Goal: Answer question/provide support: Share knowledge or assist other users

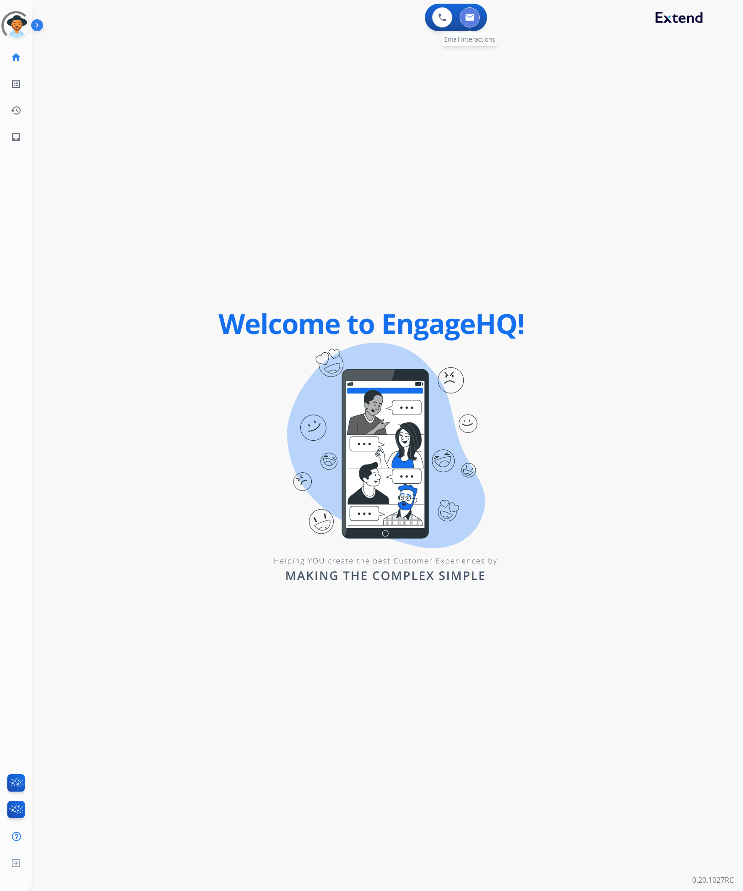
click at [475, 16] on button at bounding box center [470, 17] width 20 height 20
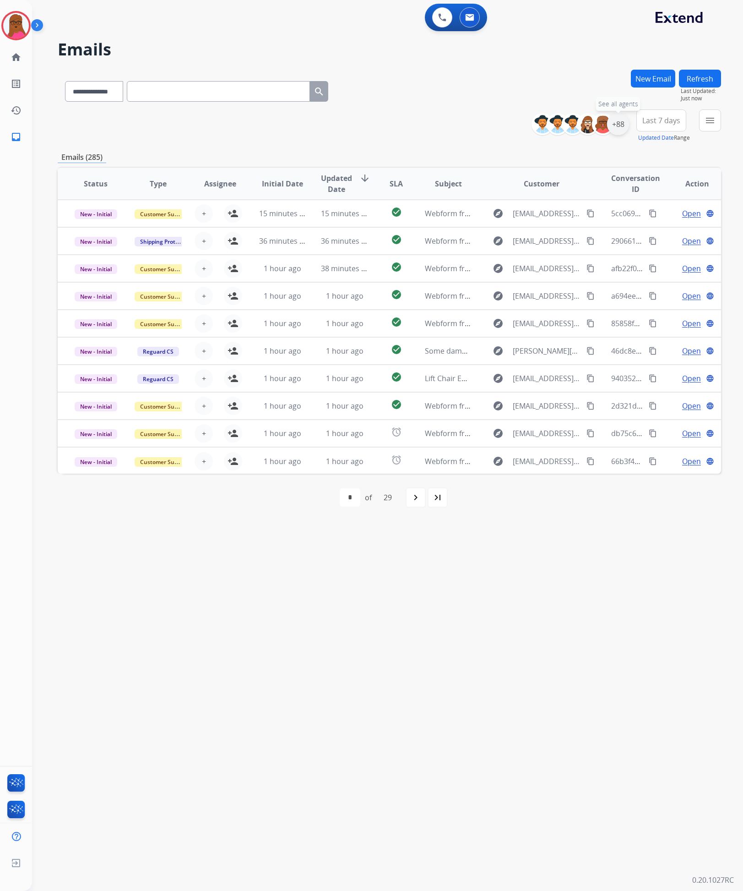
click at [621, 120] on div "+88" at bounding box center [618, 124] width 22 height 22
click at [573, 310] on button "Apply" at bounding box center [572, 309] width 31 height 16
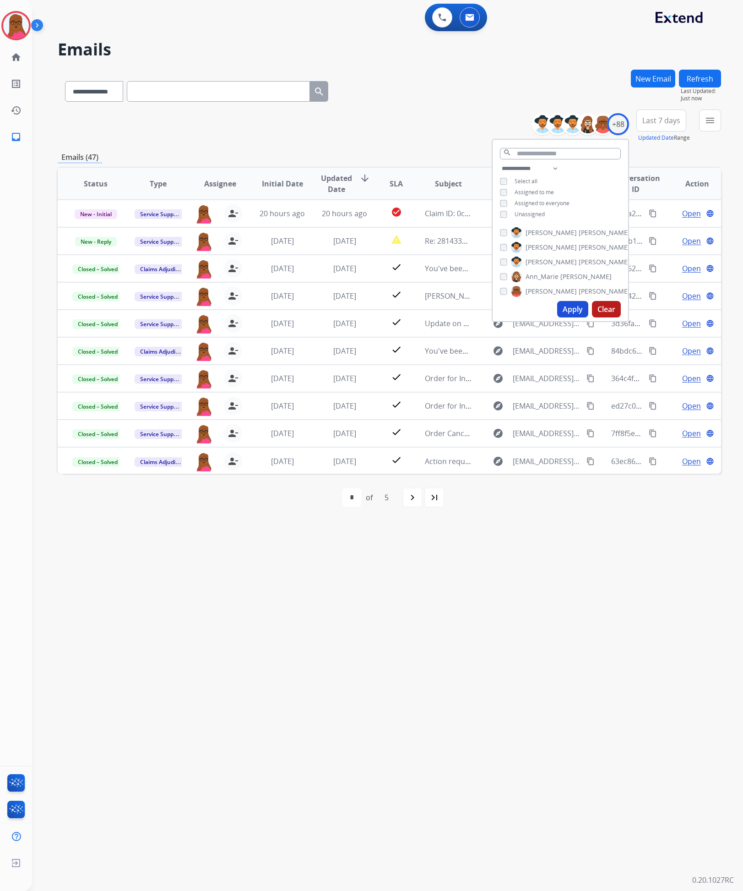
click at [585, 606] on div "**********" at bounding box center [376, 462] width 689 height 858
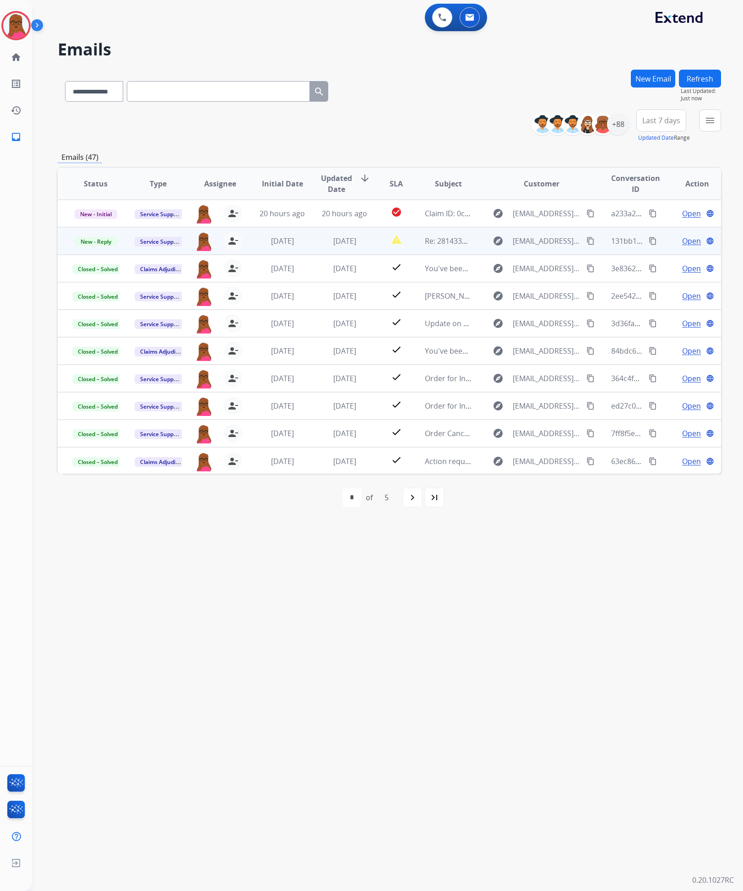
click at [686, 240] on span "Open" at bounding box center [691, 240] width 19 height 11
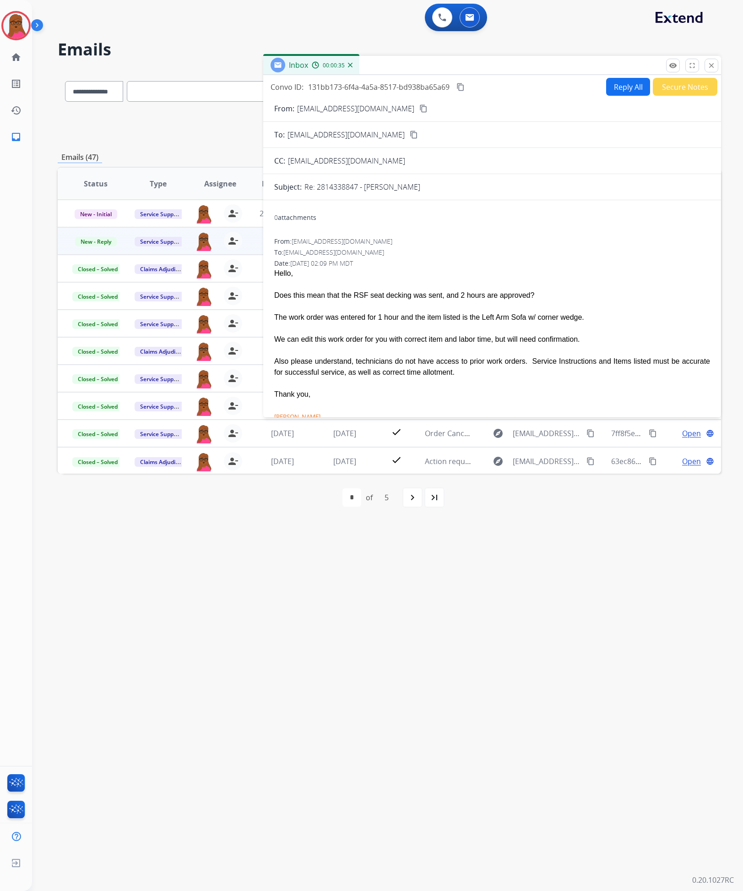
click at [621, 80] on button "Reply All" at bounding box center [628, 87] width 44 height 18
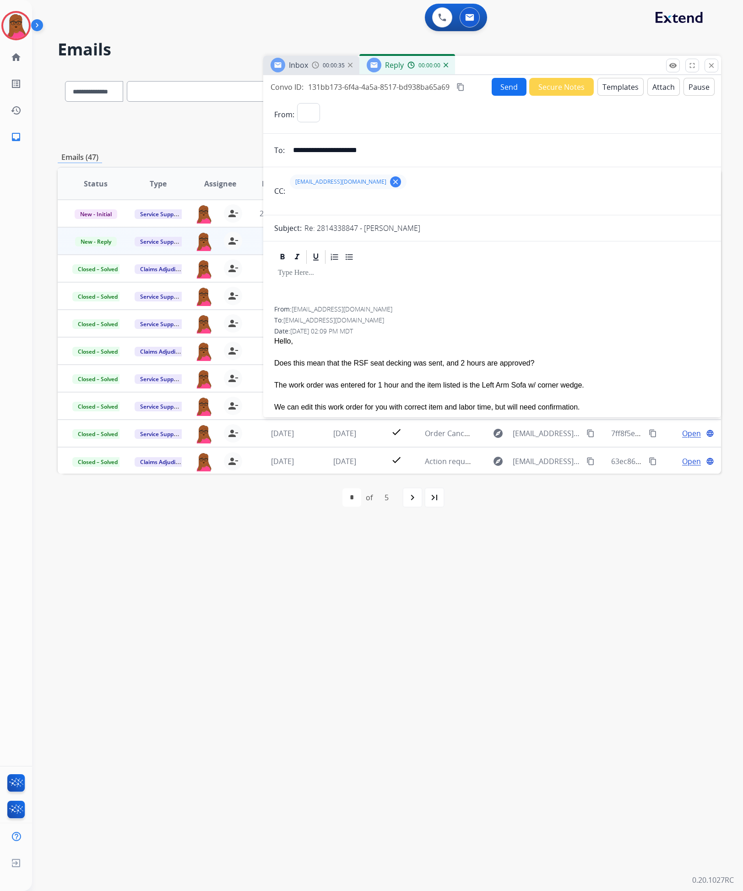
select select "**********"
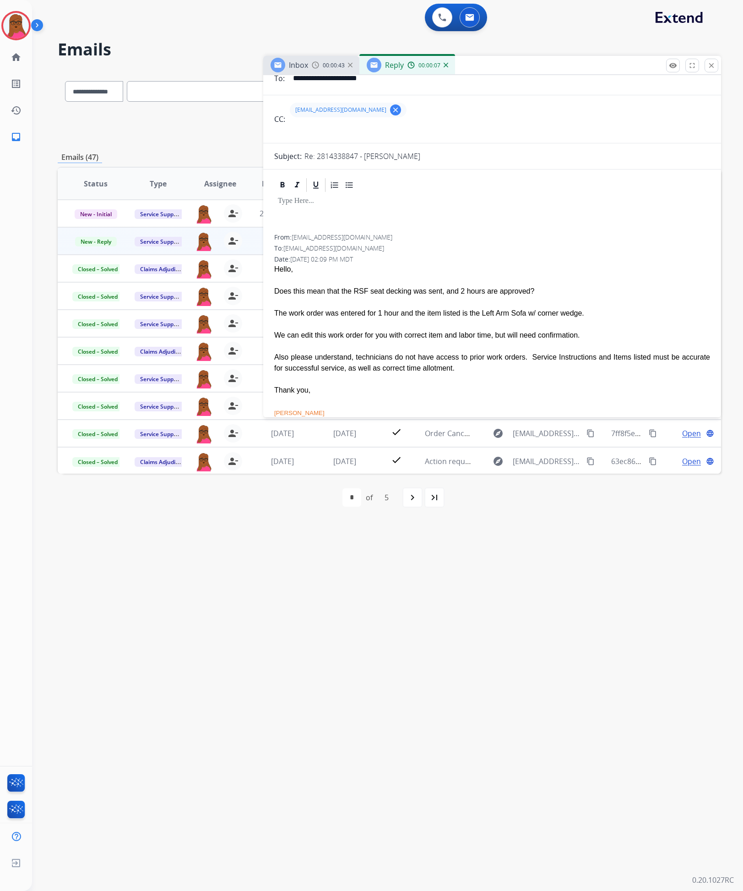
scroll to position [69, 0]
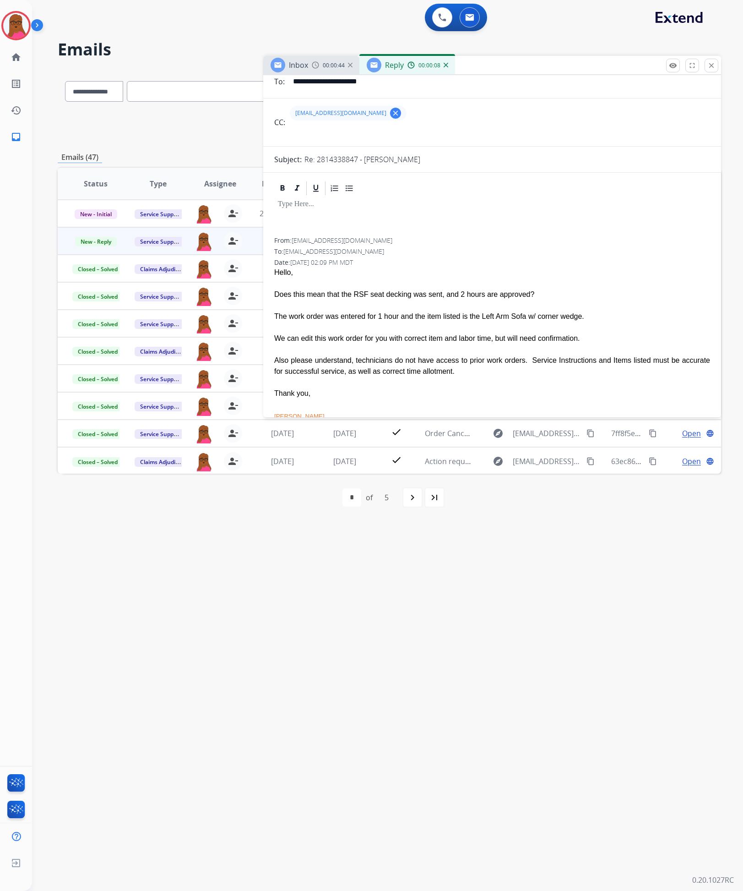
click at [338, 157] on p "Re: 2814338847 - [PERSON_NAME]" at bounding box center [363, 159] width 116 height 11
copy p "2814338847"
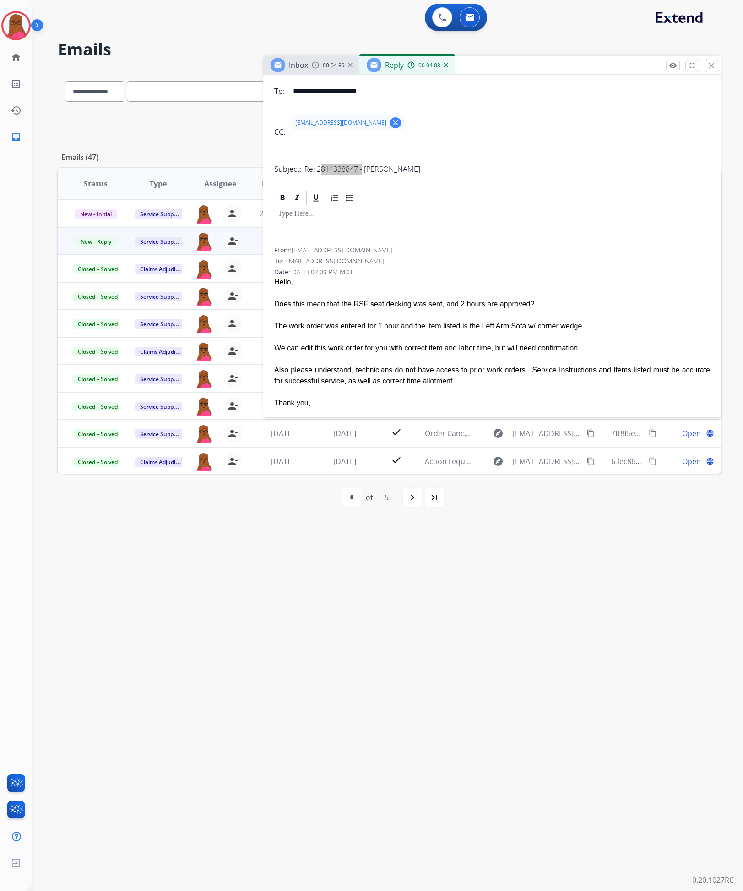
scroll to position [0, 0]
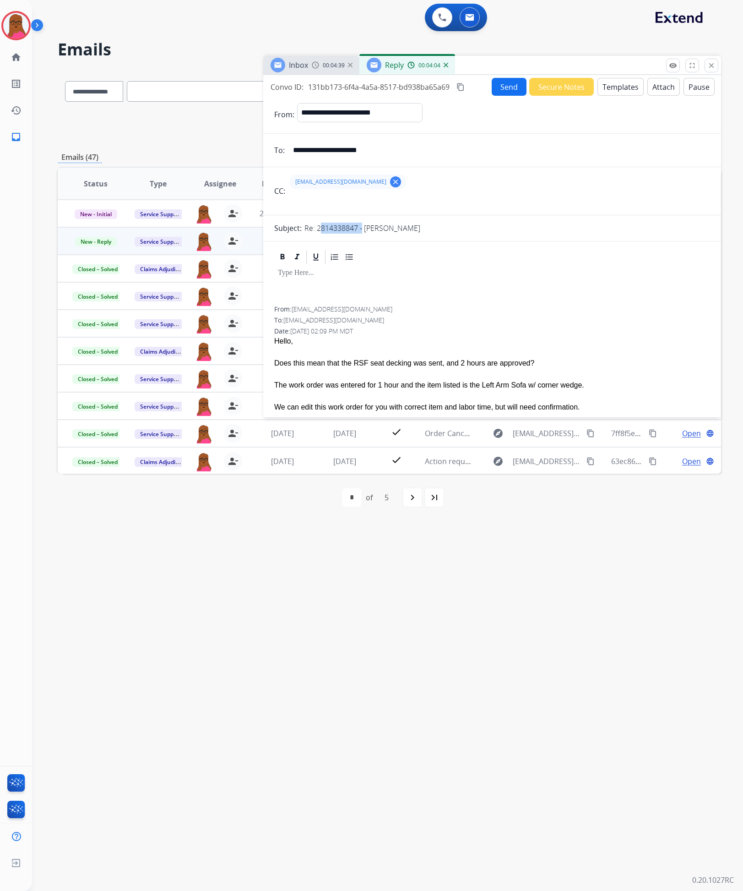
drag, startPoint x: 422, startPoint y: 268, endPoint x: 427, endPoint y: 268, distance: 5.0
click at [422, 268] on div at bounding box center [492, 285] width 436 height 41
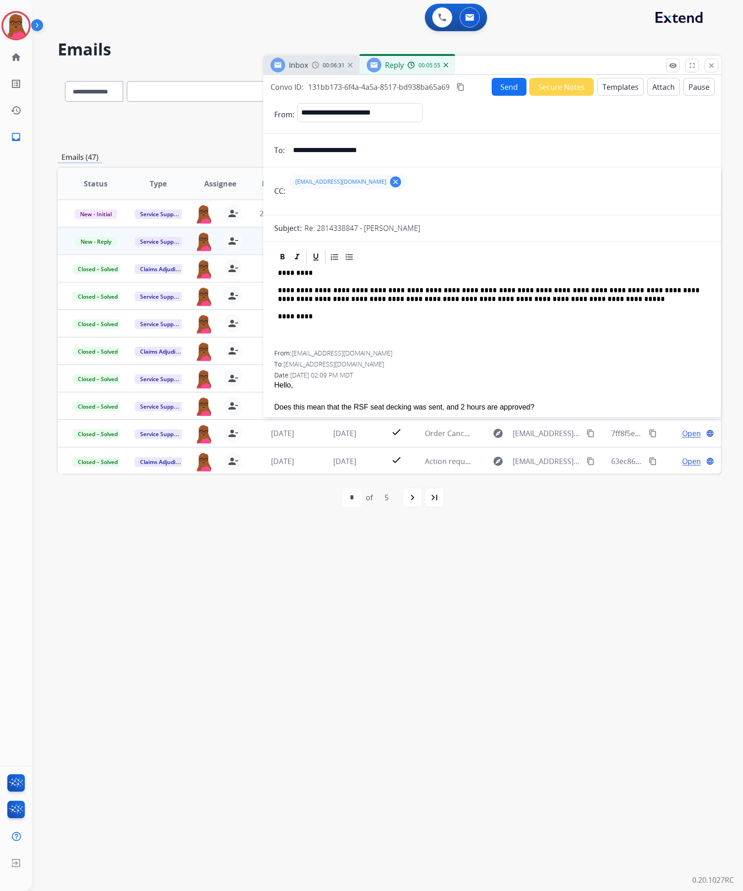
click at [502, 91] on button "Send" at bounding box center [509, 87] width 35 height 18
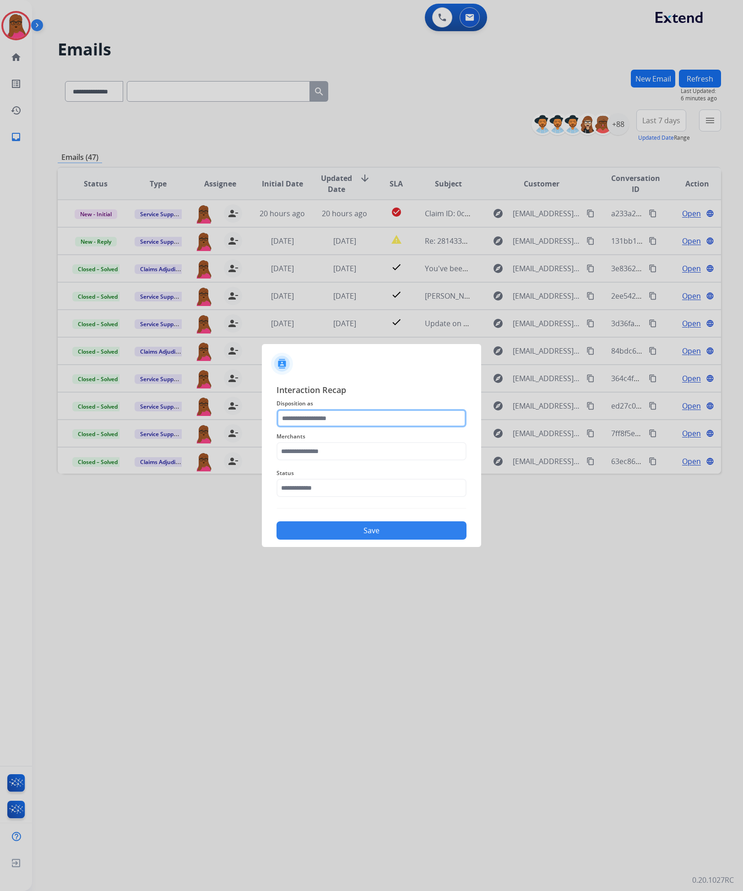
click at [345, 424] on input "text" at bounding box center [372, 418] width 190 height 18
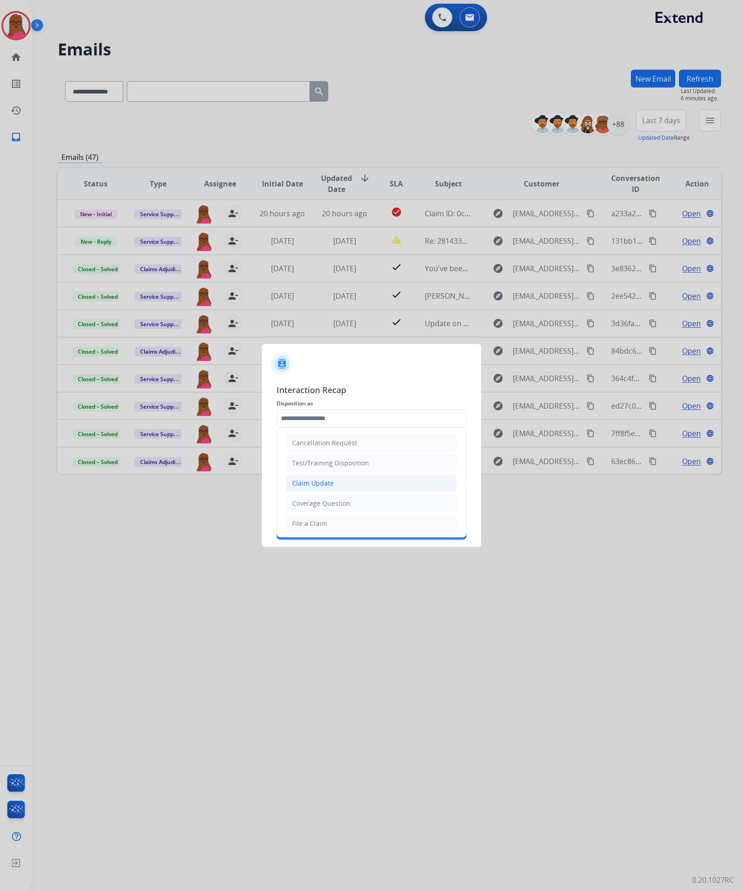
click at [332, 486] on div "Claim Update" at bounding box center [313, 483] width 42 height 9
type input "**********"
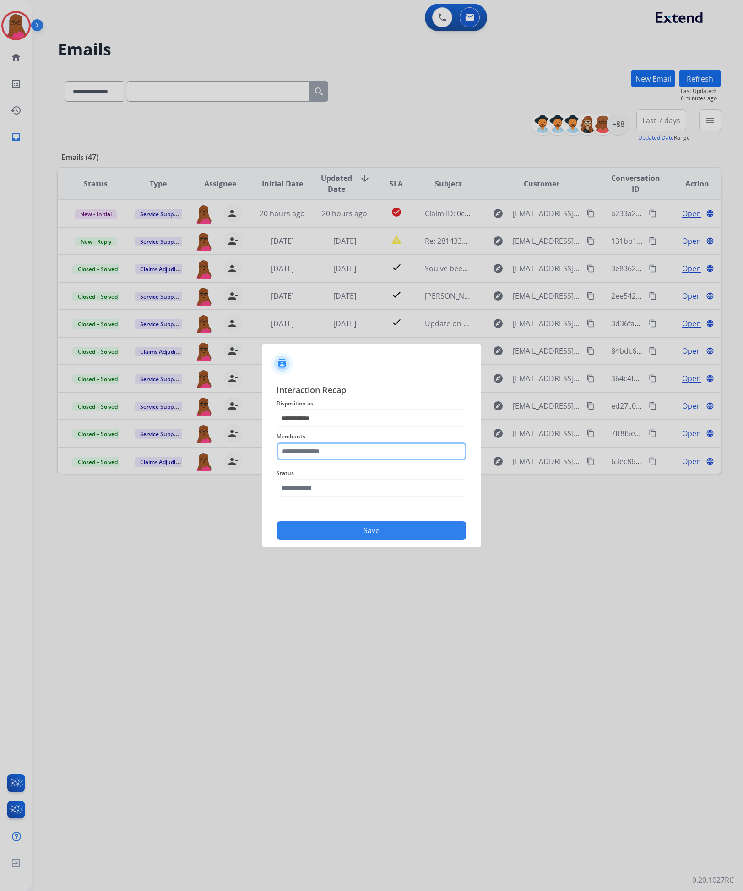
click at [371, 450] on input "text" at bounding box center [372, 451] width 190 height 18
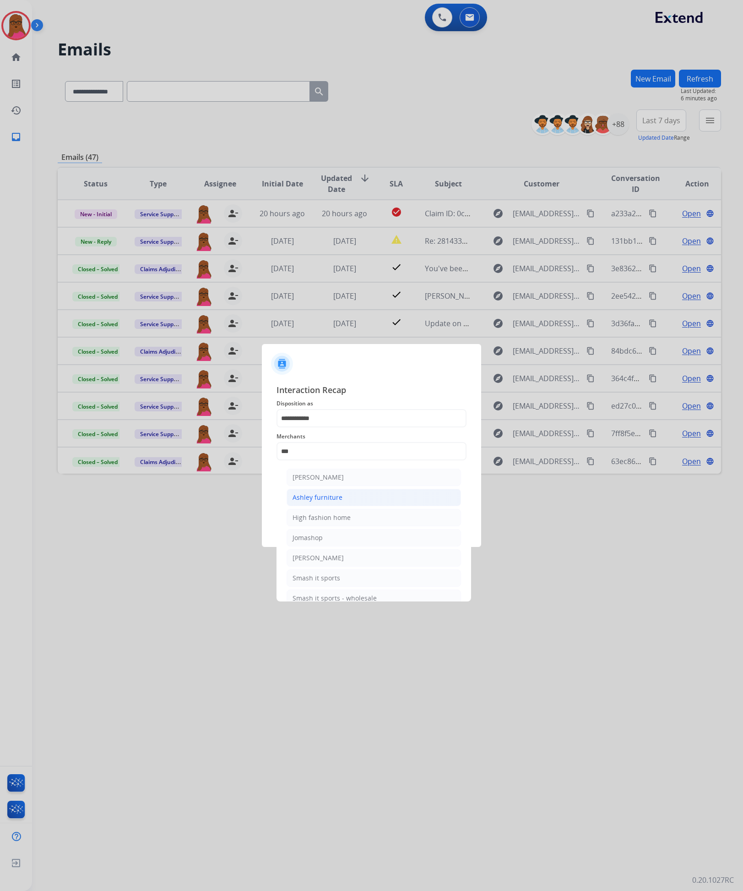
click at [362, 503] on li "Ashley furniture" at bounding box center [374, 497] width 174 height 17
type input "**********"
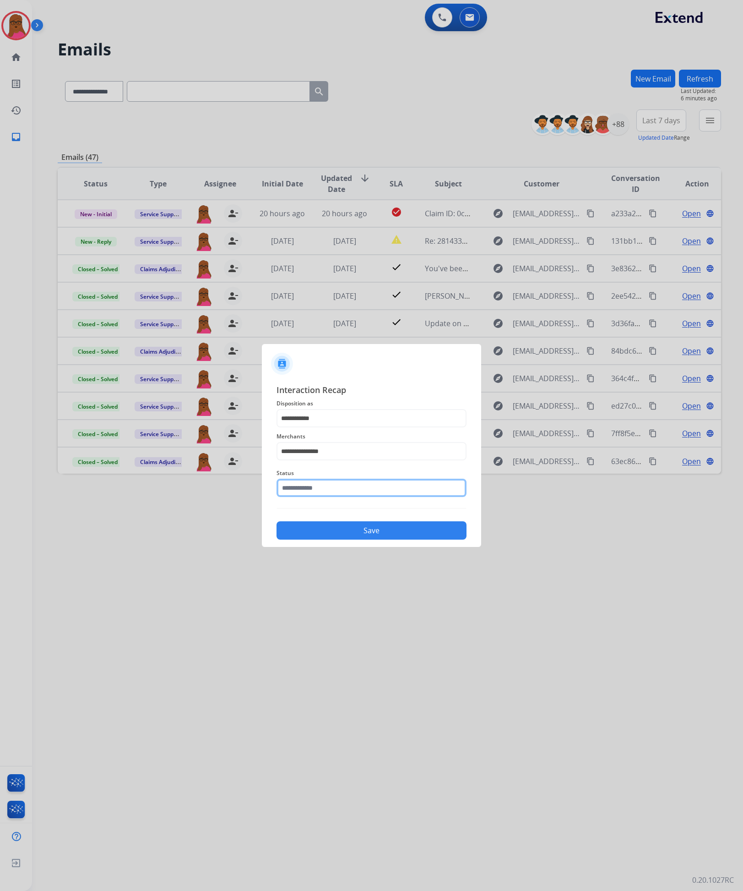
click at [345, 496] on input "text" at bounding box center [372, 488] width 190 height 18
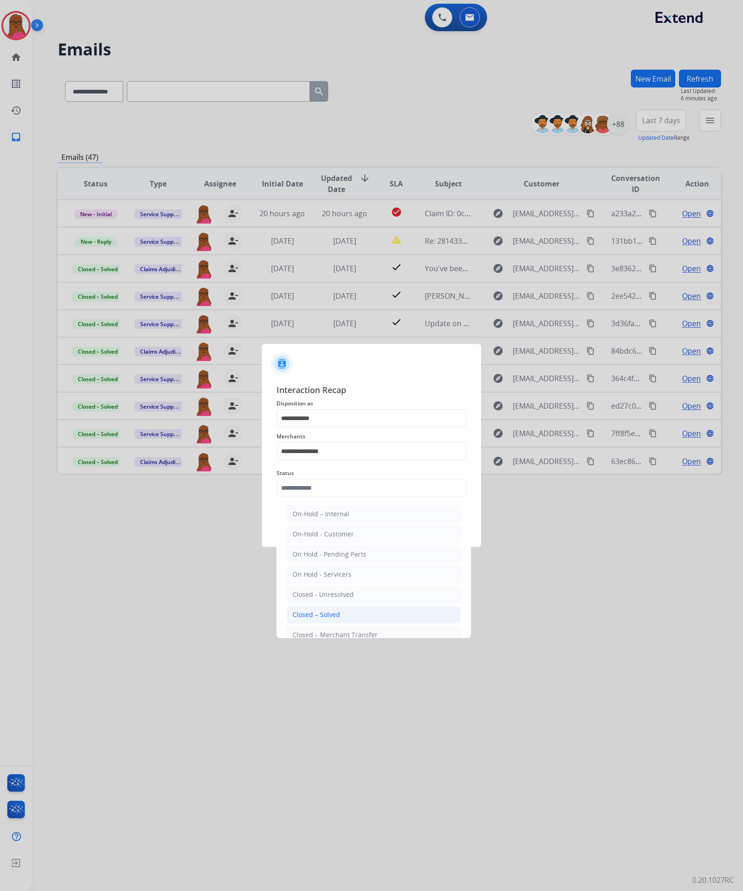
click at [315, 618] on div "Closed – Solved" at bounding box center [317, 614] width 48 height 9
type input "**********"
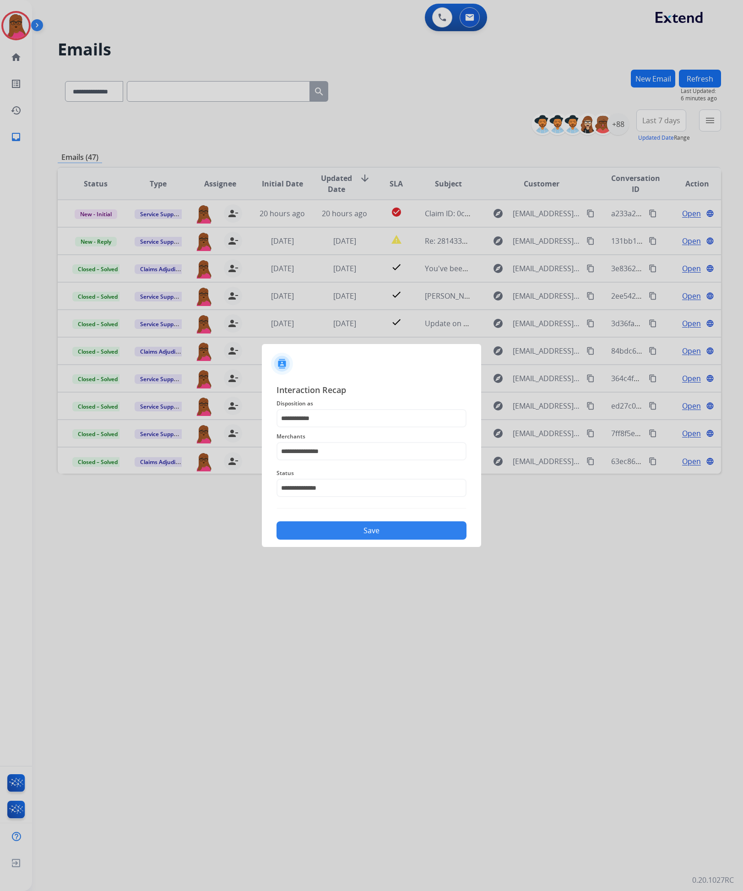
click at [360, 528] on button "Save" at bounding box center [372, 530] width 190 height 18
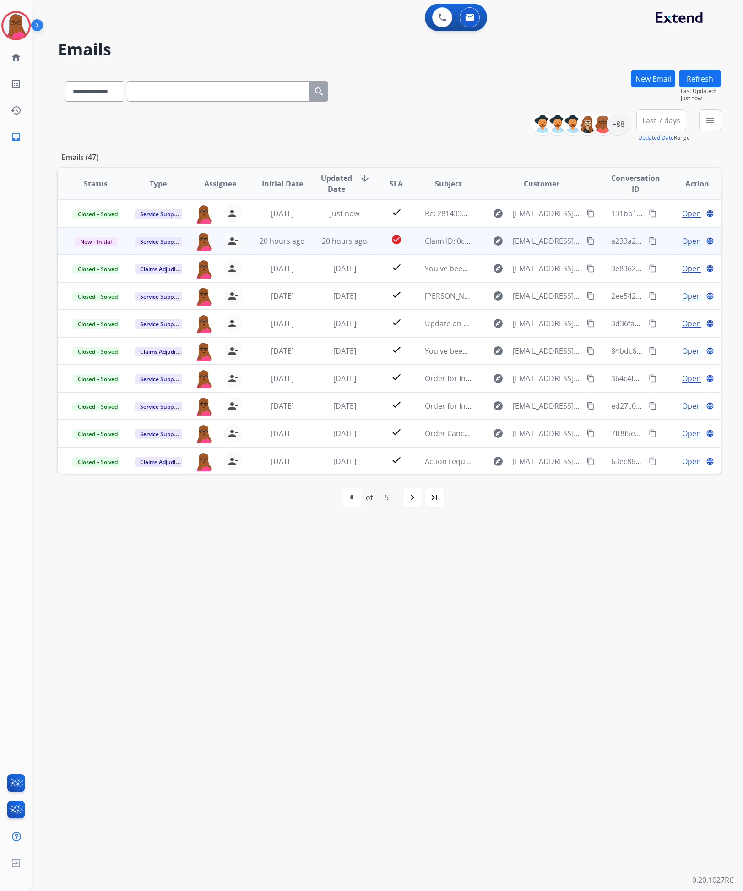
click at [682, 242] on span "Open" at bounding box center [691, 240] width 19 height 11
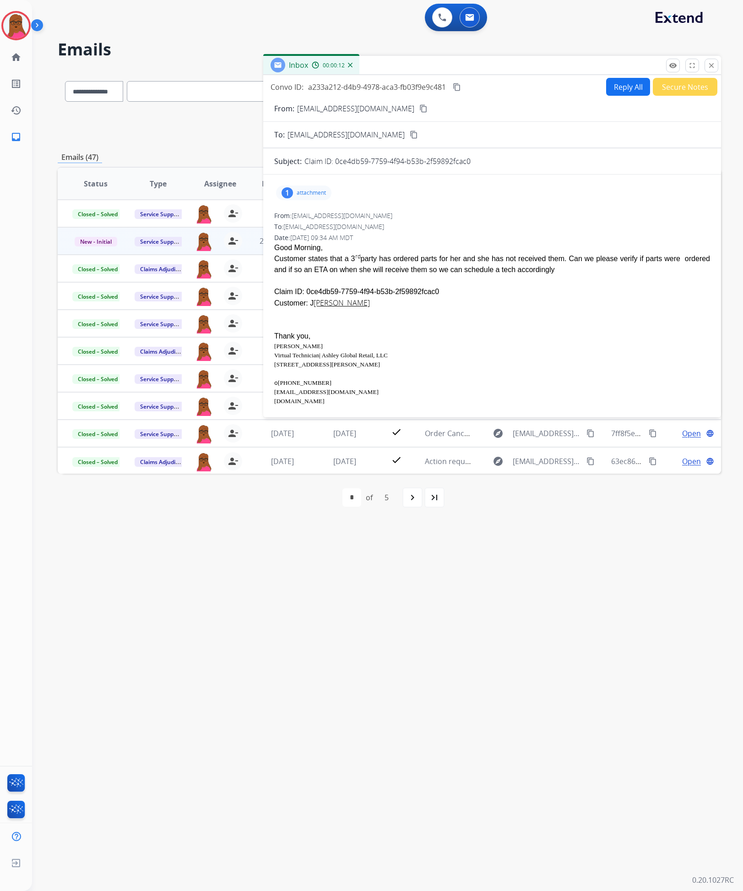
drag, startPoint x: 422, startPoint y: 292, endPoint x: 304, endPoint y: 293, distance: 118.2
click at [304, 293] on div "Claim ID: 0ce4db59-7759-4f94-b53b-2f59892fcac0" at bounding box center [492, 291] width 436 height 11
copy div "0ce4db59-7759-4f94-b53b-2f59892fcac0"
click at [716, 68] on button "close Close" at bounding box center [712, 66] width 14 height 14
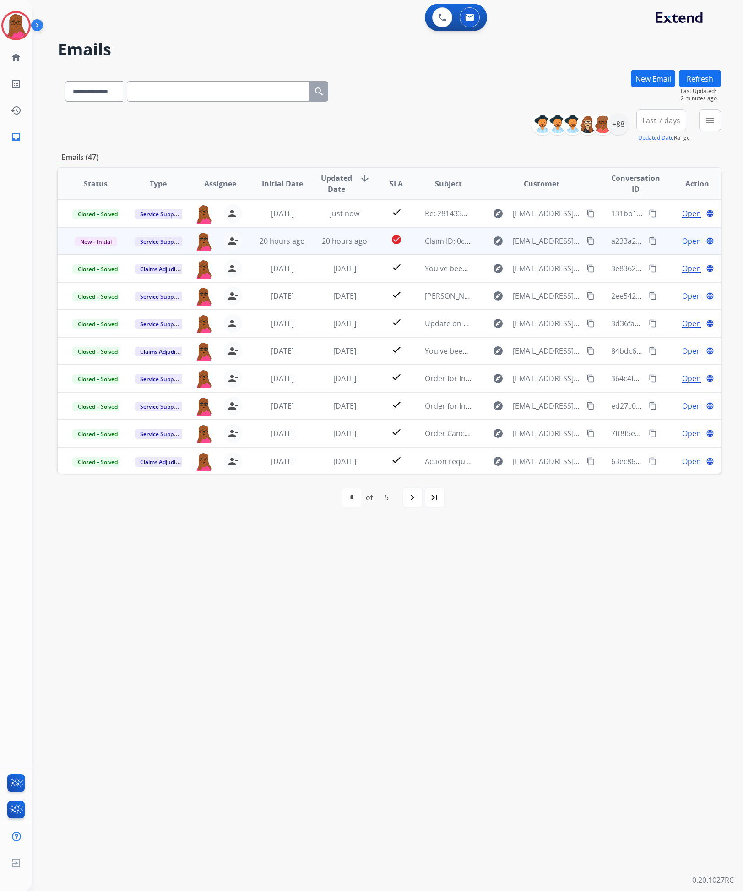
click at [686, 238] on span "Open" at bounding box center [691, 240] width 19 height 11
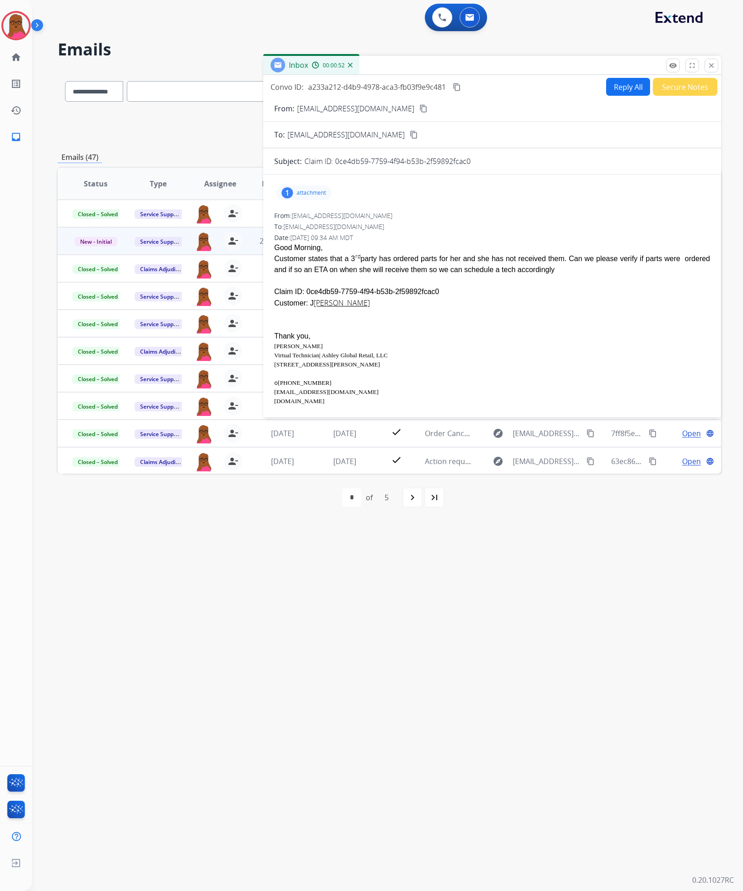
click at [614, 90] on button "Reply All" at bounding box center [628, 87] width 44 height 18
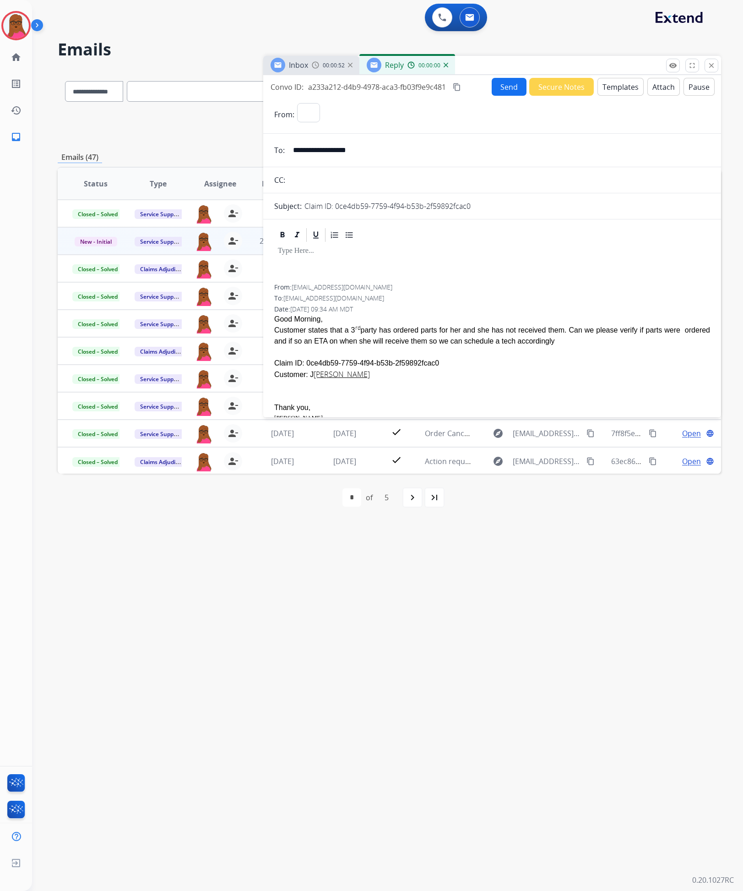
select select "**********"
click at [433, 257] on div at bounding box center [492, 263] width 436 height 41
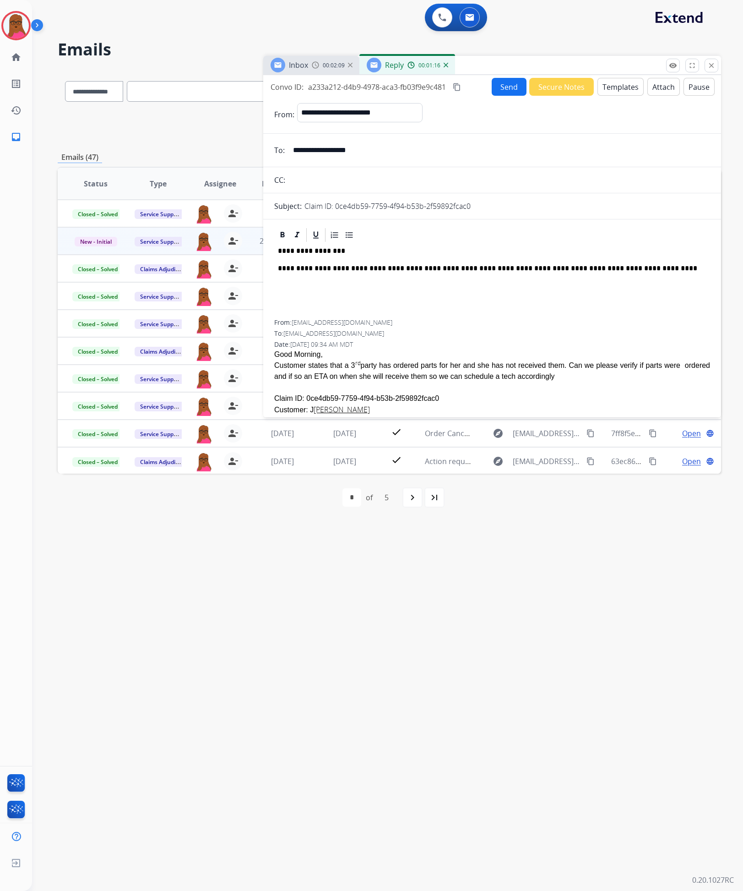
click at [662, 90] on button "Attach" at bounding box center [664, 87] width 33 height 18
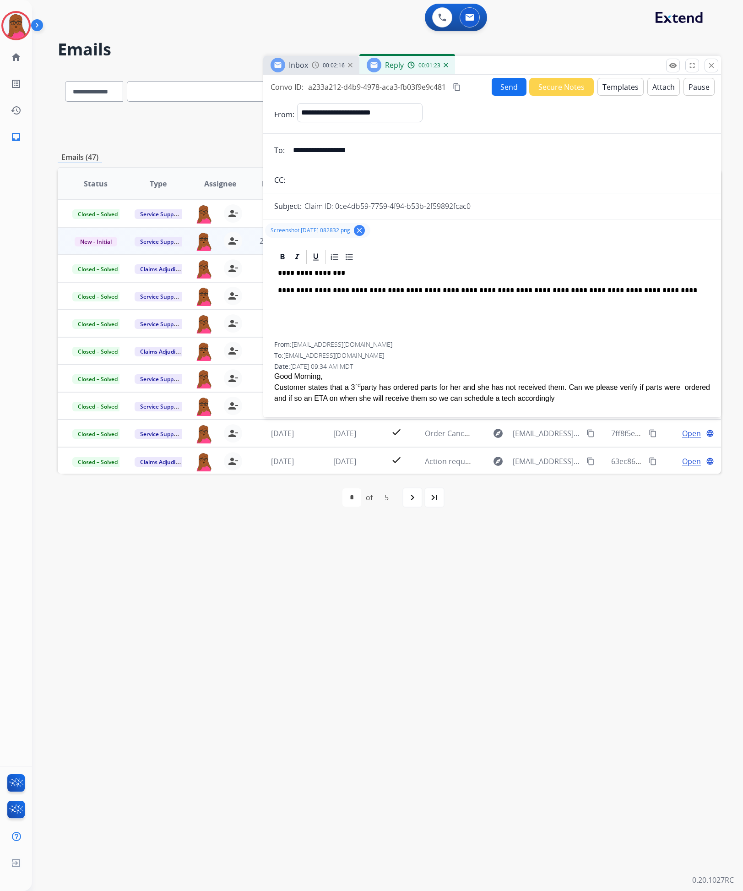
click at [640, 306] on p at bounding box center [492, 308] width 429 height 8
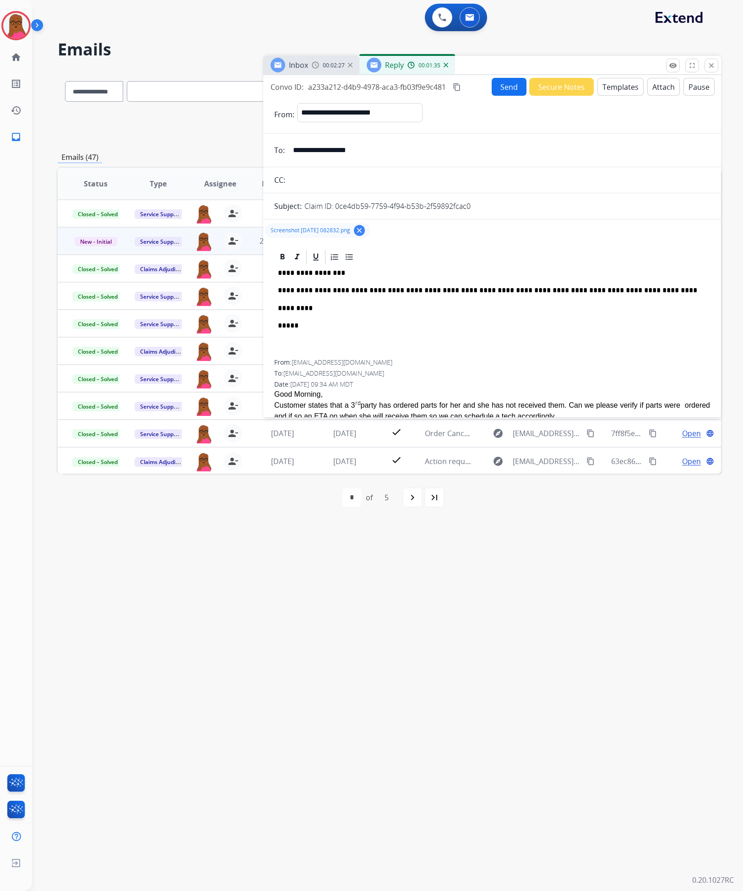
click at [500, 82] on button "Send" at bounding box center [509, 87] width 35 height 18
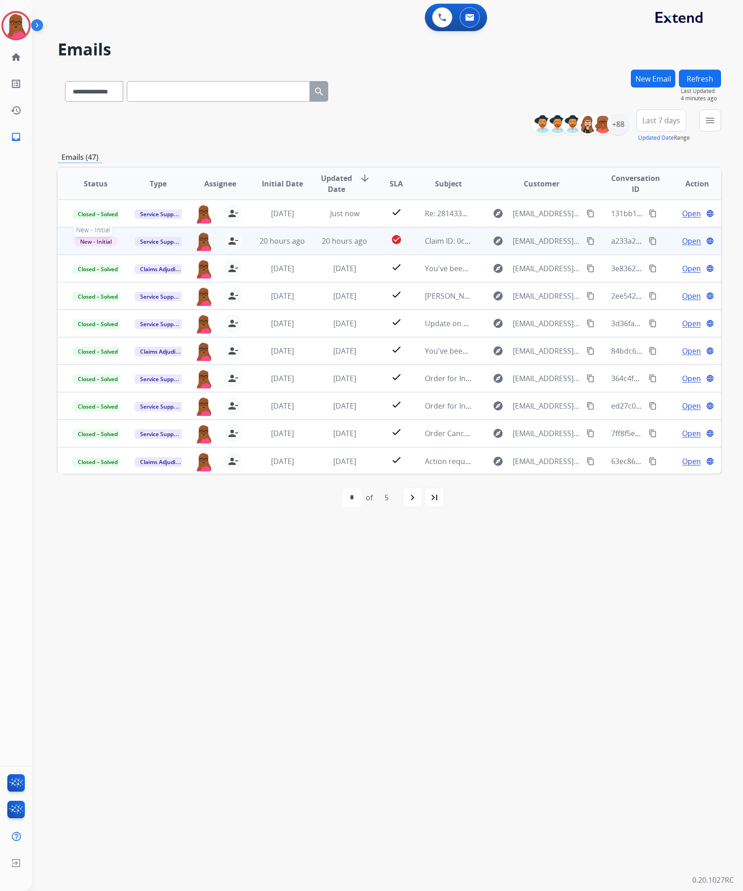
click at [102, 239] on span "New - Initial" at bounding box center [96, 242] width 43 height 10
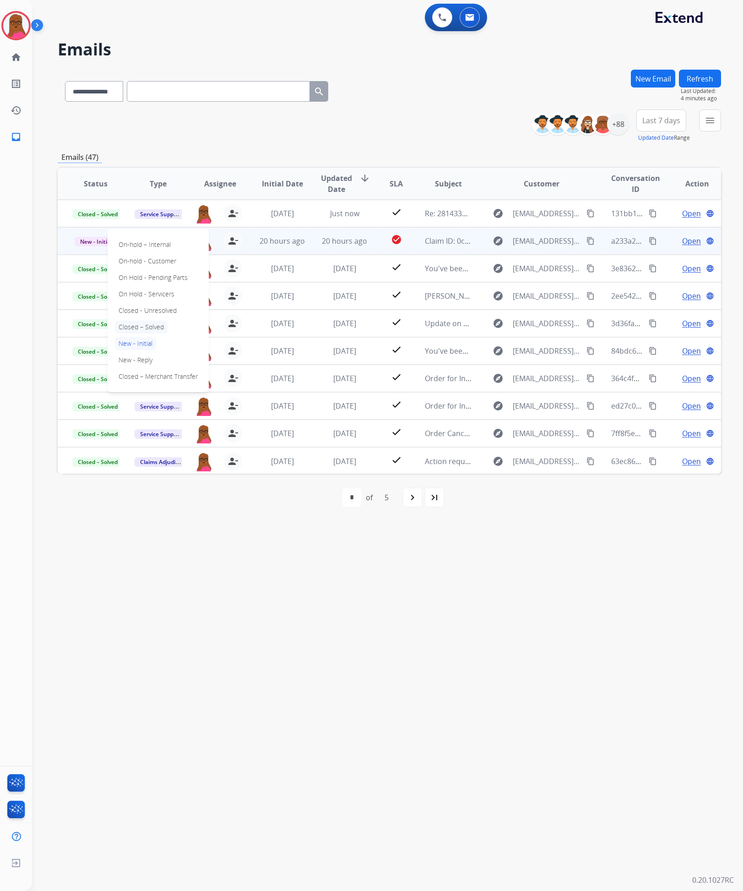
click at [164, 331] on p "Closed – Solved" at bounding box center [141, 327] width 53 height 13
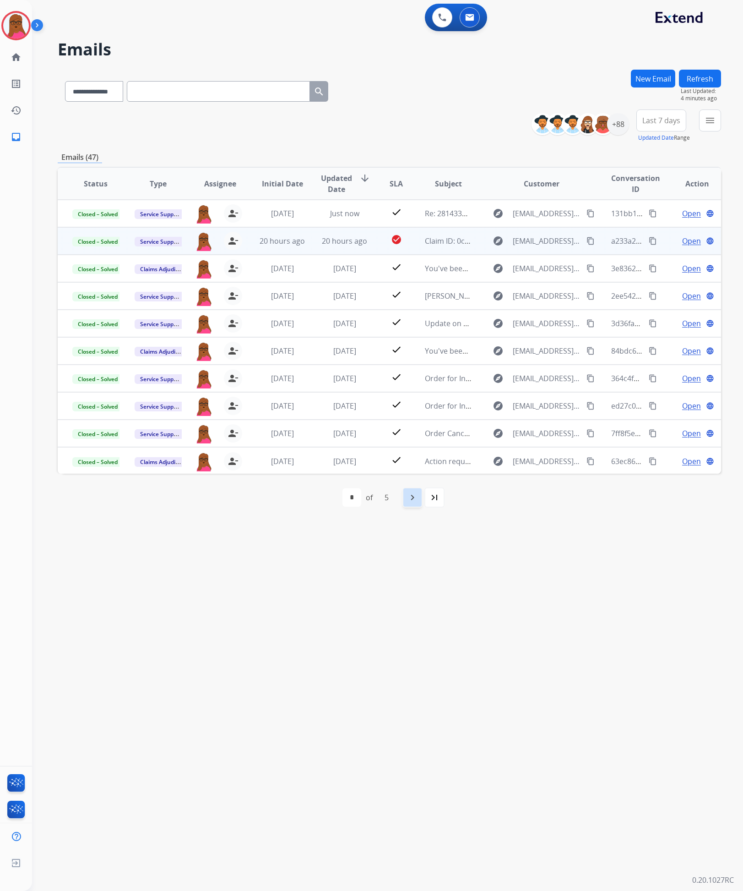
click at [411, 499] on mat-icon "navigate_next" at bounding box center [412, 497] width 11 height 11
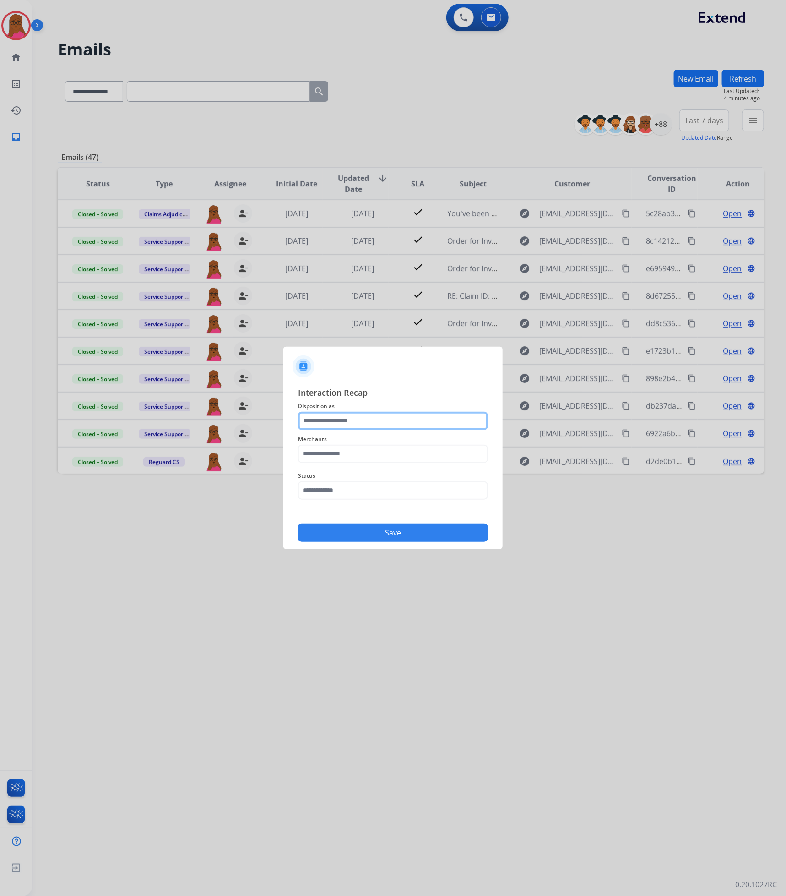
click at [429, 425] on input "text" at bounding box center [393, 421] width 190 height 18
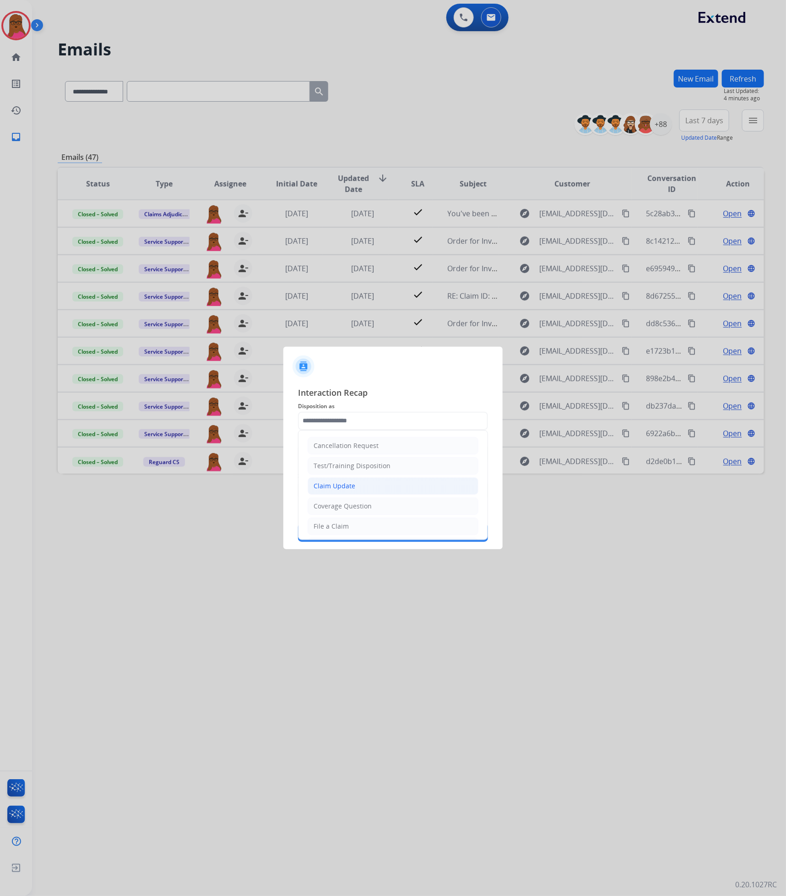
click at [359, 492] on li "Claim Update" at bounding box center [393, 485] width 171 height 17
type input "**********"
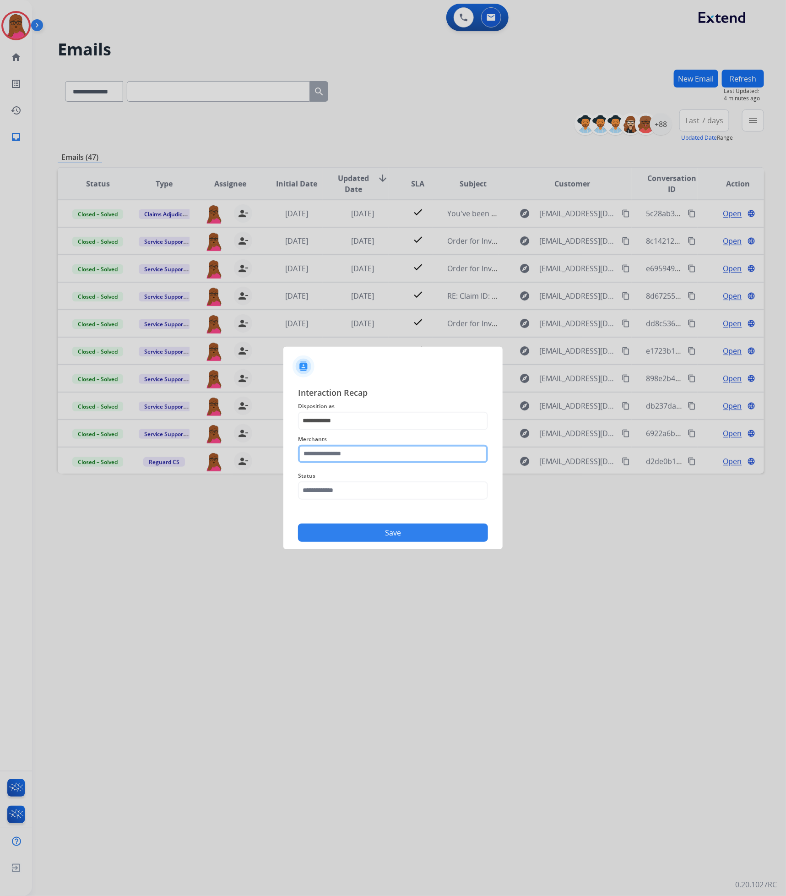
click at [370, 449] on input "text" at bounding box center [393, 454] width 190 height 18
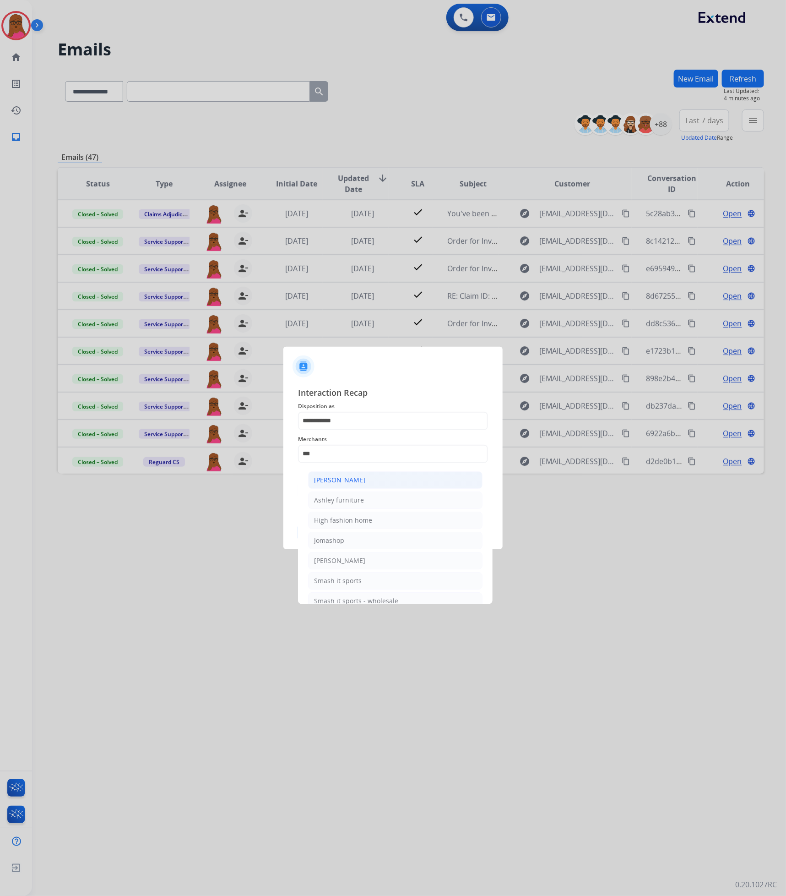
drag, startPoint x: 386, startPoint y: 481, endPoint x: 381, endPoint y: 477, distance: 6.5
click at [385, 481] on li "[PERSON_NAME]" at bounding box center [395, 479] width 174 height 17
type input "**********"
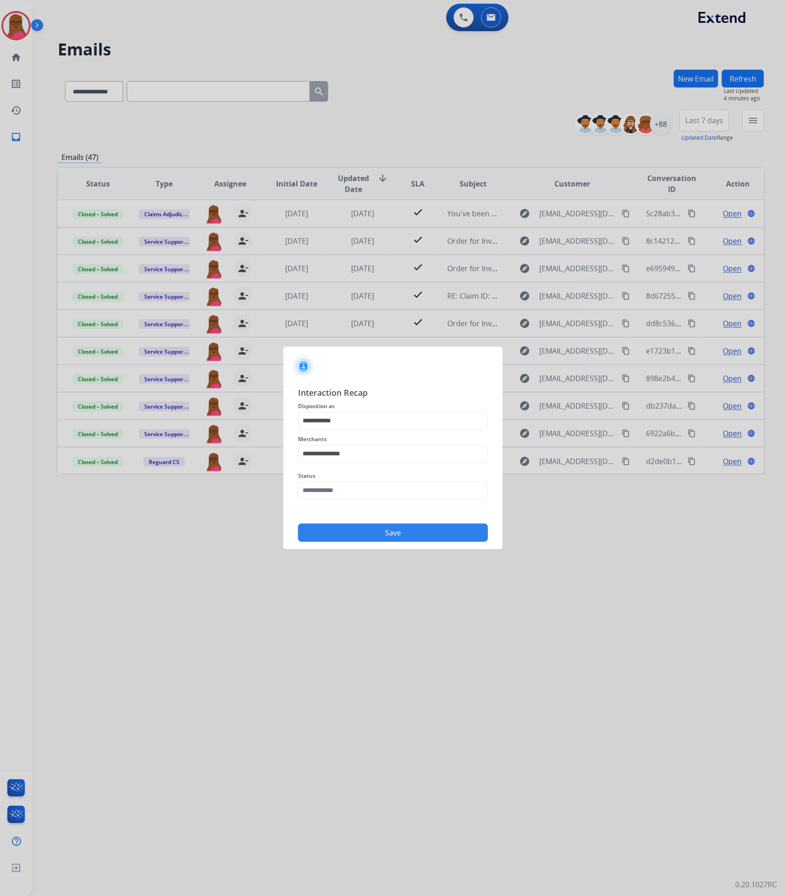
click at [375, 479] on span "Status" at bounding box center [393, 475] width 190 height 11
click at [370, 495] on input "text" at bounding box center [393, 490] width 190 height 18
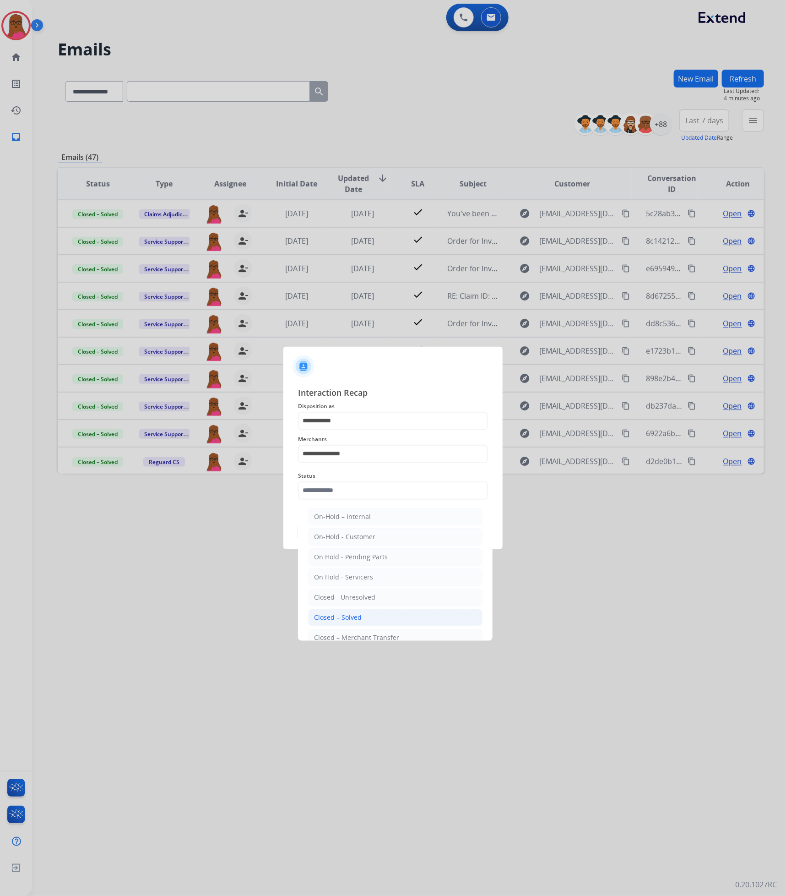
click at [350, 619] on div "Closed – Solved" at bounding box center [338, 617] width 48 height 9
type input "**********"
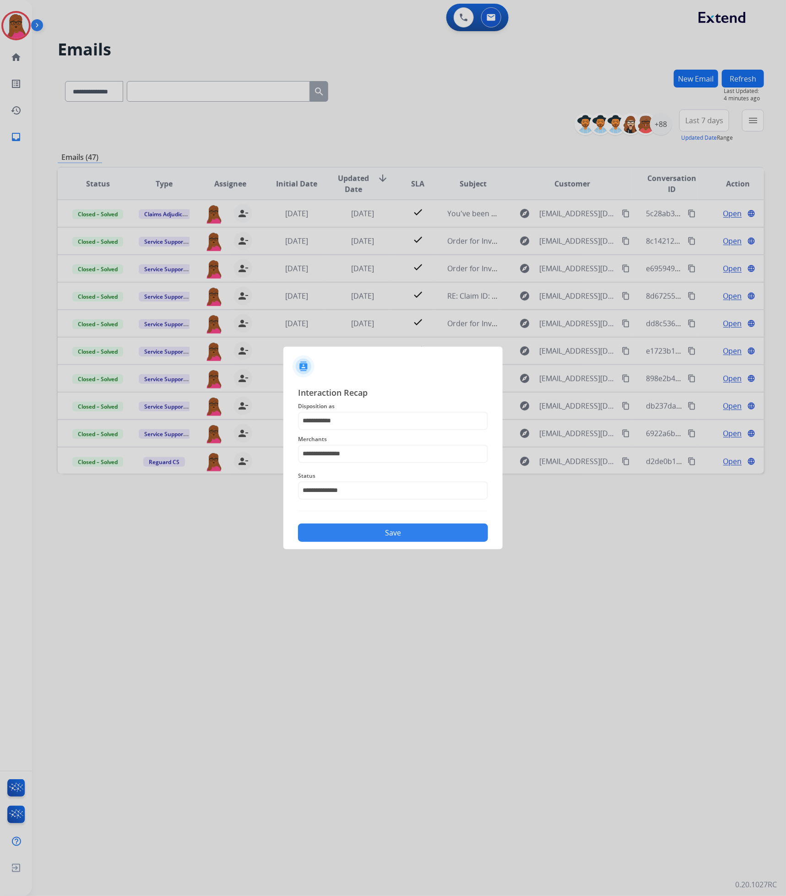
click at [393, 529] on button "Save" at bounding box center [393, 532] width 190 height 18
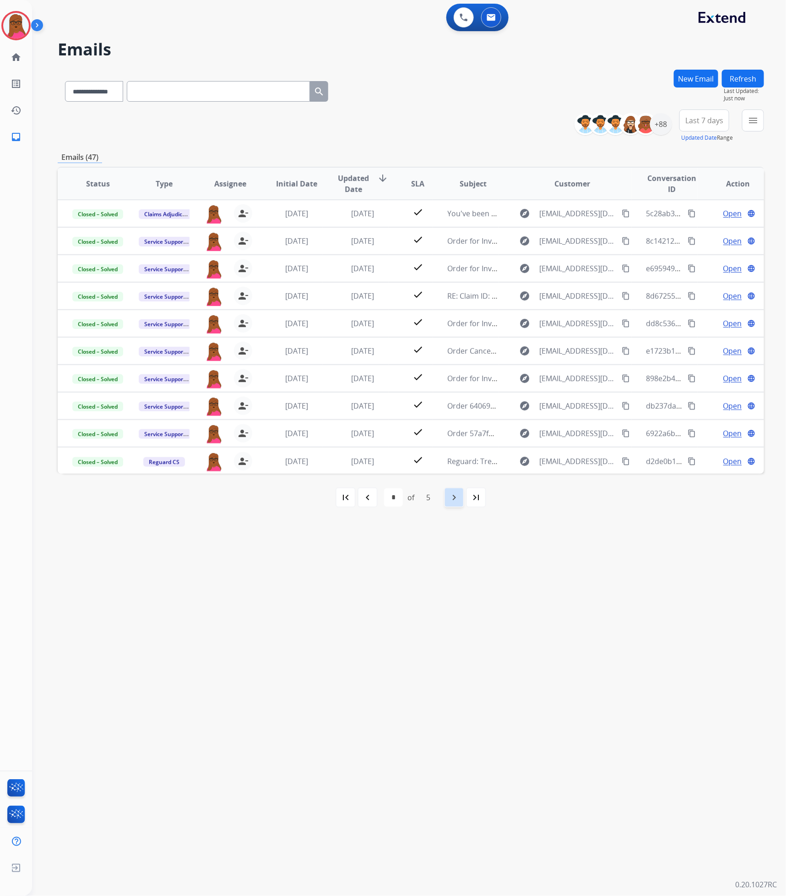
click at [455, 506] on div "navigate_next" at bounding box center [454, 497] width 20 height 20
click at [657, 124] on div "+88" at bounding box center [661, 124] width 22 height 22
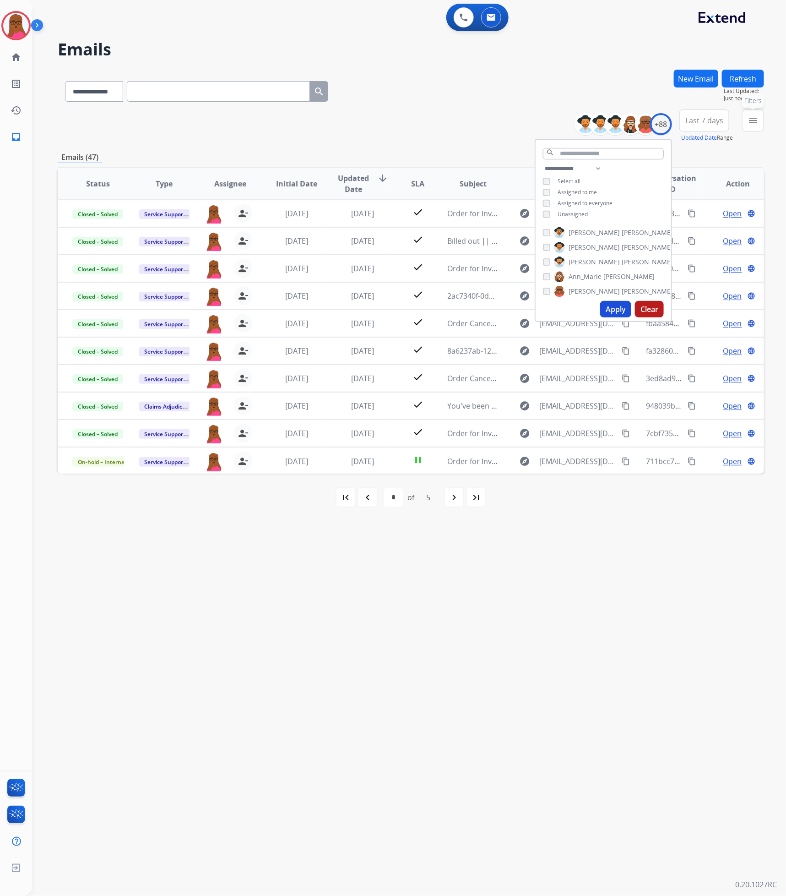
click at [743, 124] on mat-icon "menu" at bounding box center [753, 120] width 11 height 11
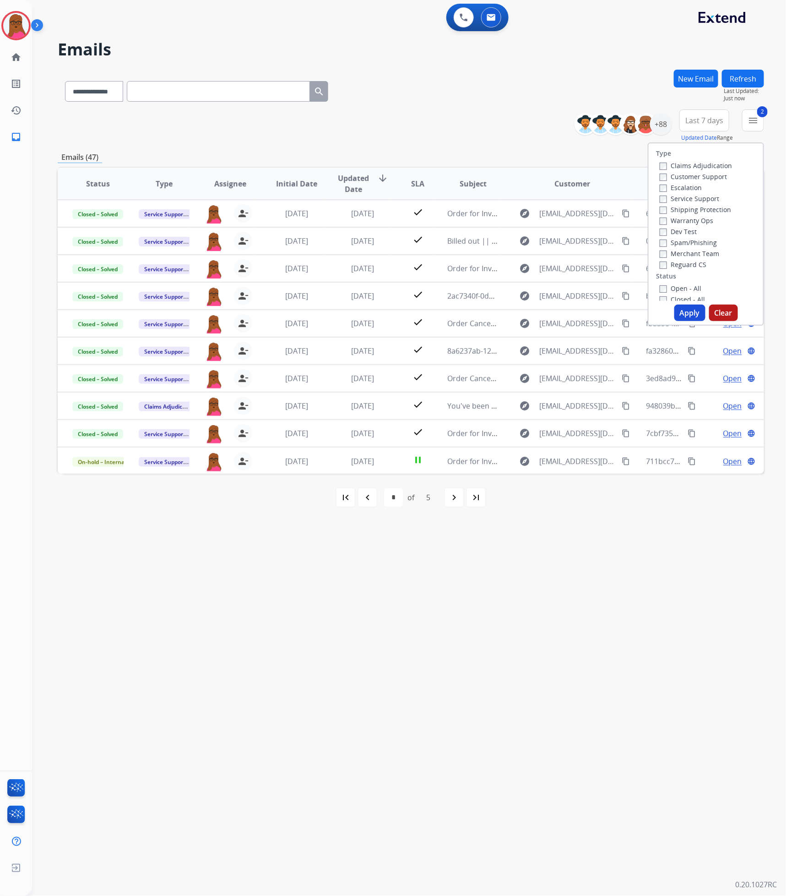
click at [681, 308] on button "Apply" at bounding box center [690, 313] width 31 height 16
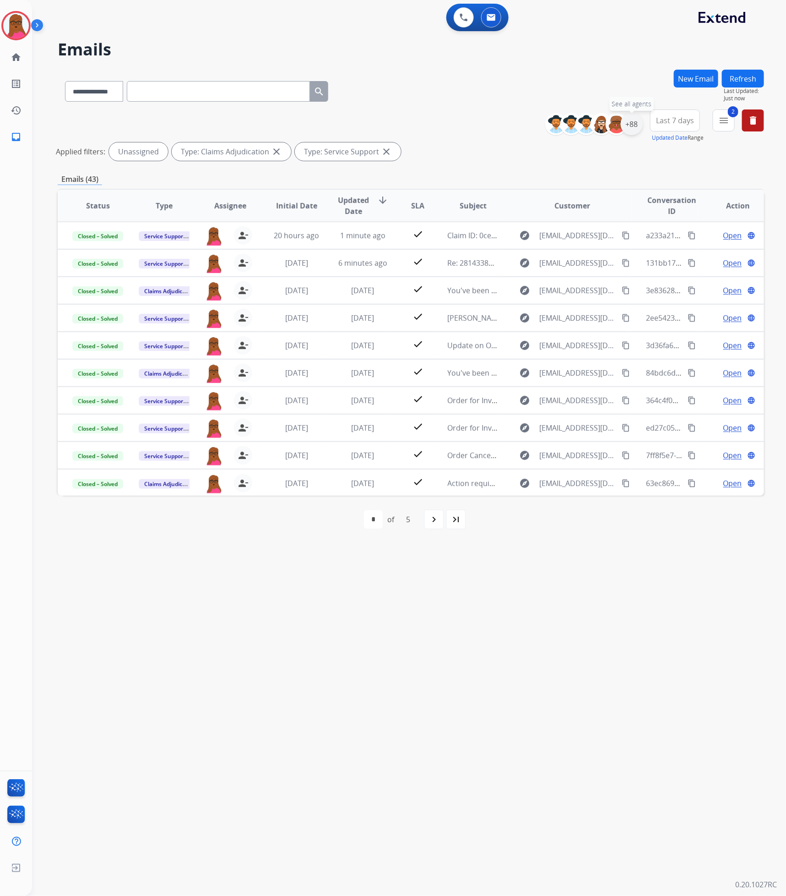
click at [633, 127] on div "+88" at bounding box center [632, 124] width 22 height 22
click at [578, 306] on button "Apply" at bounding box center [586, 309] width 31 height 16
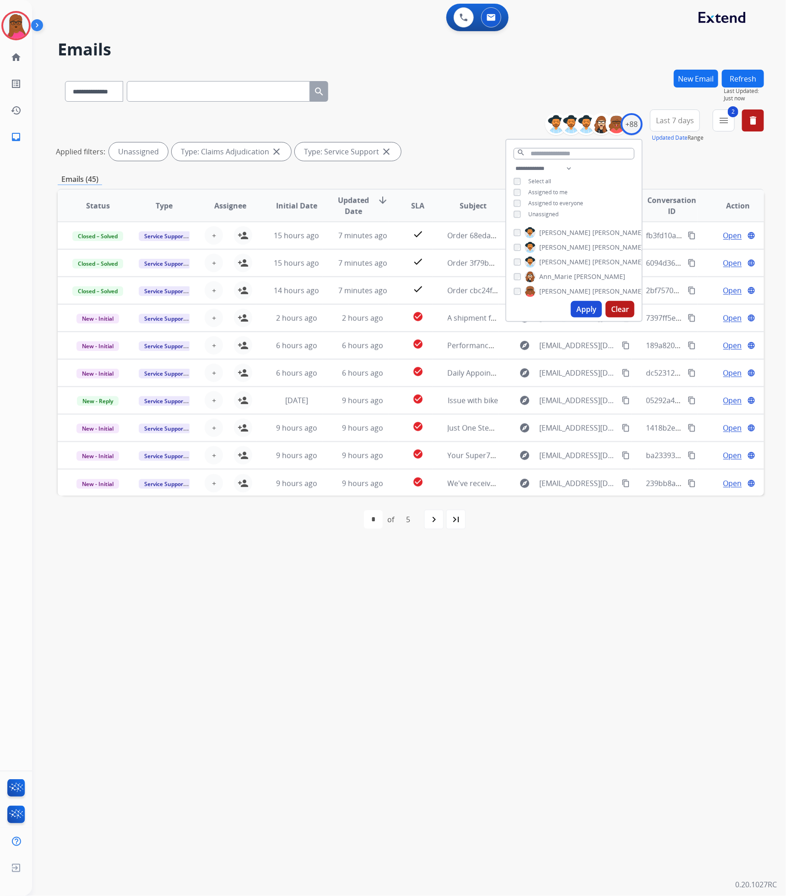
click at [593, 548] on div "**********" at bounding box center [398, 464] width 732 height 863
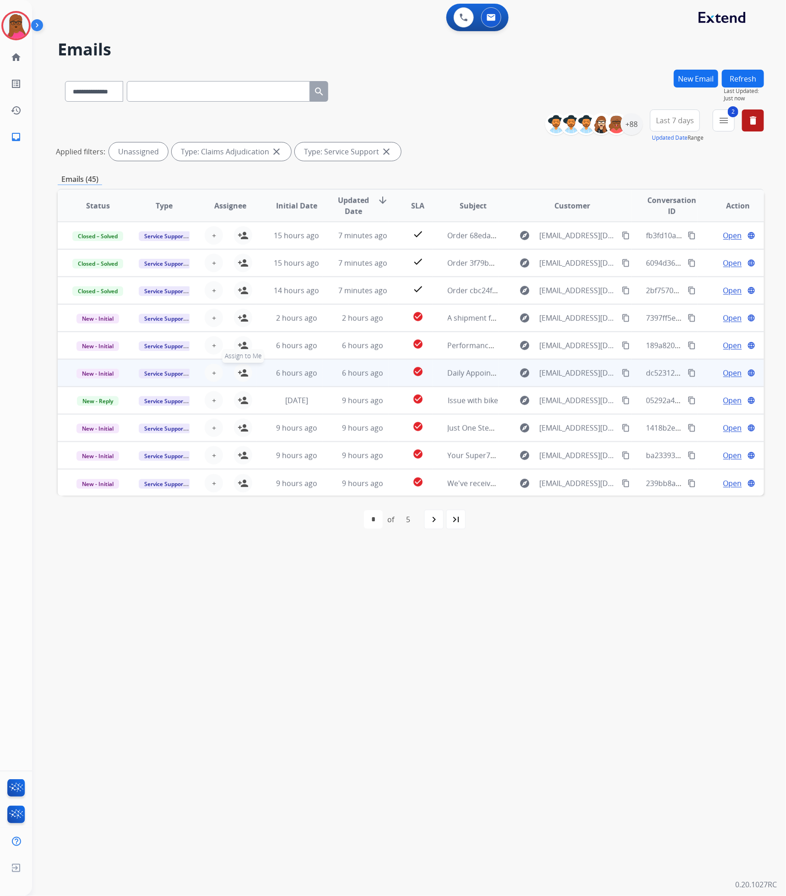
click at [242, 374] on mat-icon "person_add" at bounding box center [243, 372] width 11 height 11
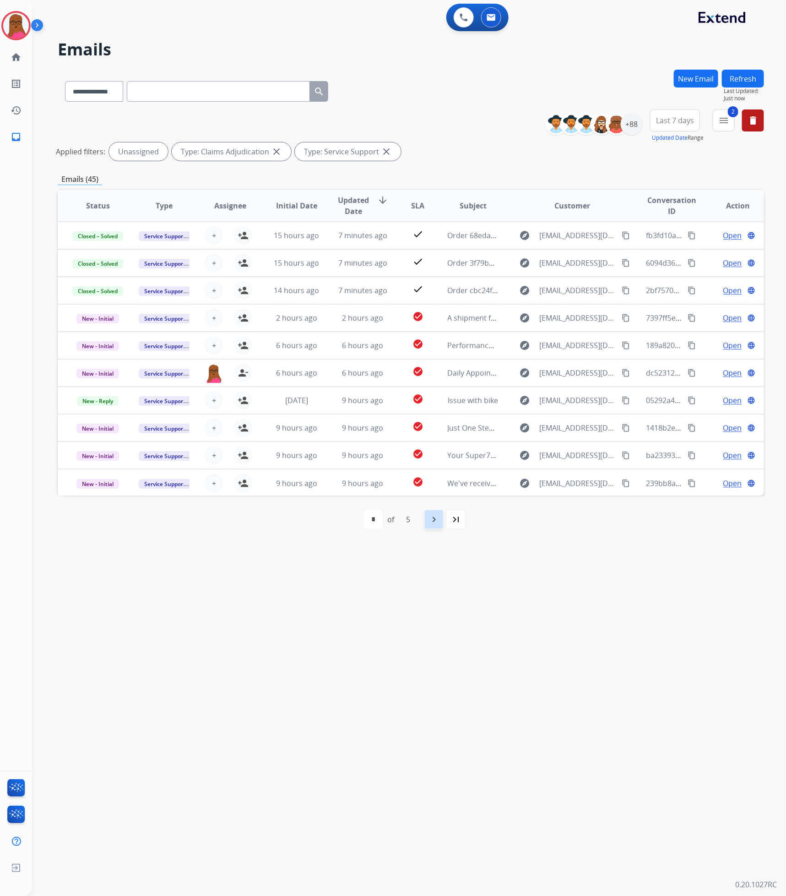
click at [435, 522] on mat-icon "navigate_next" at bounding box center [434, 519] width 11 height 11
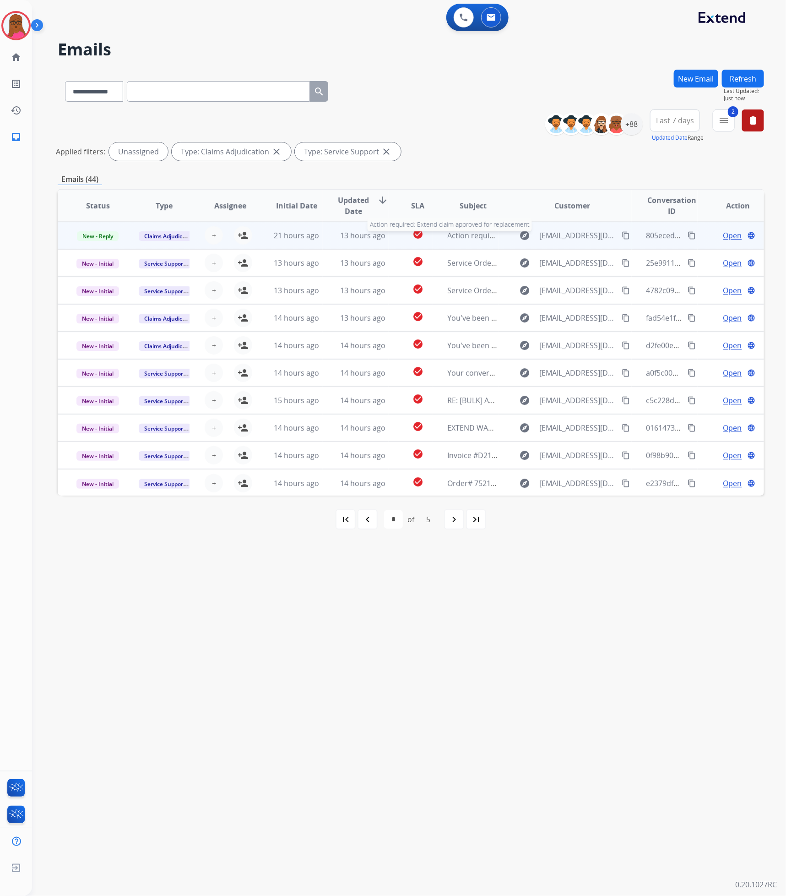
click at [470, 235] on span "Action required: Extend claim approved for replacement" at bounding box center [545, 235] width 195 height 10
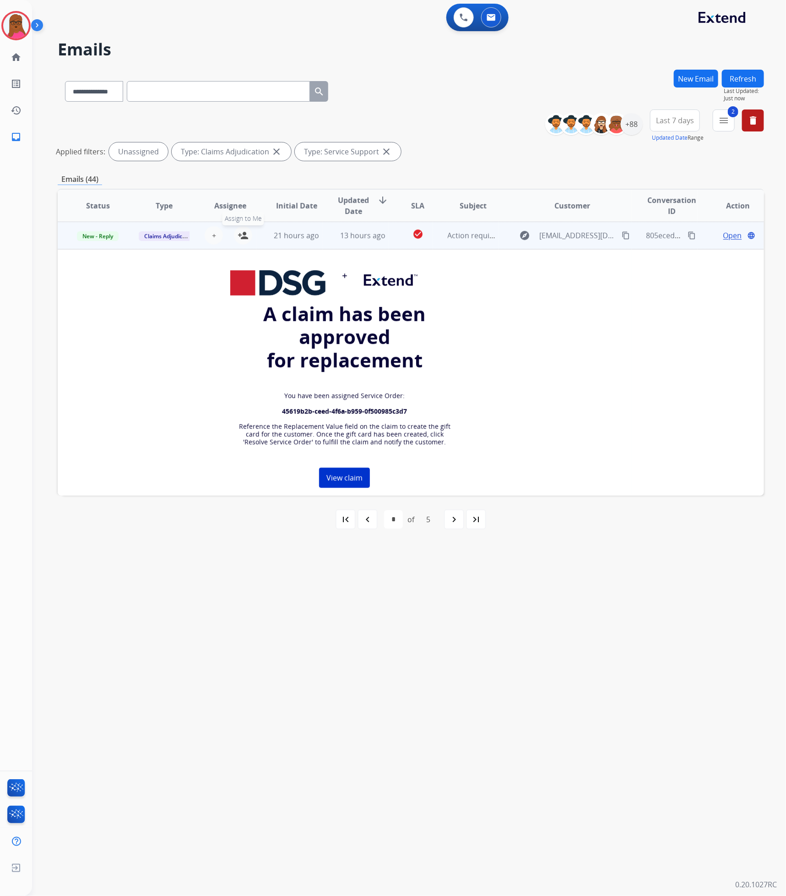
click at [240, 235] on mat-icon "person_add" at bounding box center [243, 235] width 11 height 11
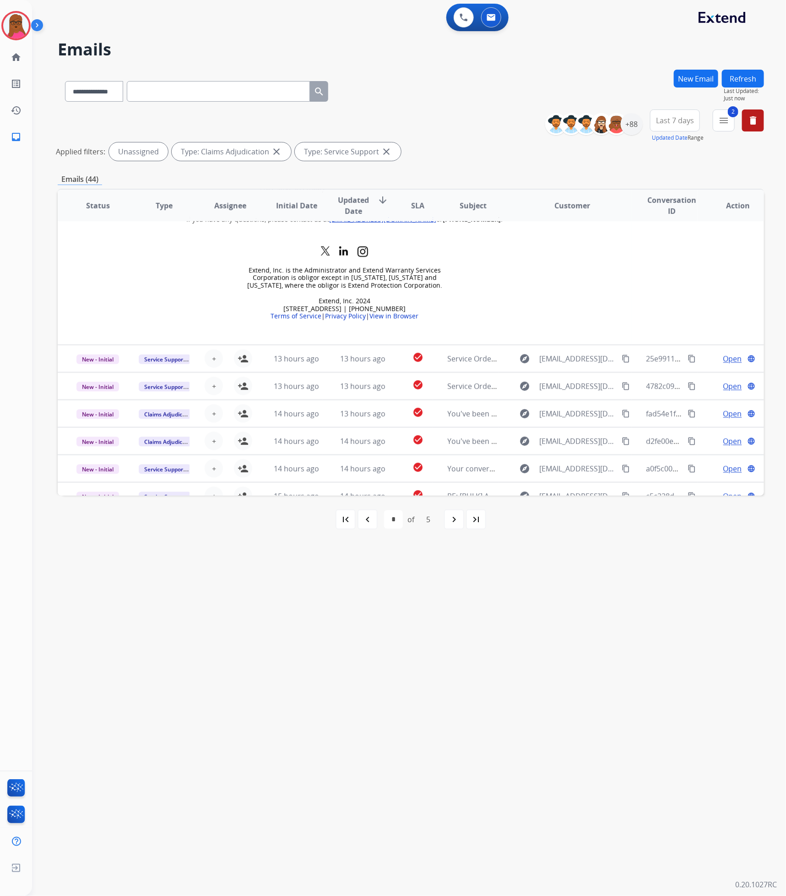
scroll to position [481, 0]
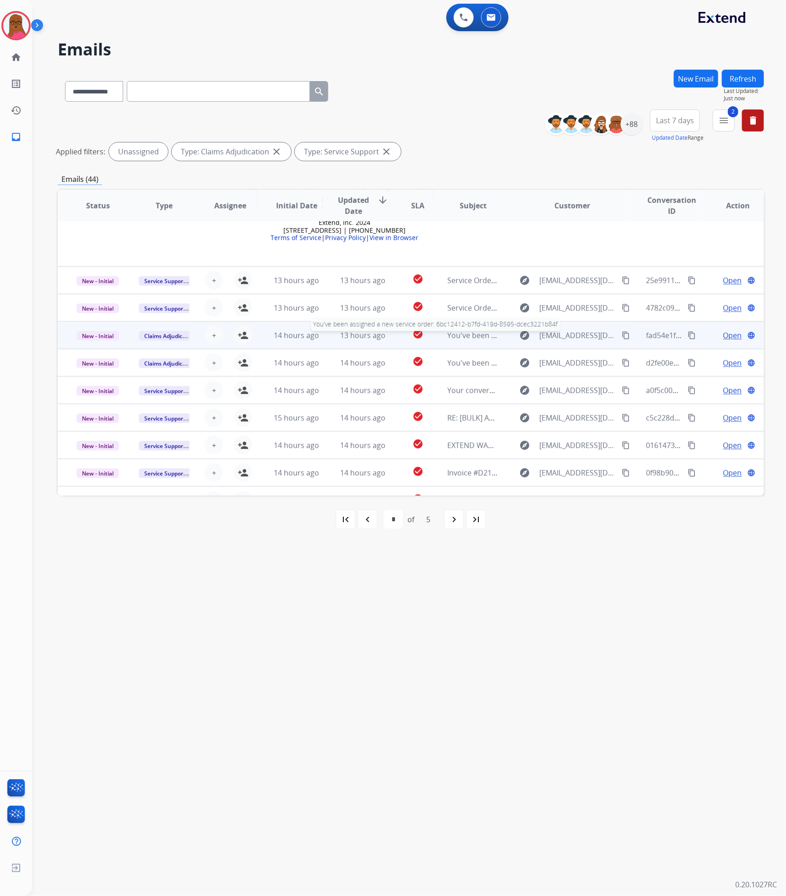
click at [459, 334] on span "You've been assigned a new service order: 6bc12412-b7fd-419d-8595-dcec3221b84f" at bounding box center [591, 335] width 287 height 10
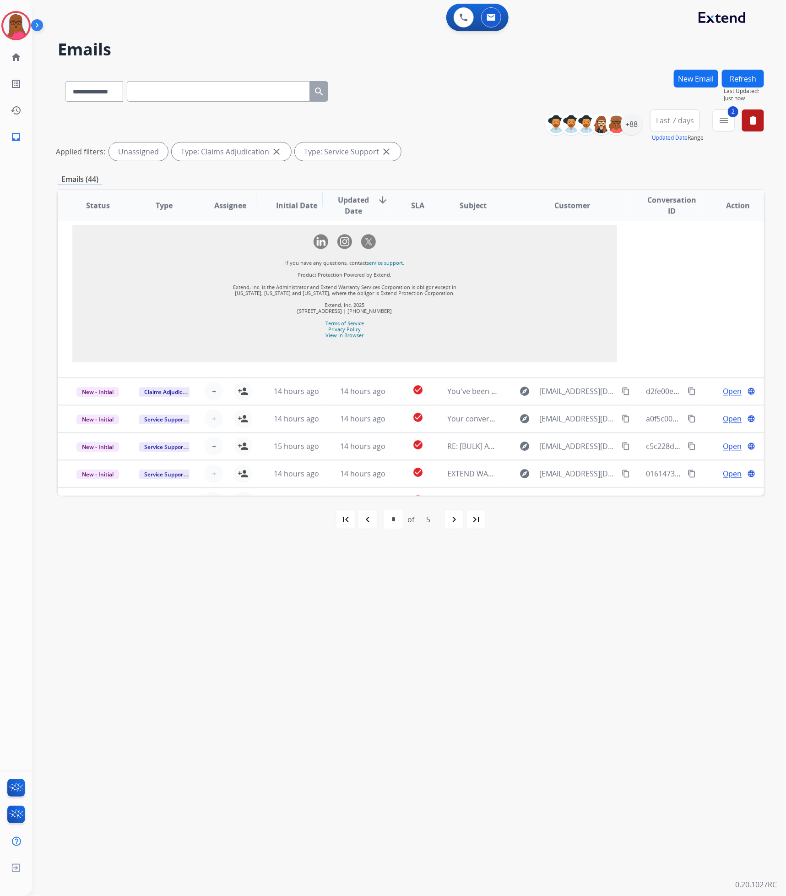
scroll to position [958, 0]
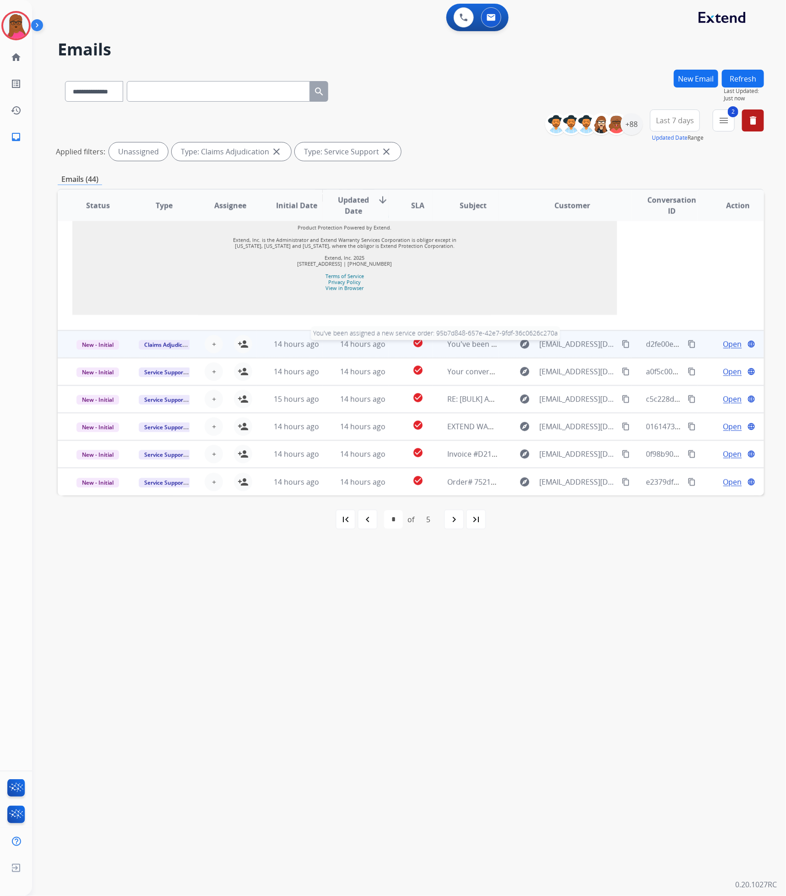
click at [477, 347] on span "You've been assigned a new service order: 95b7d848-657e-42e7-9fdf-36c0626c270a" at bounding box center [591, 344] width 286 height 10
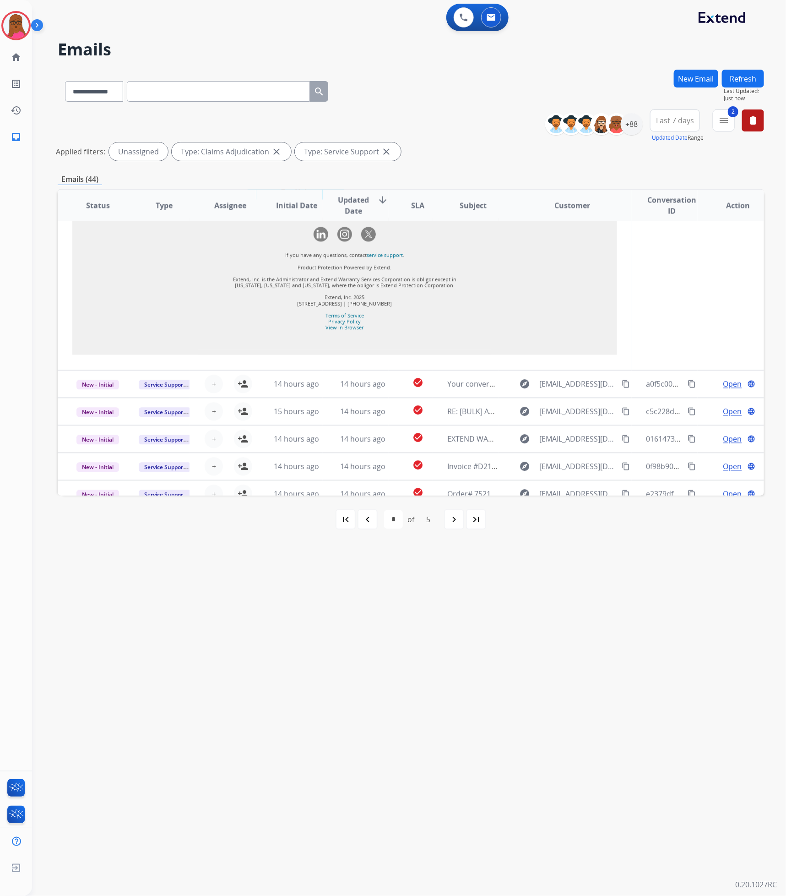
scroll to position [984, 0]
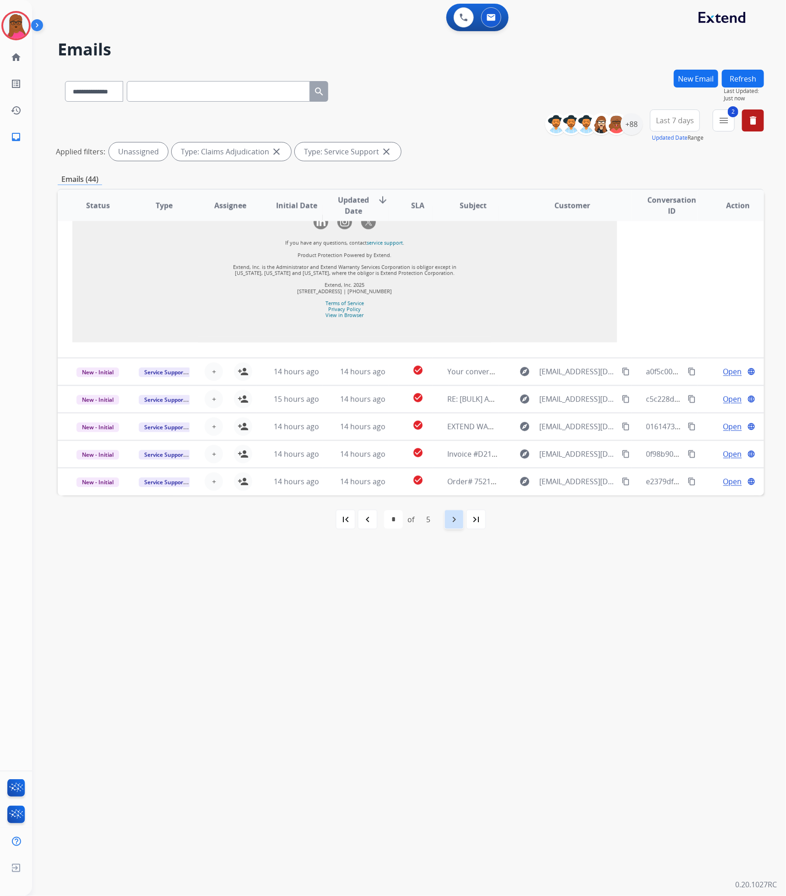
click at [456, 525] on mat-icon "navigate_next" at bounding box center [454, 519] width 11 height 11
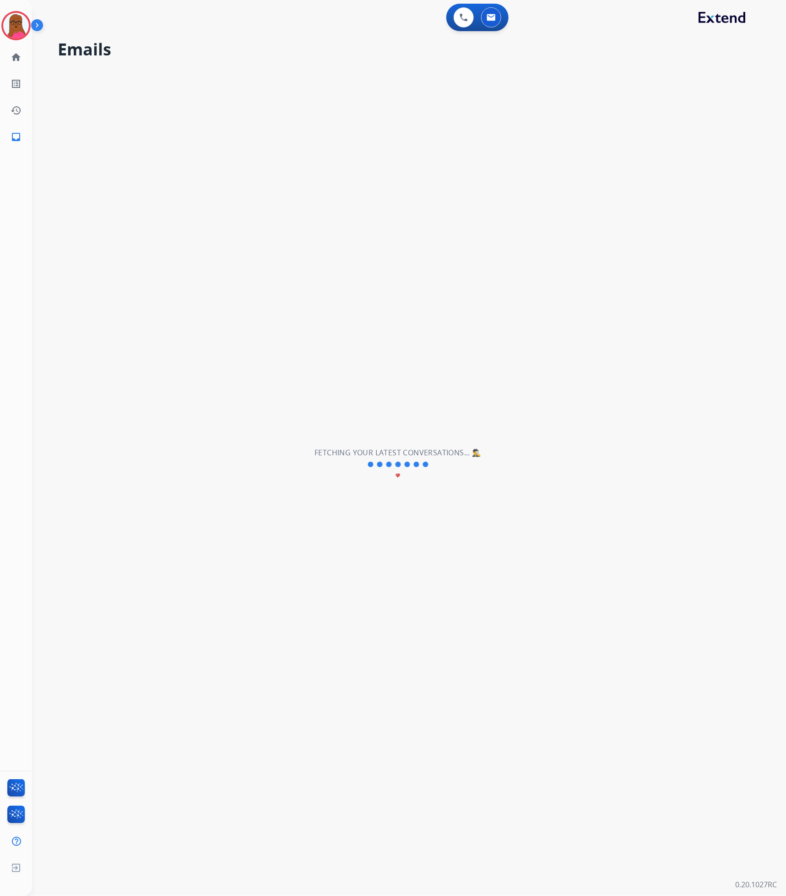
scroll to position [30, 0]
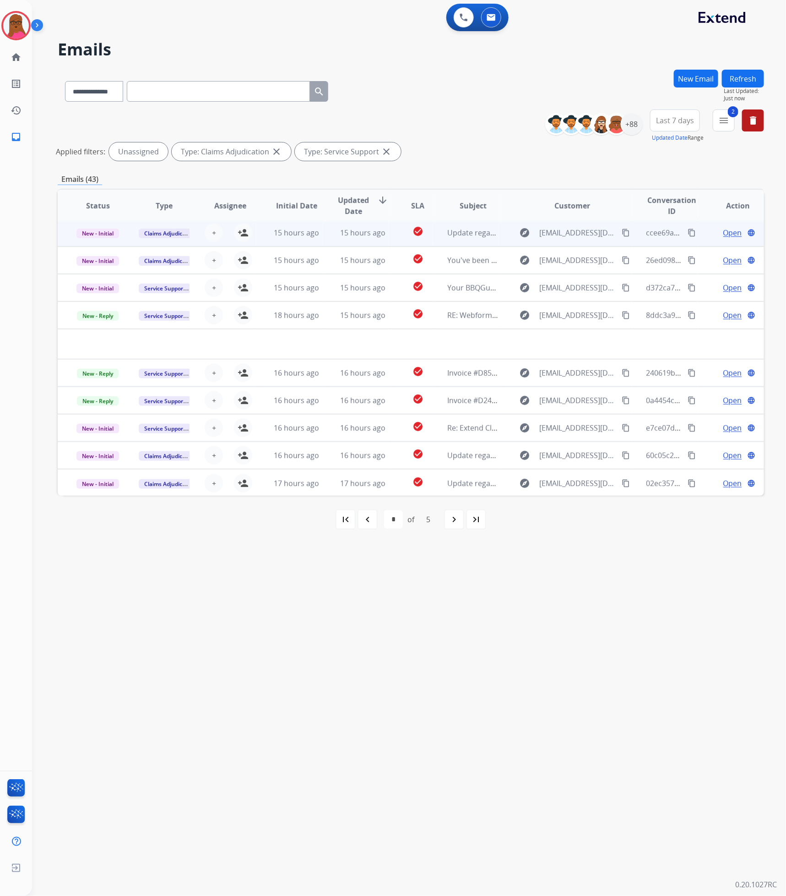
click at [454, 239] on td "Update regarding your fulfillment method for Service Order: 036cb97a-81b0-4c8f-…" at bounding box center [466, 232] width 66 height 27
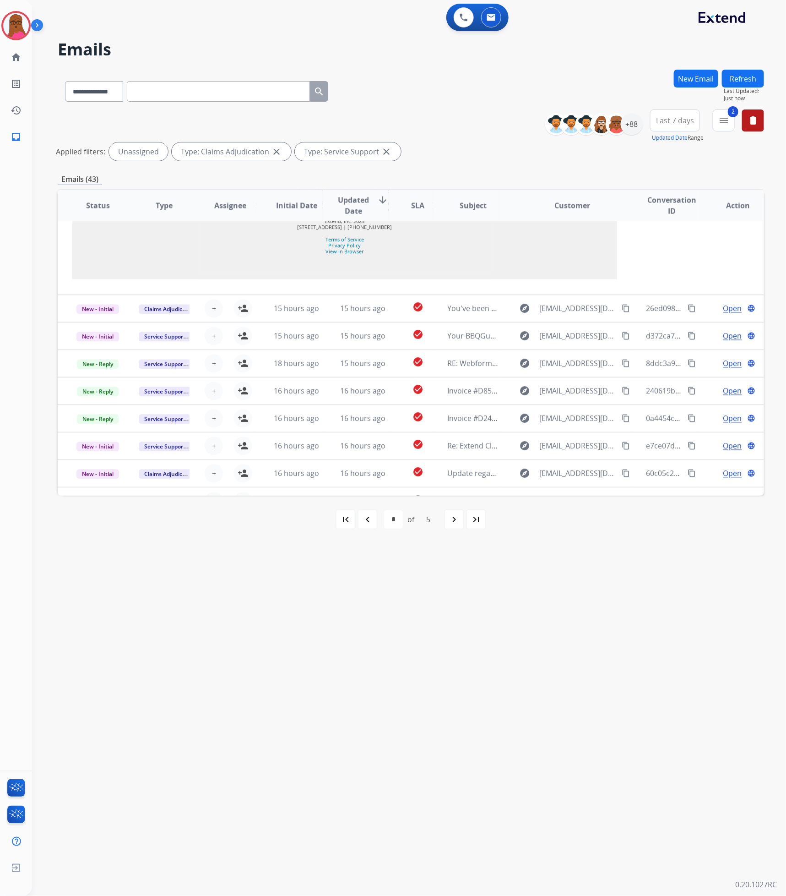
scroll to position [815, 0]
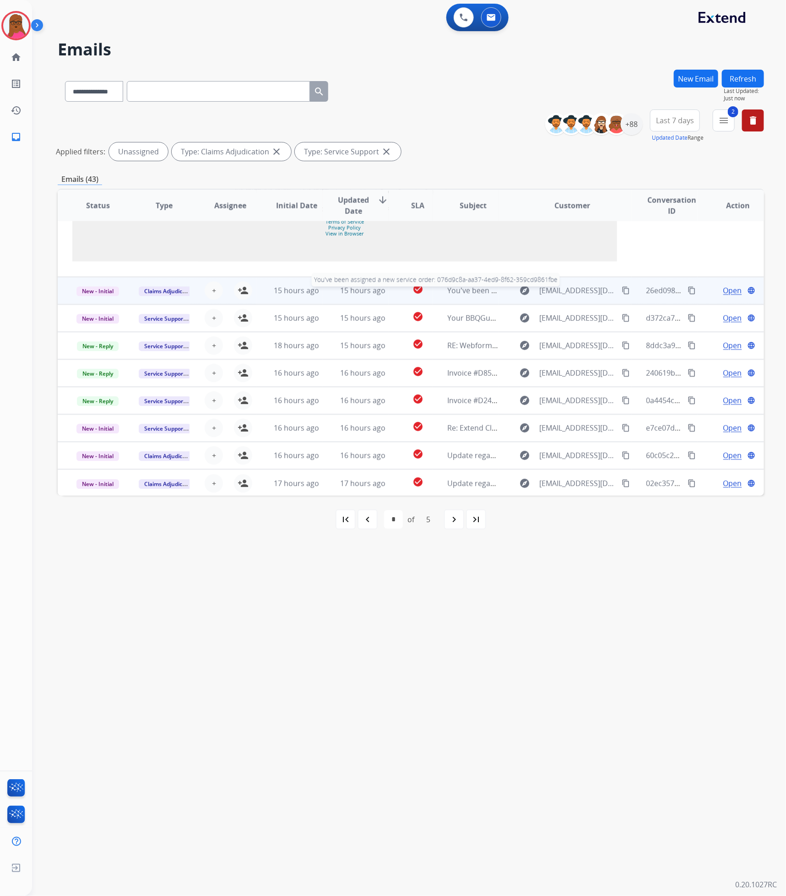
click at [465, 294] on span "You've been assigned a new service order: 076d9c8a-aa37-4ed9-8f62-359cd9861fbe" at bounding box center [591, 291] width 286 height 10
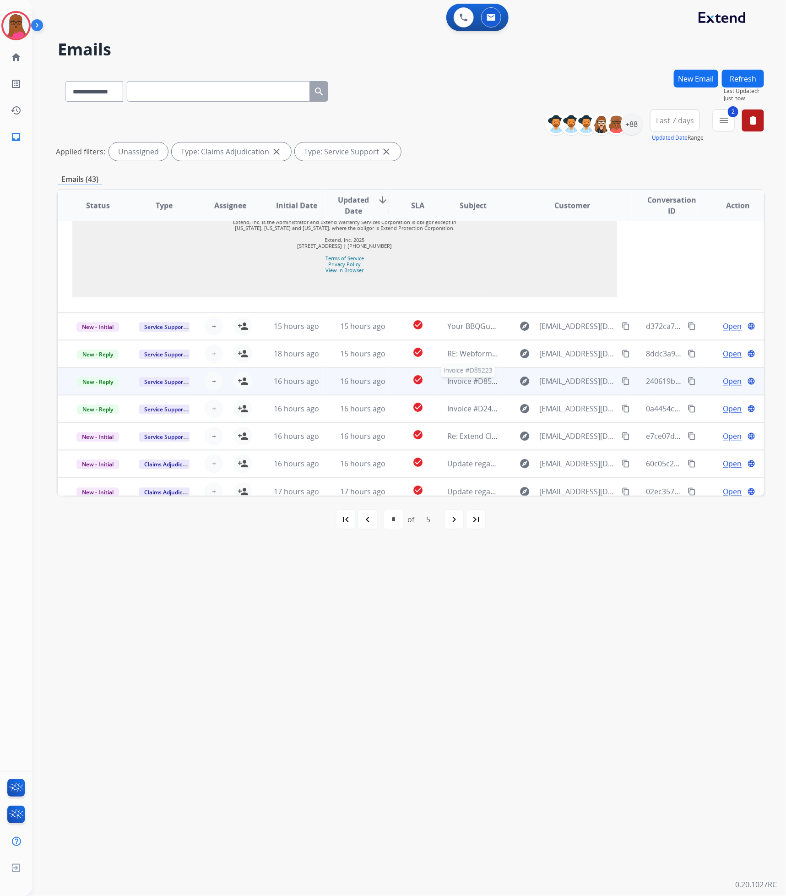
scroll to position [961, 0]
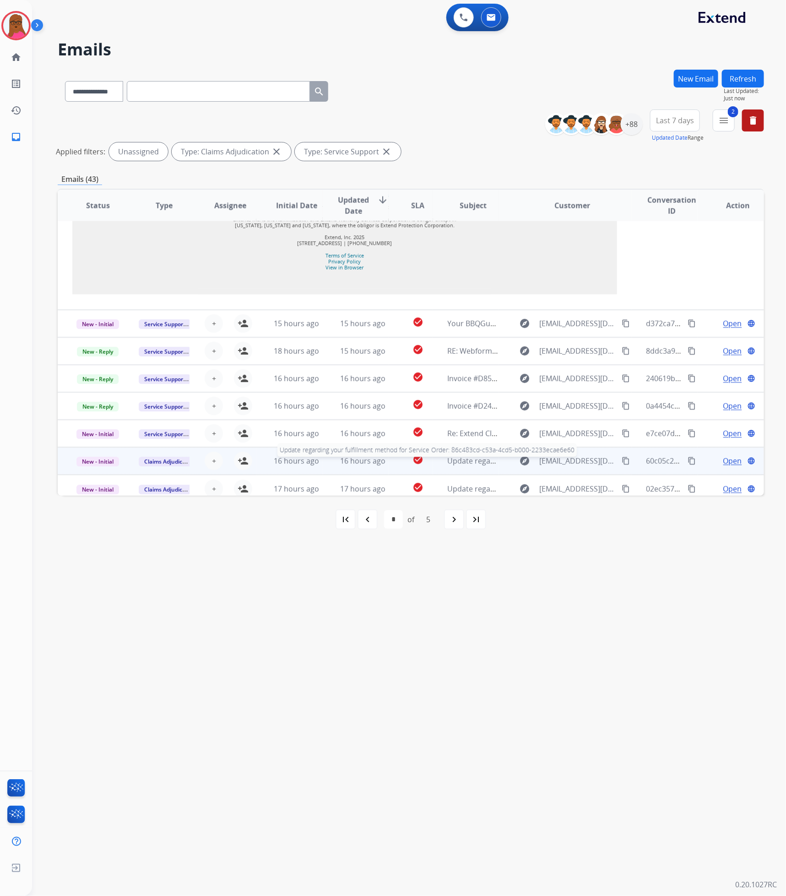
click at [455, 459] on span "Update regarding your fulfillment method for Service Order: 86c483cd-c53a-4cd5-…" at bounding box center [623, 461] width 350 height 10
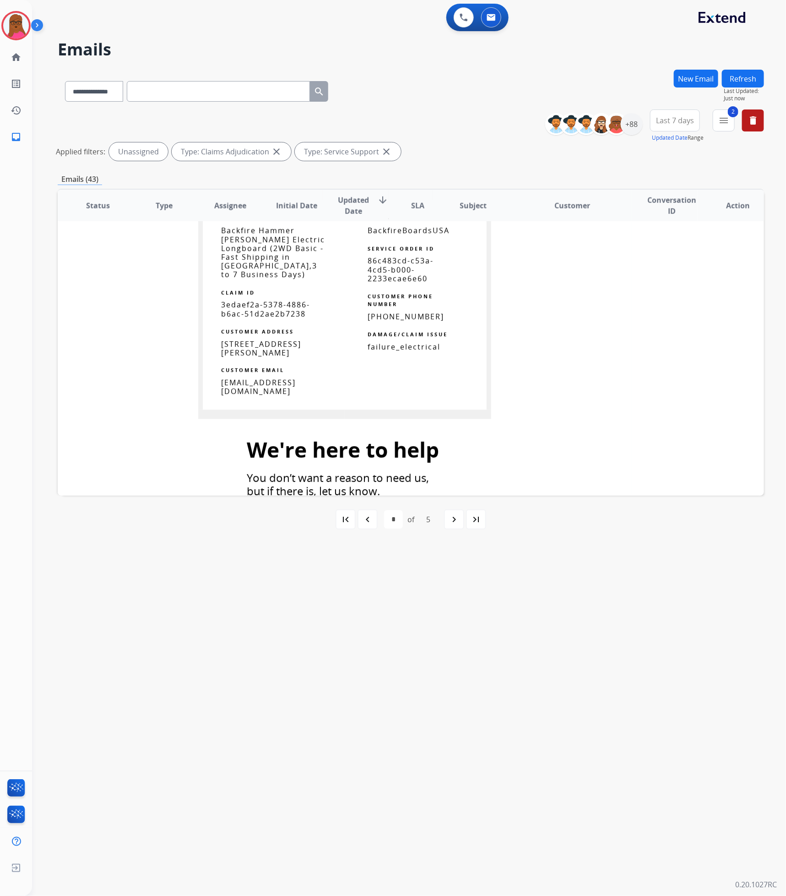
scroll to position [833, 0]
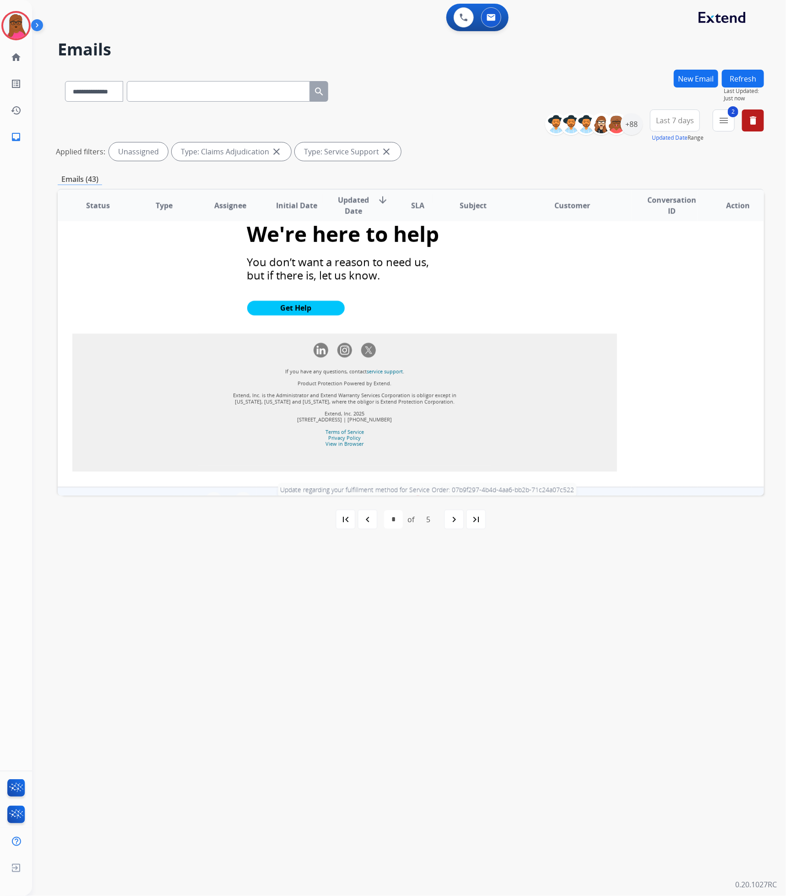
click at [460, 496] on span "Update regarding your fulfillment method for Service Order: 07b9f297-4b4d-4aa6-…" at bounding box center [623, 501] width 351 height 10
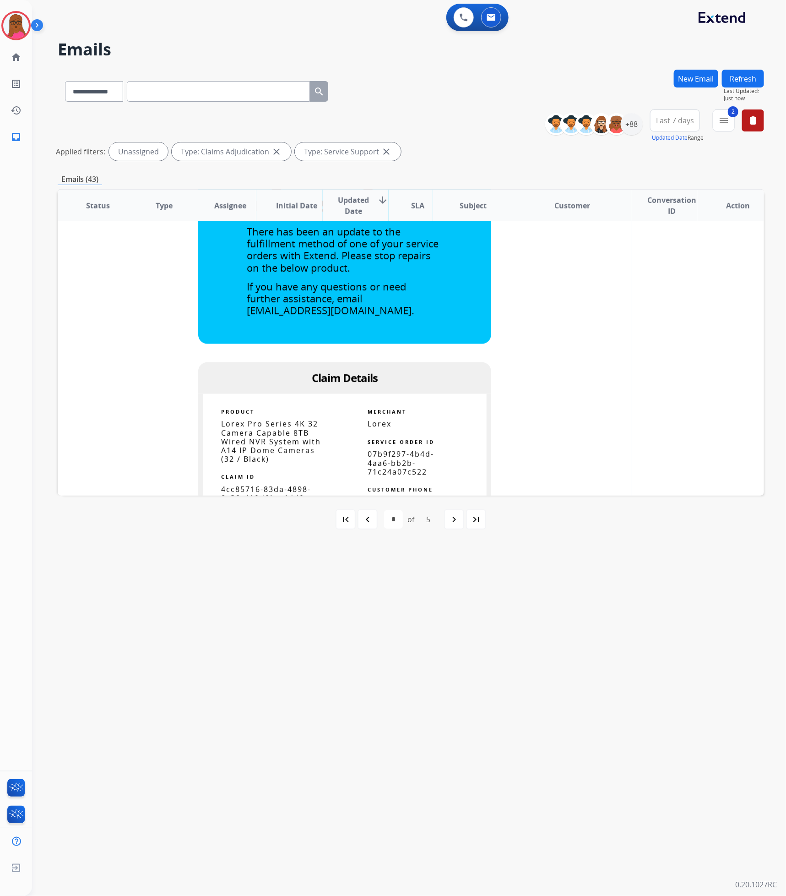
scroll to position [591, 0]
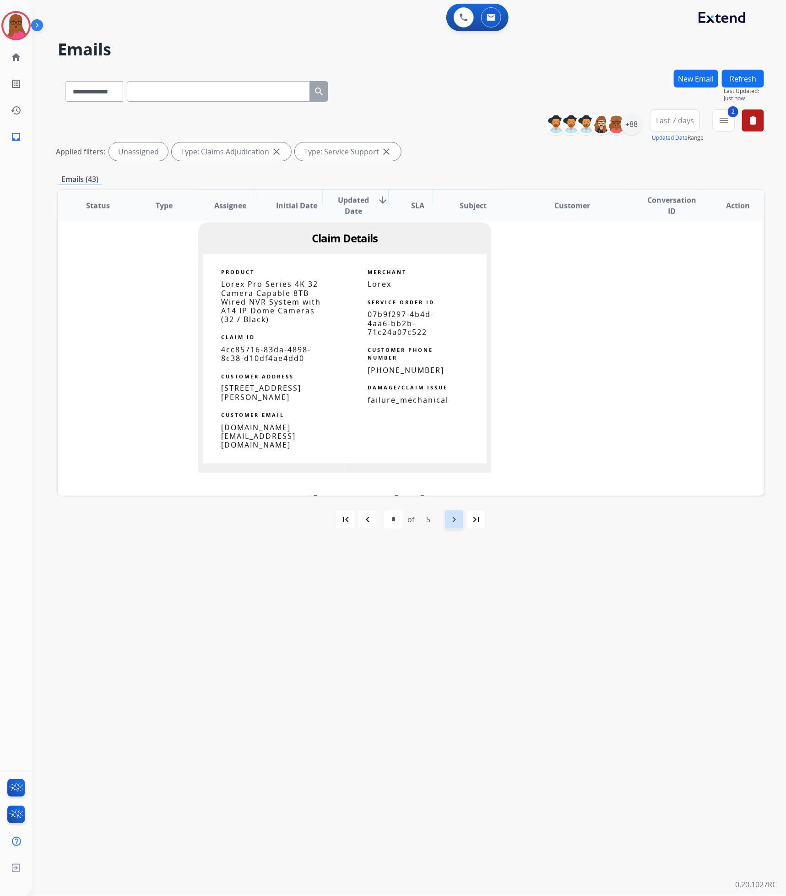
click at [451, 528] on div "navigate_next" at bounding box center [454, 519] width 20 height 20
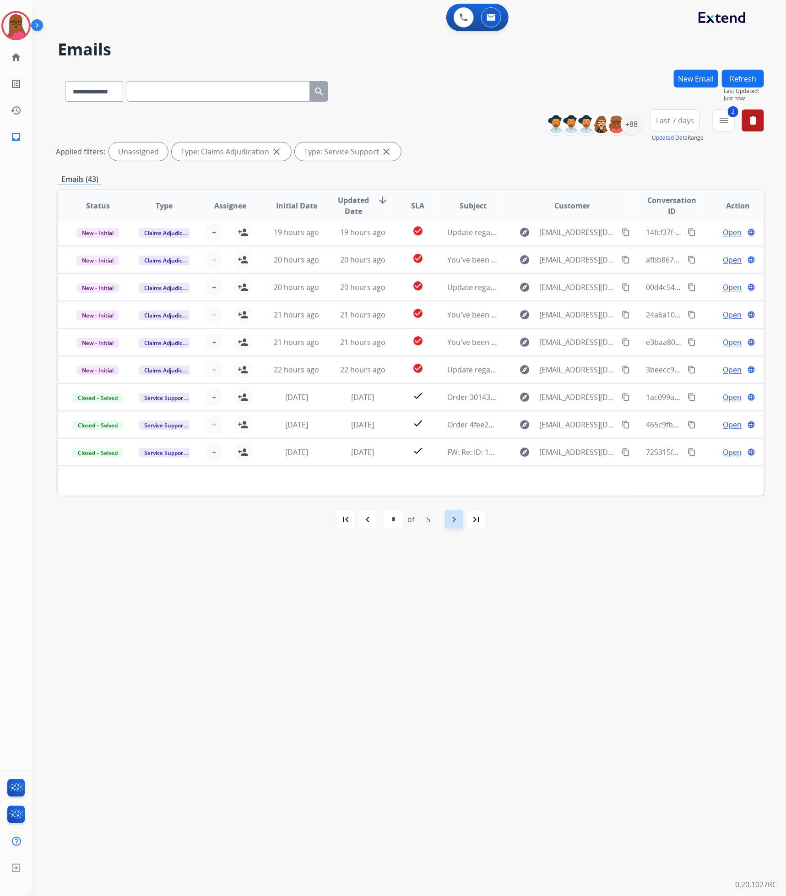
scroll to position [30, 0]
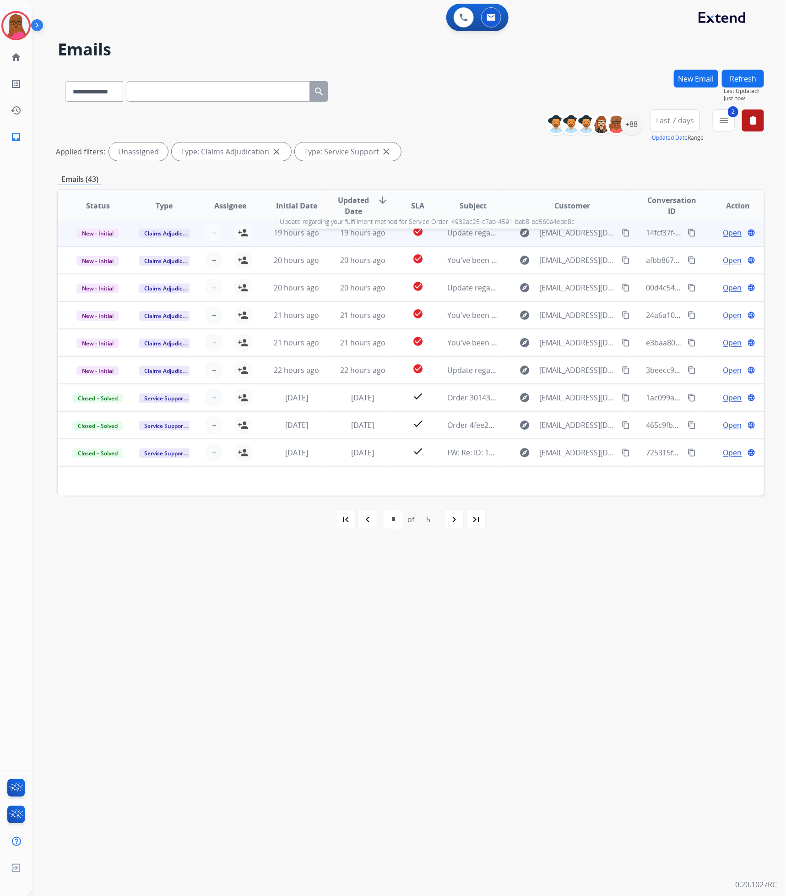
click at [450, 234] on span "Update regarding your fulfillment method for Service Order: 4932ac25-c7ab-4591-…" at bounding box center [624, 233] width 352 height 10
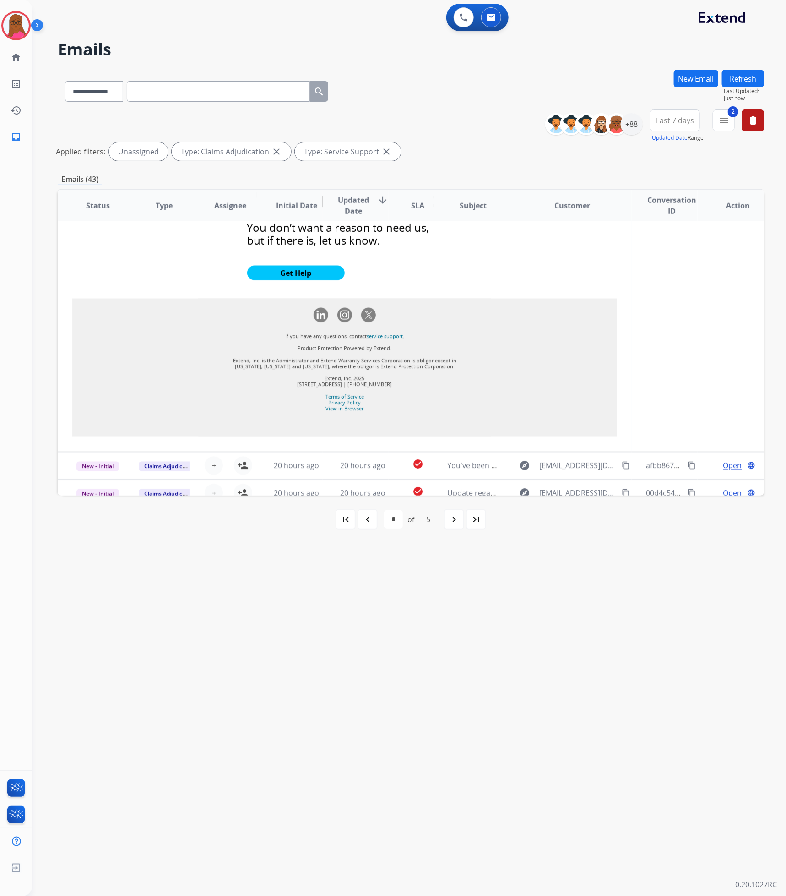
scroll to position [714, 0]
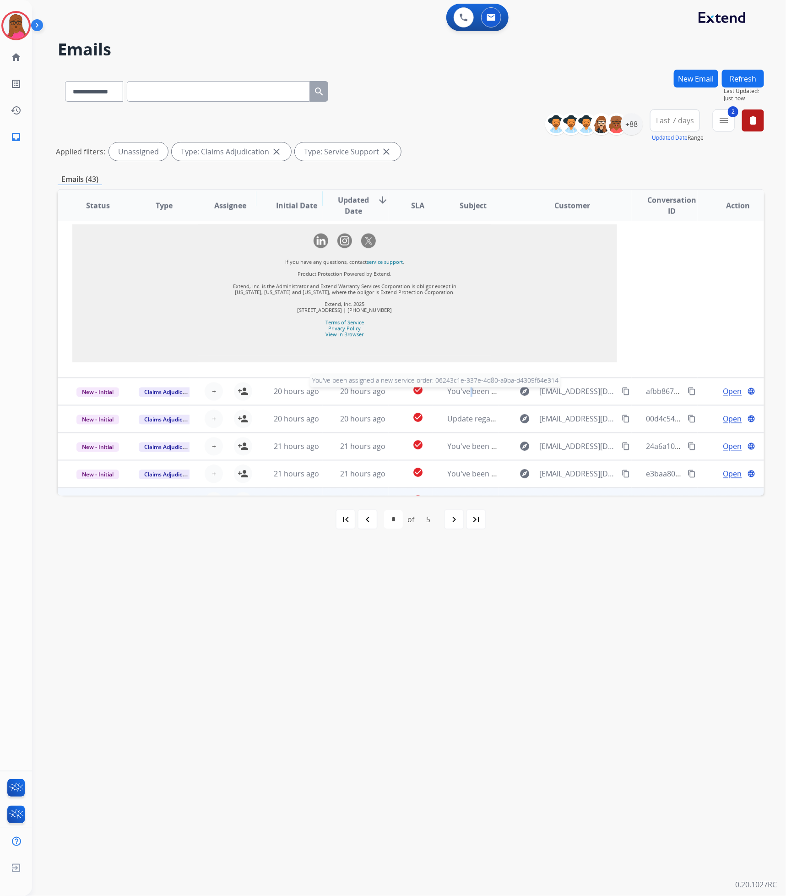
click at [464, 393] on span "You've been assigned a new service order: 06243c1e-337e-4d80-a9ba-d4305f64e314" at bounding box center [592, 392] width 288 height 10
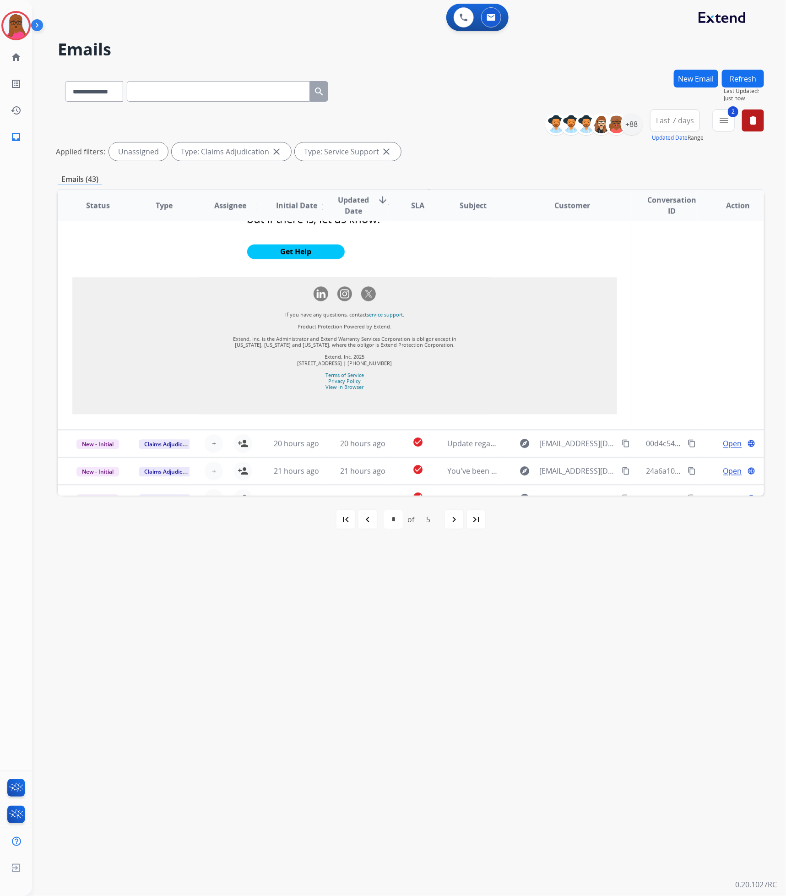
scroll to position [950, 0]
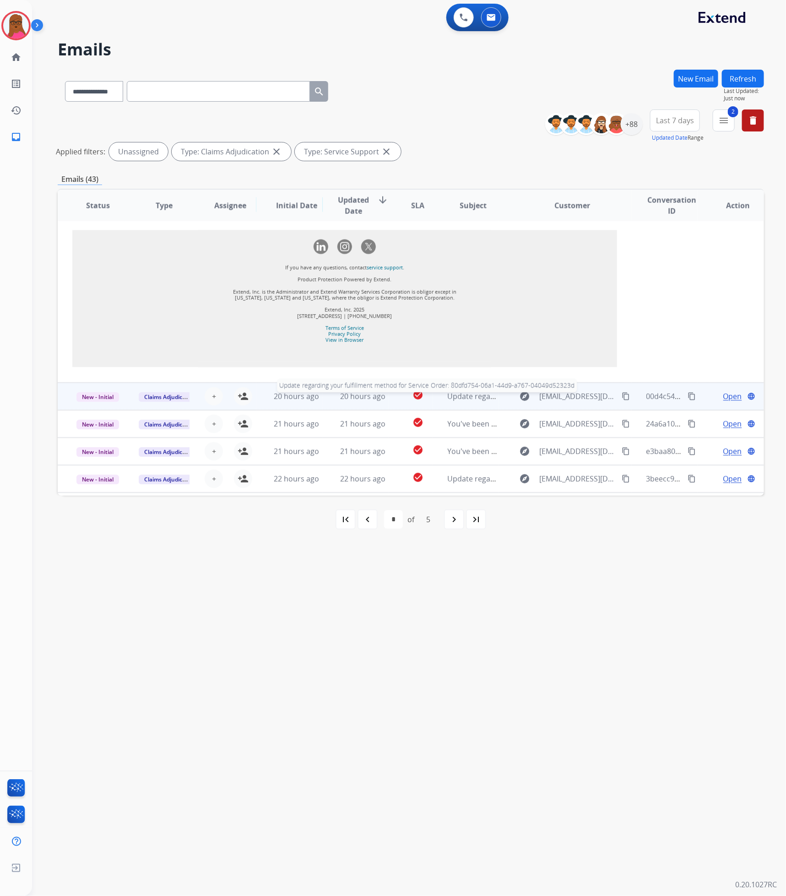
click at [458, 392] on span "Update regarding your fulfillment method for Service Order: 80dfd754-06a1-44d9-…" at bounding box center [623, 397] width 351 height 10
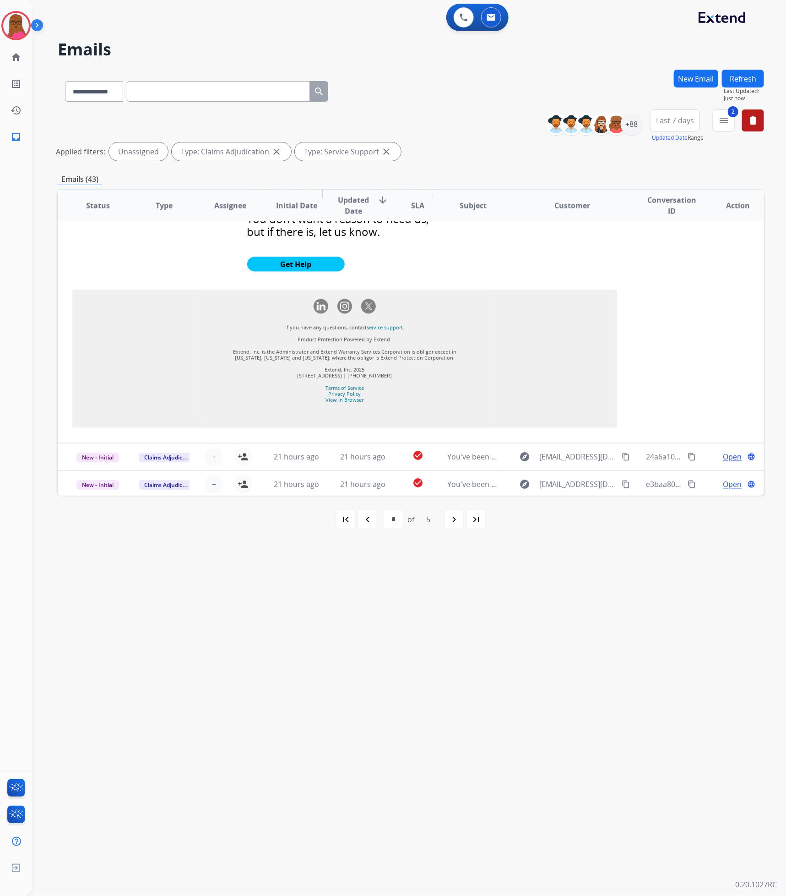
scroll to position [824, 0]
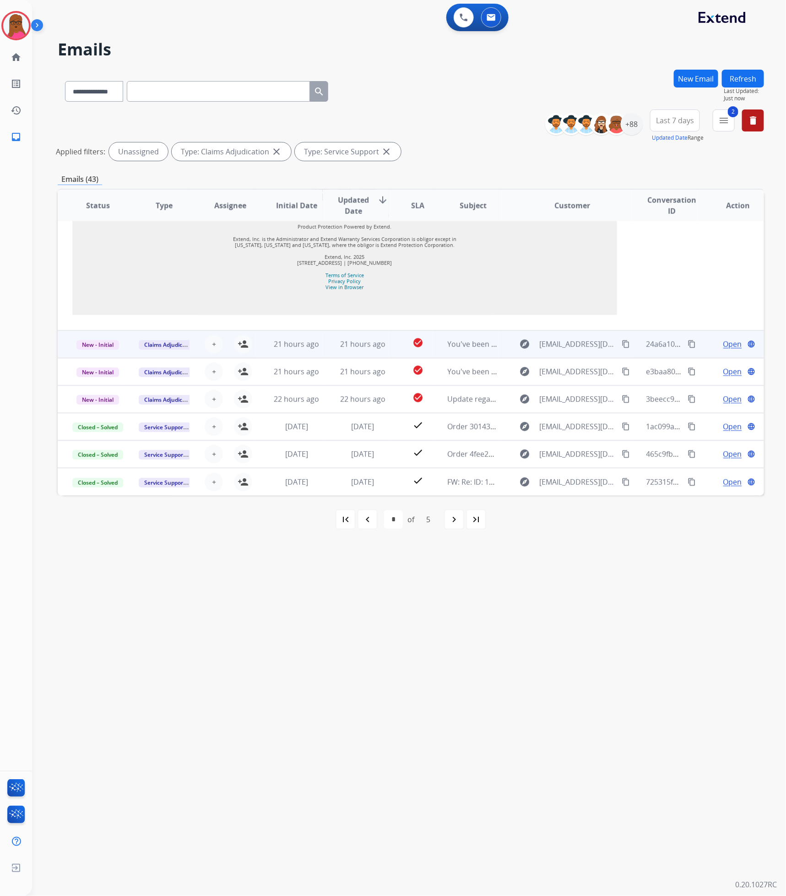
click at [466, 350] on td "You've been assigned a new service order: 42e9658b-4d26-45c8-981c-ad663b133468" at bounding box center [466, 344] width 66 height 27
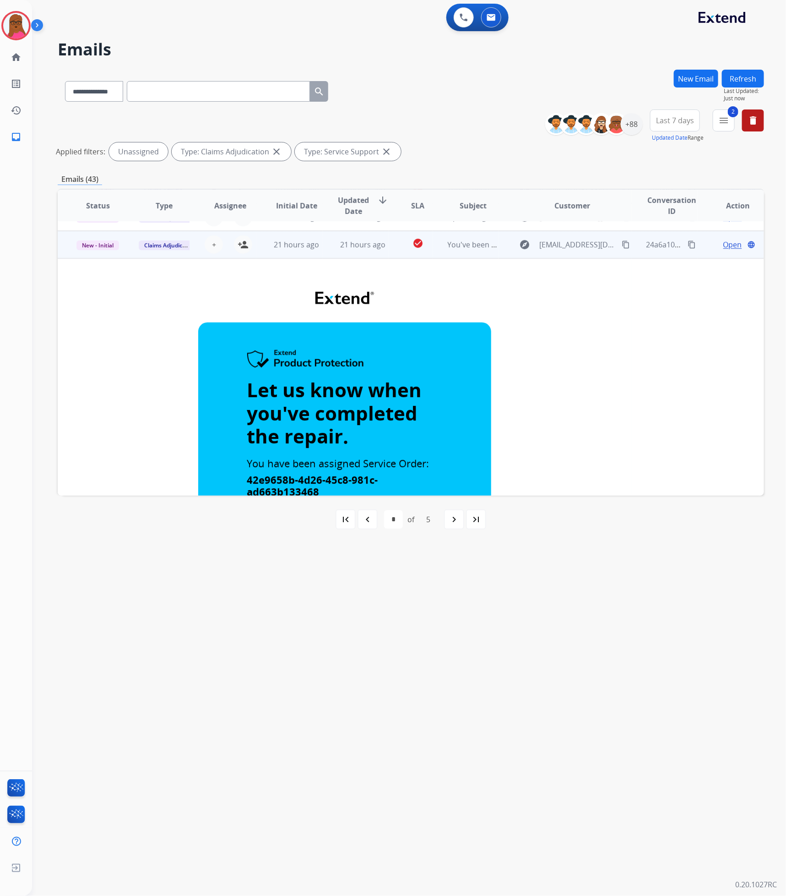
scroll to position [41, 0]
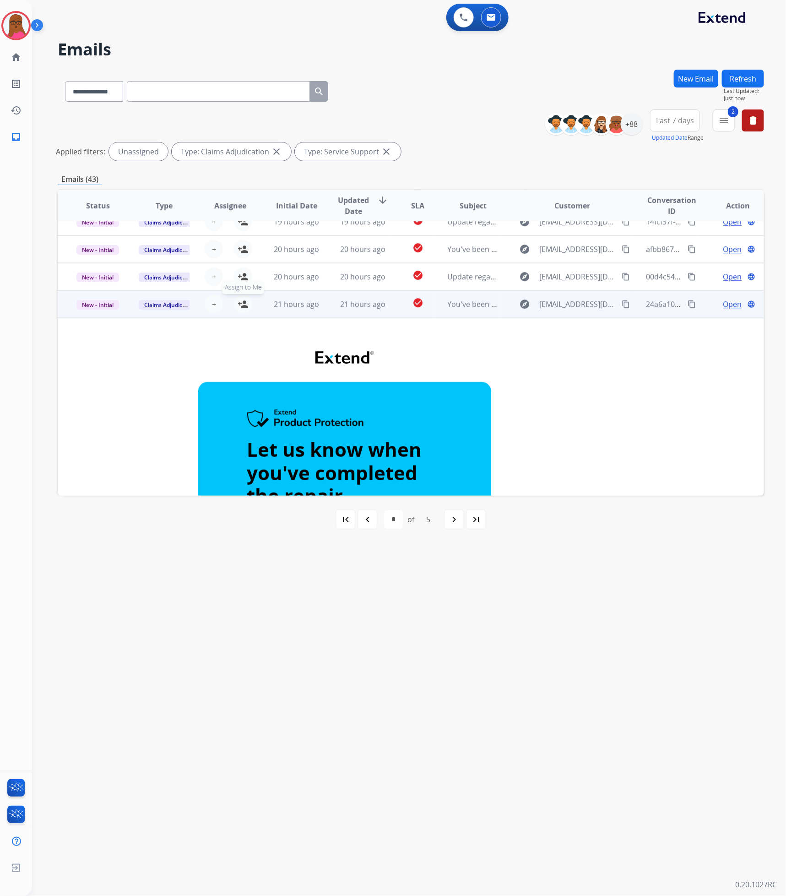
click at [242, 307] on mat-icon "person_add" at bounding box center [243, 304] width 11 height 11
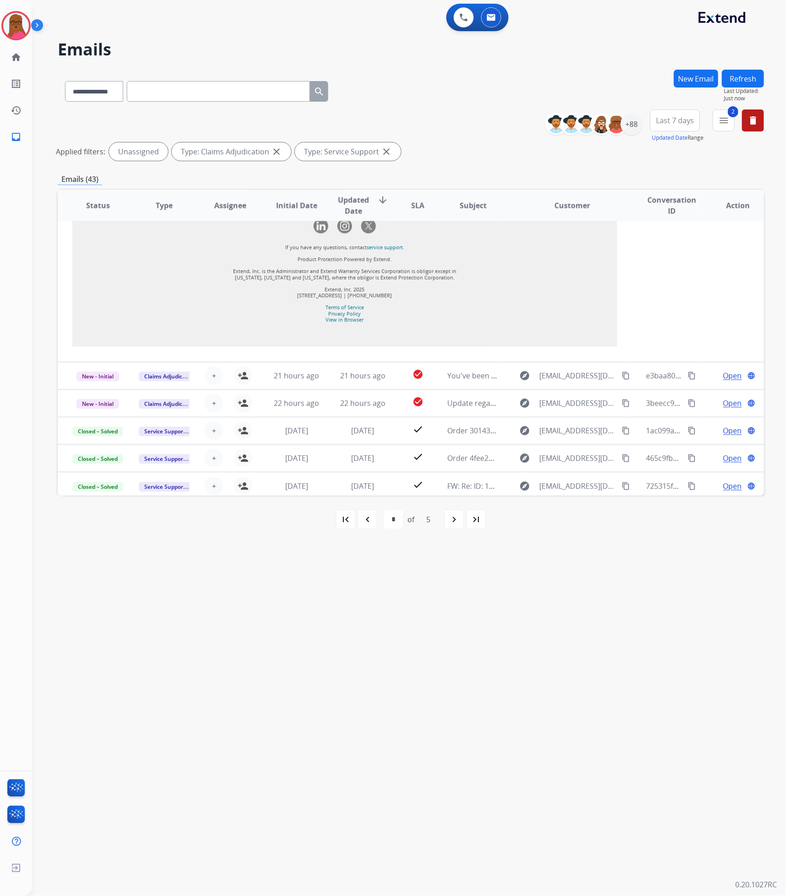
scroll to position [958, 0]
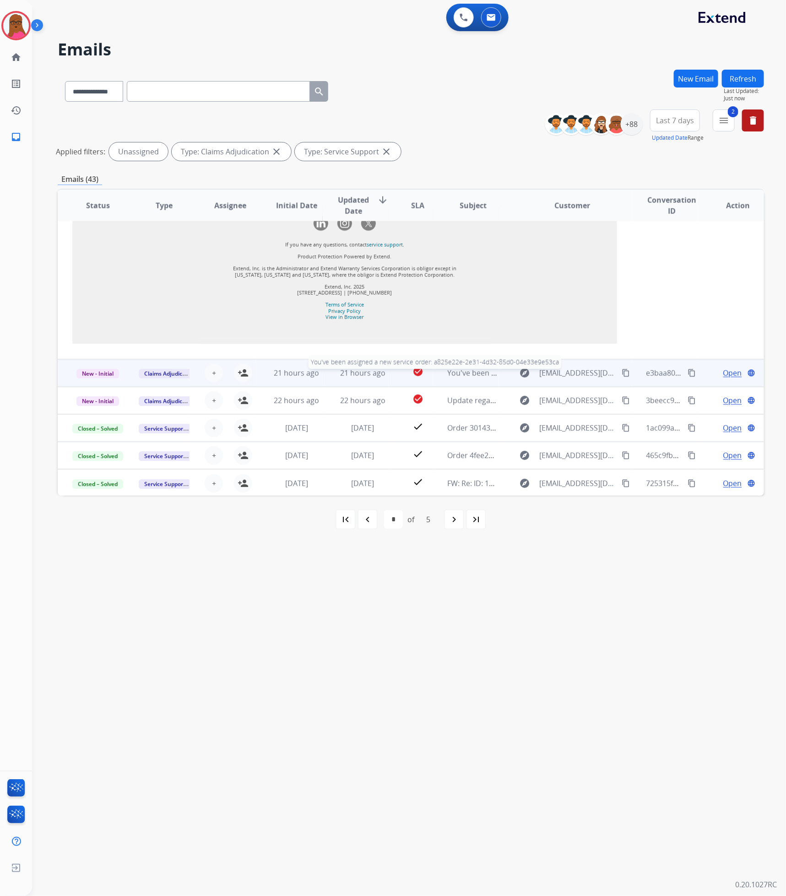
click at [455, 374] on span "You've been assigned a new service order: a825e22e-2e31-4d32-85d0-04e33e9e53ca" at bounding box center [592, 373] width 289 height 10
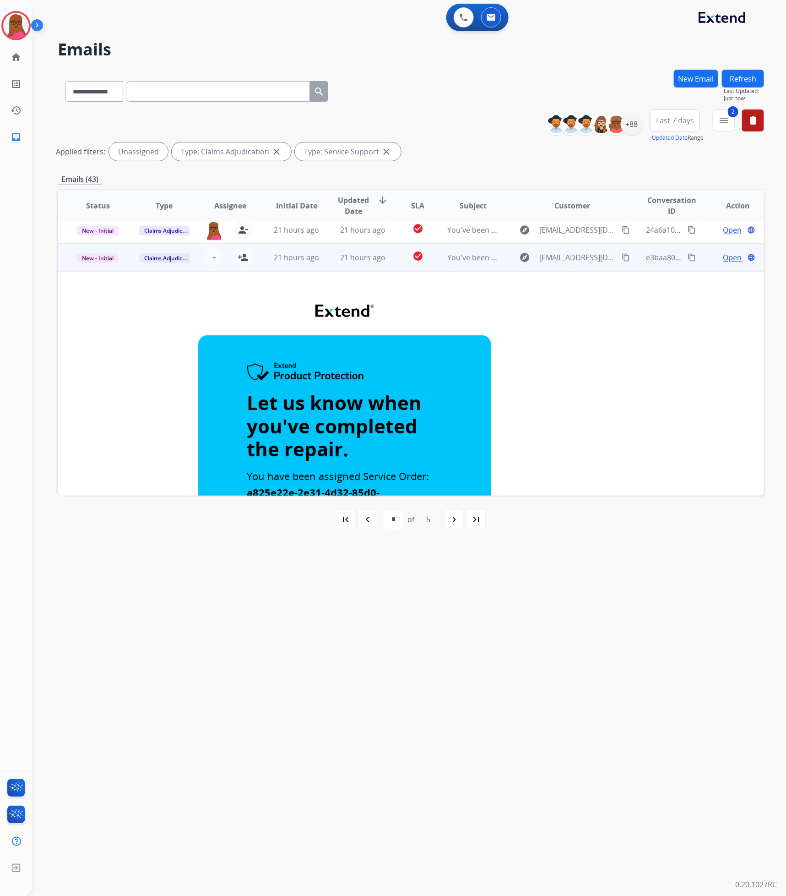
scroll to position [69, 0]
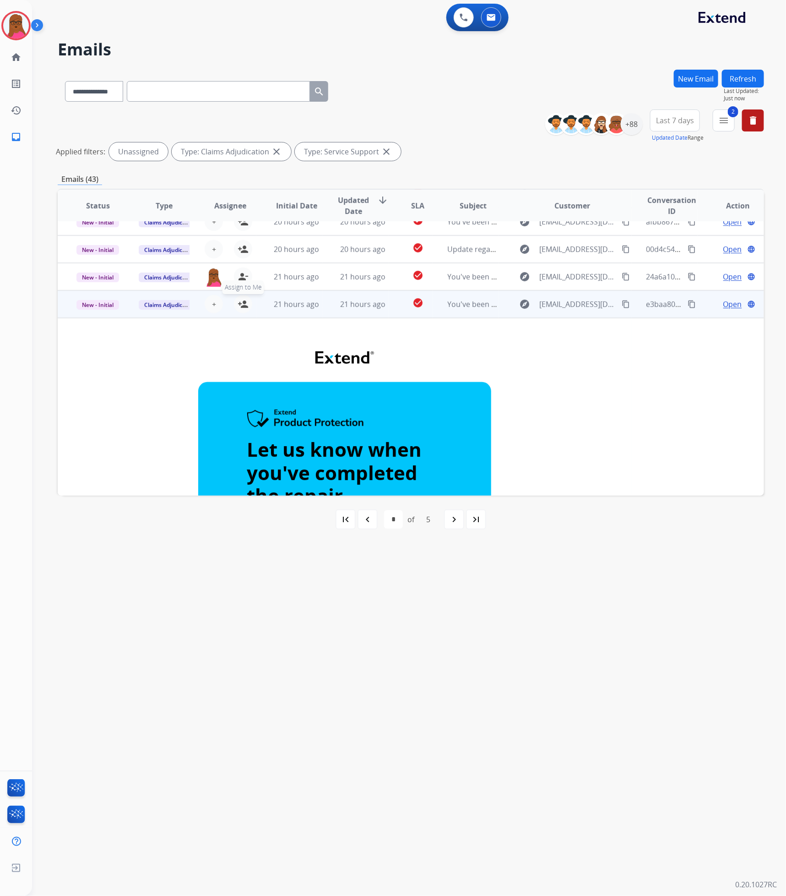
click at [234, 307] on button "person_add Assign to Me" at bounding box center [243, 304] width 18 height 18
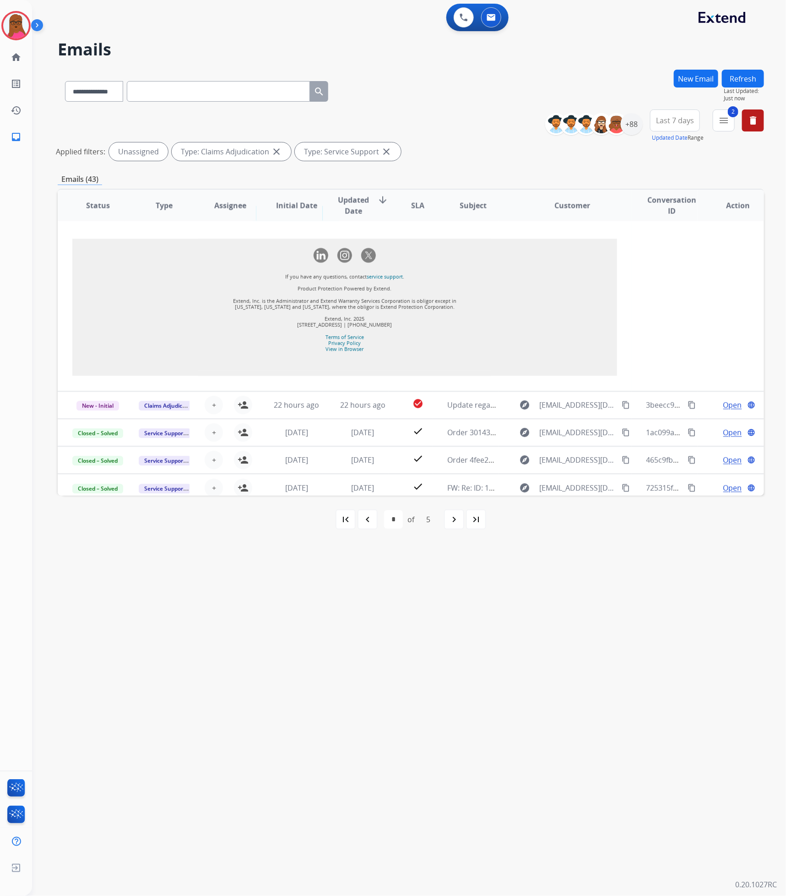
scroll to position [975, 0]
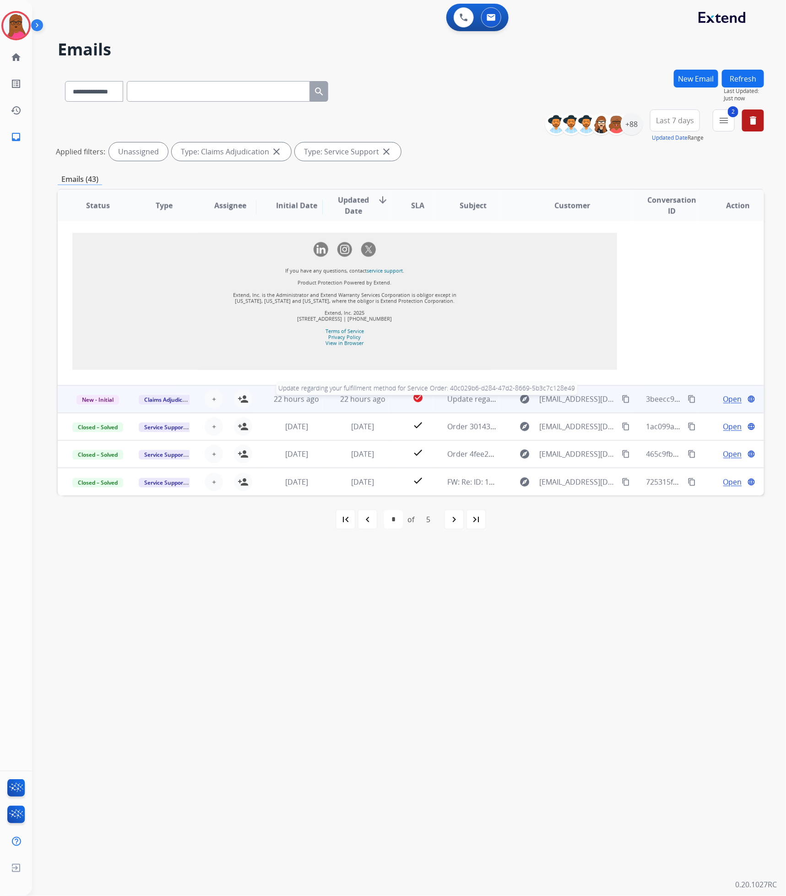
click at [460, 403] on span "Update regarding your fulfillment method for Service Order: 40c029b6-d284-47d2-…" at bounding box center [623, 399] width 351 height 10
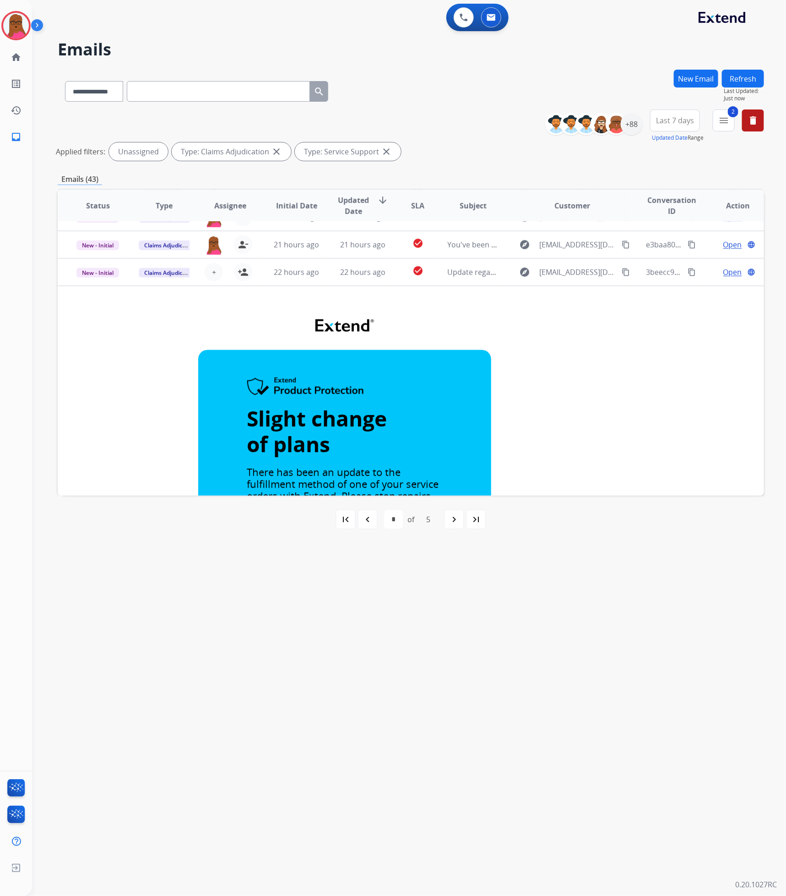
scroll to position [0, 0]
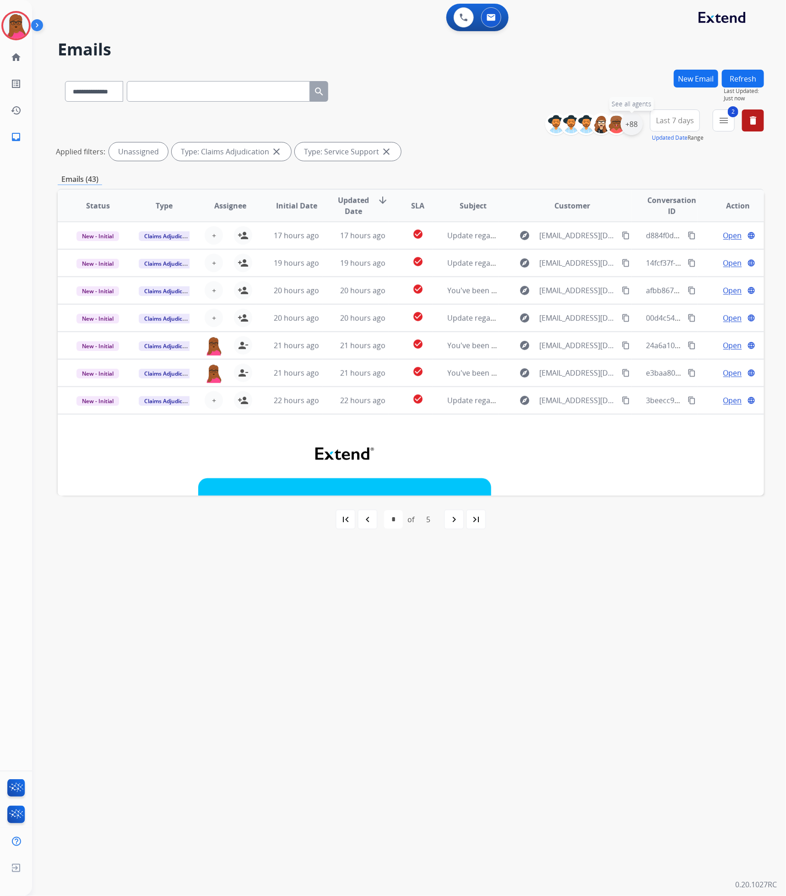
click at [636, 125] on div "+88" at bounding box center [632, 124] width 22 height 22
click at [576, 304] on button "Apply" at bounding box center [586, 309] width 31 height 16
select select "*"
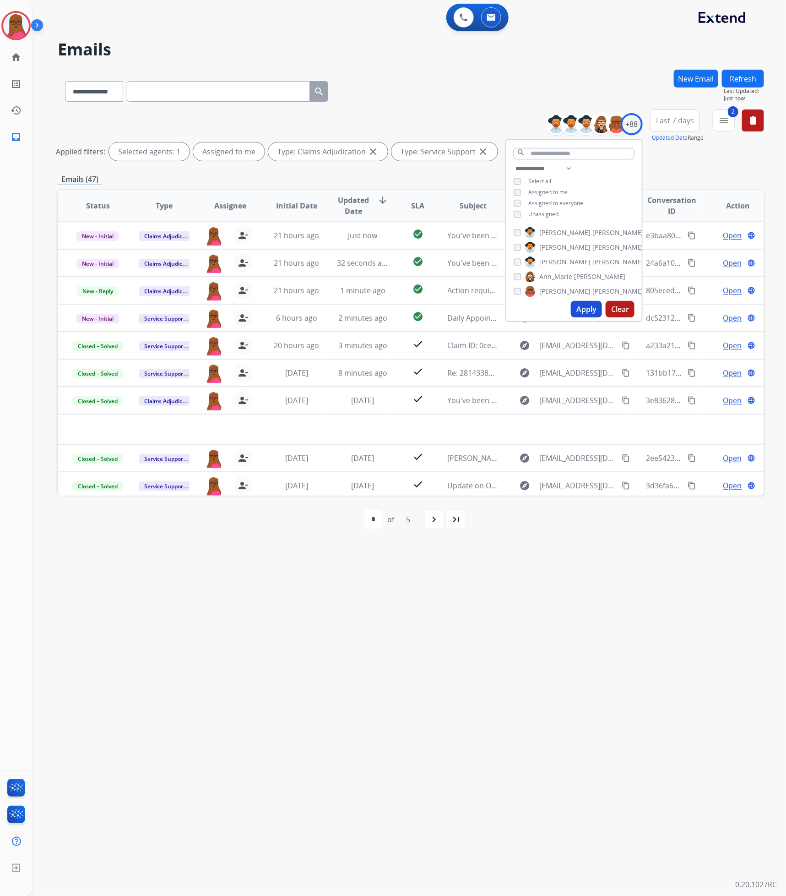
click at [406, 643] on div "**********" at bounding box center [398, 464] width 732 height 863
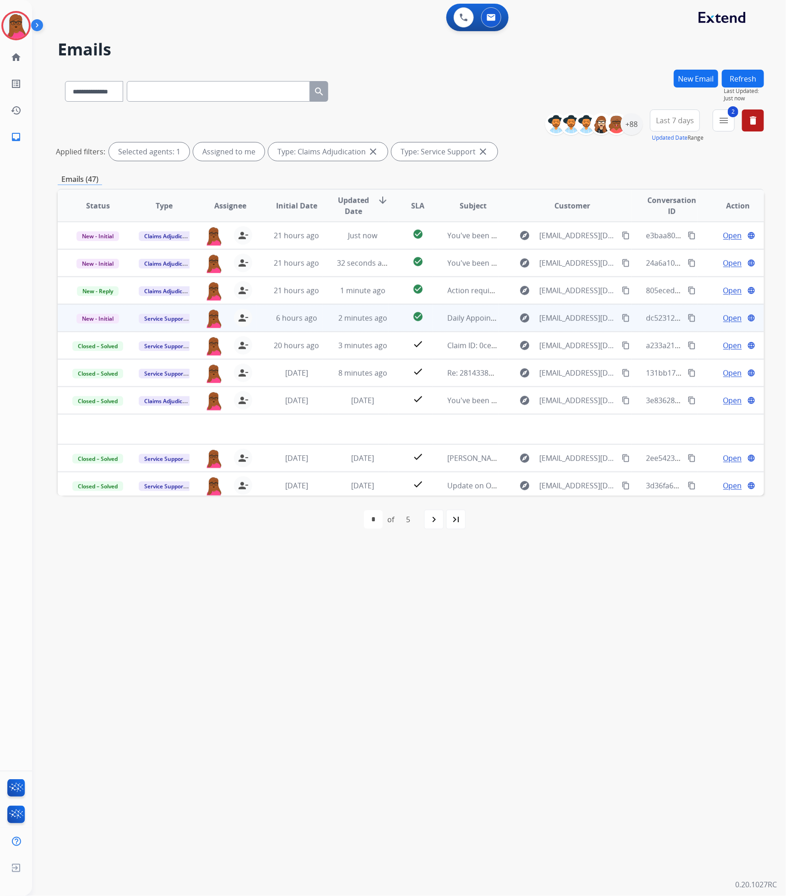
click at [725, 319] on span "Open" at bounding box center [733, 317] width 19 height 11
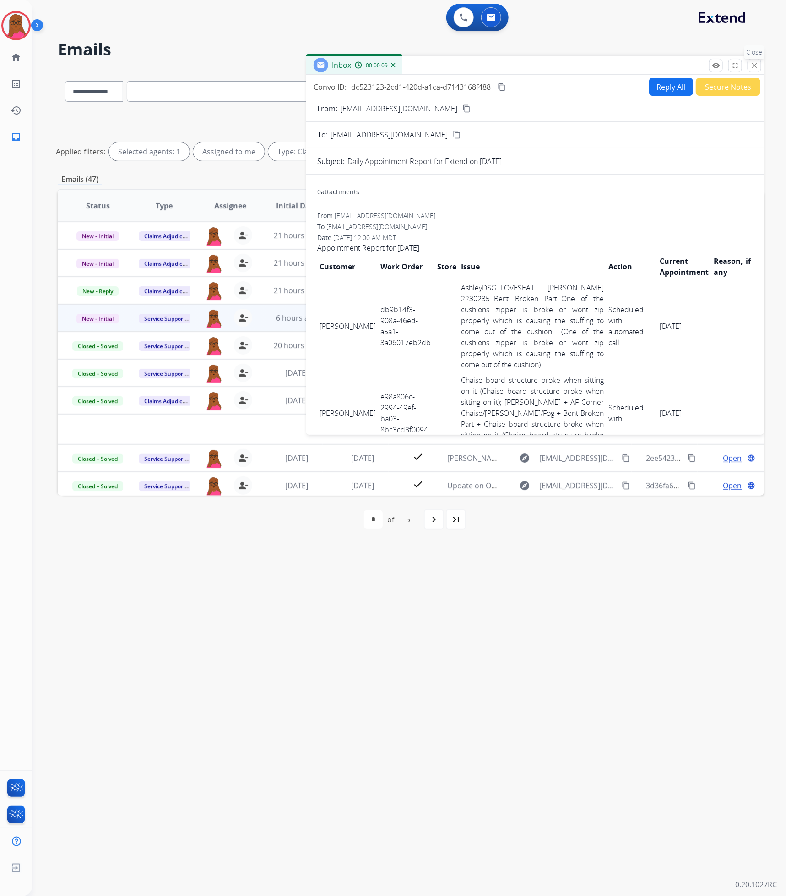
click at [743, 69] on mat-icon "close" at bounding box center [755, 65] width 8 height 8
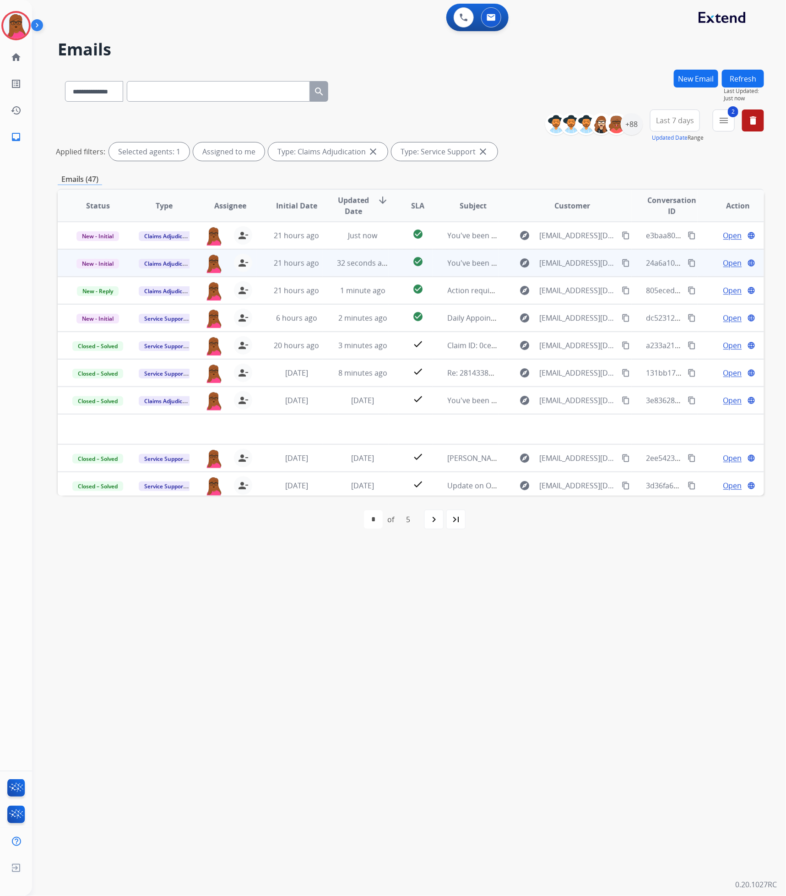
click at [725, 262] on span "Open" at bounding box center [733, 262] width 19 height 11
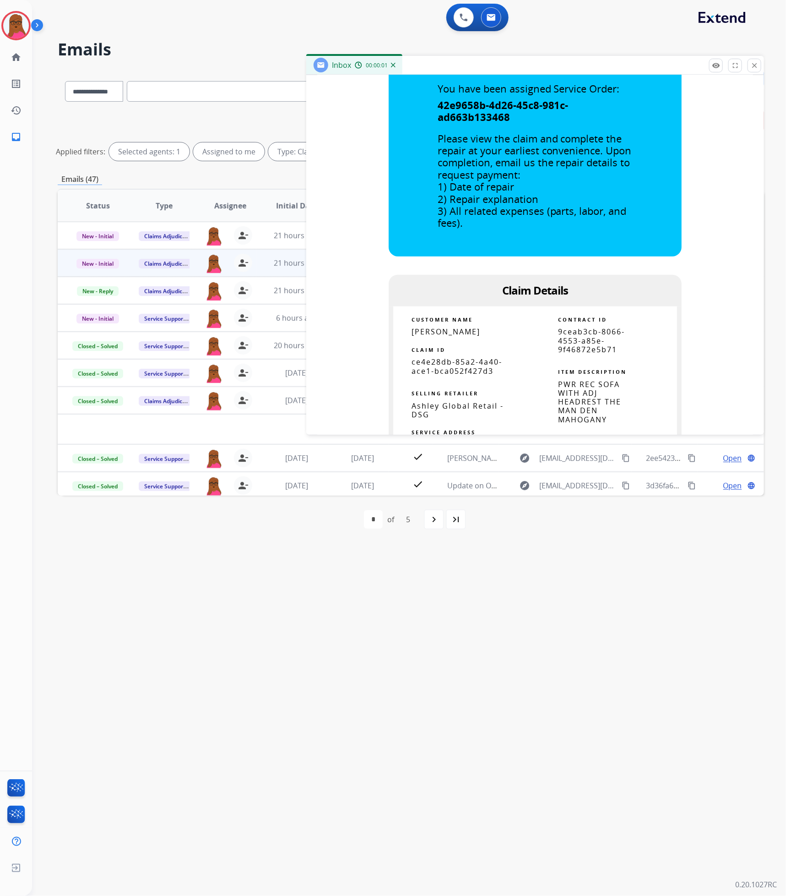
scroll to position [481, 0]
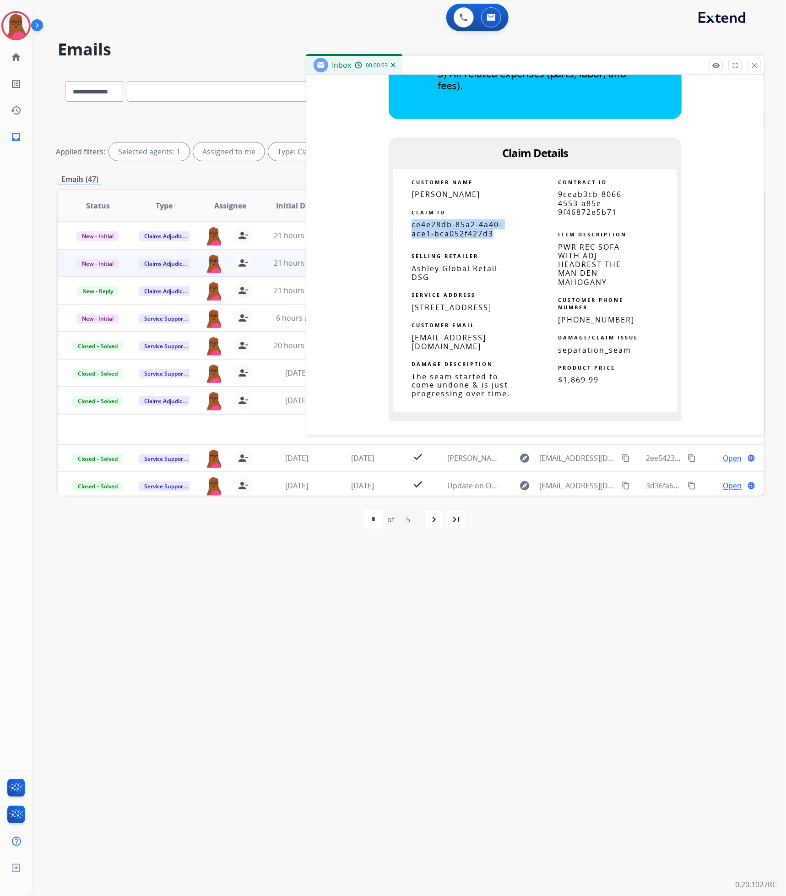
drag, startPoint x: 497, startPoint y: 235, endPoint x: 403, endPoint y: 223, distance: 95.7
click at [403, 223] on td "ce4e28db-85a2-4a40-ace1-bca052f427d3" at bounding box center [464, 228] width 142 height 17
copy span "ce4e28db-85a2-4a40-ace1-bca052f427d3"
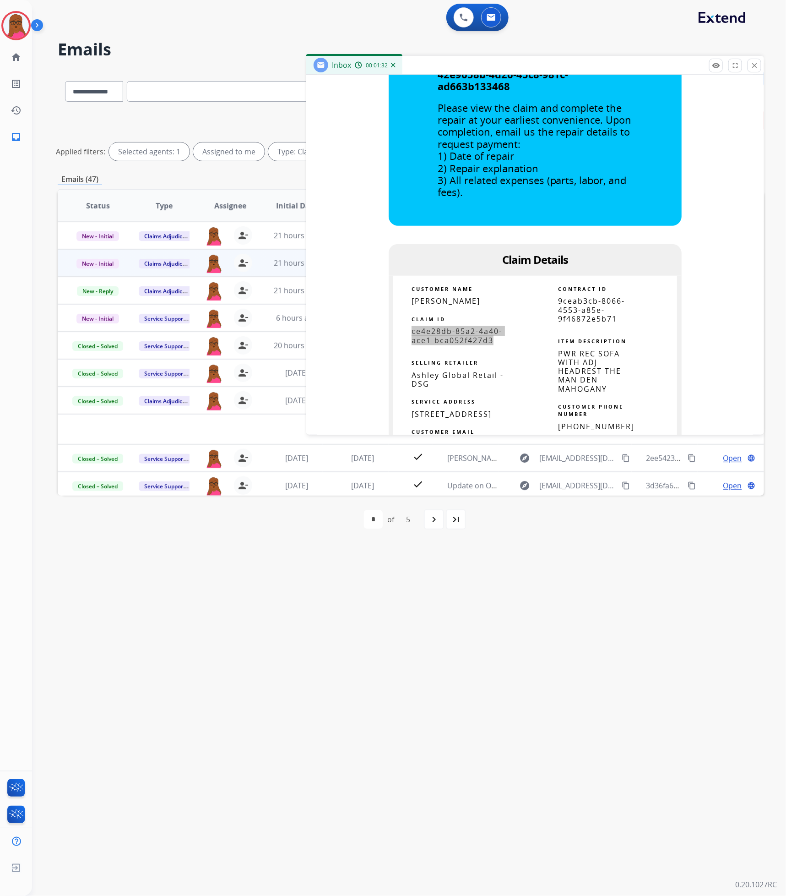
scroll to position [343, 0]
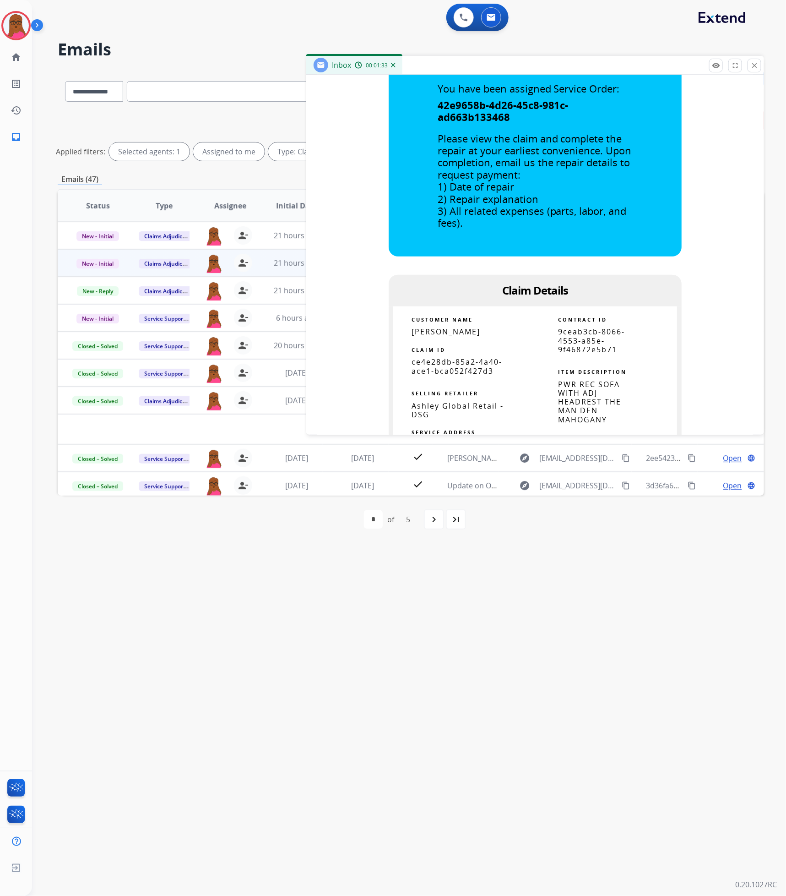
click at [455, 329] on span "[PERSON_NAME]" at bounding box center [446, 332] width 69 height 10
copy tbody
click at [16, 28] on img at bounding box center [16, 26] width 26 height 26
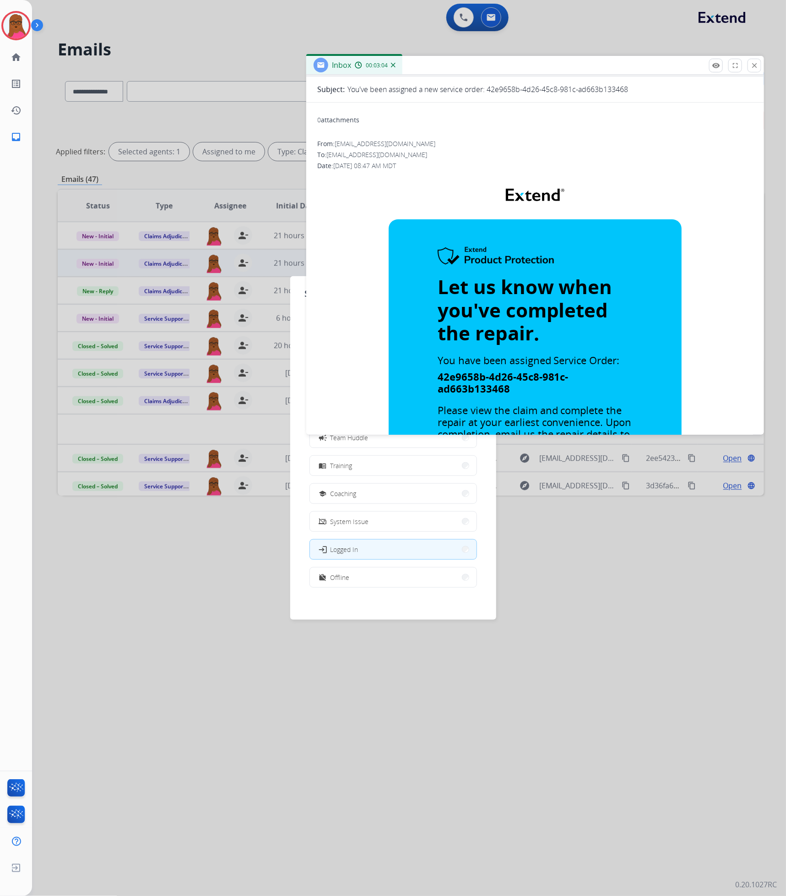
scroll to position [69, 0]
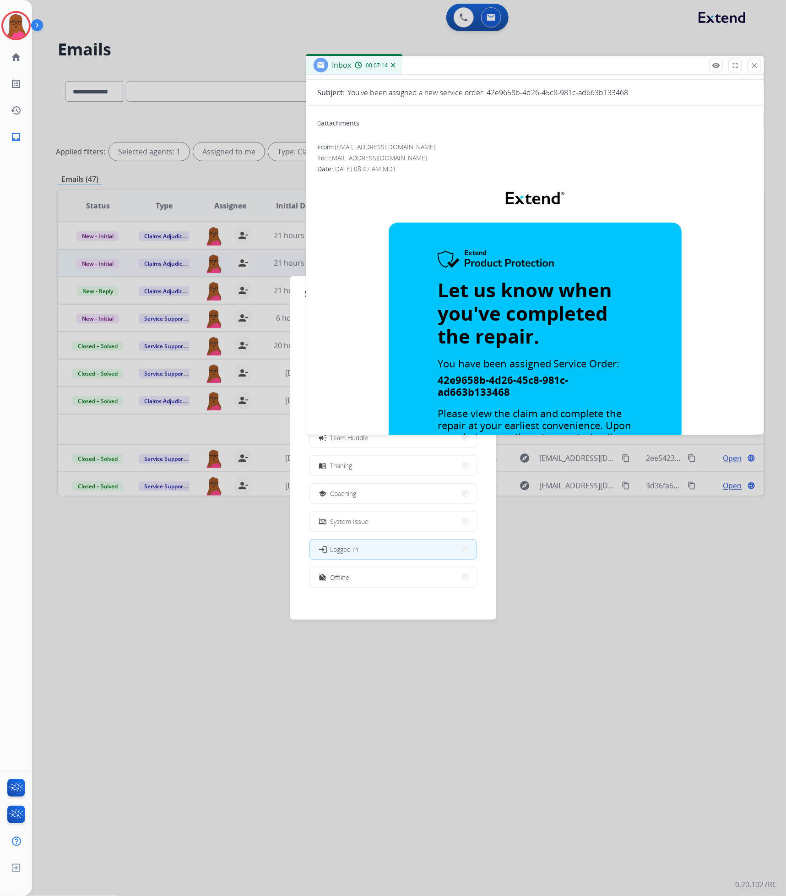
drag, startPoint x: 756, startPoint y: 63, endPoint x: 580, endPoint y: 185, distance: 214.2
click at [743, 63] on mat-icon "close" at bounding box center [755, 65] width 8 height 8
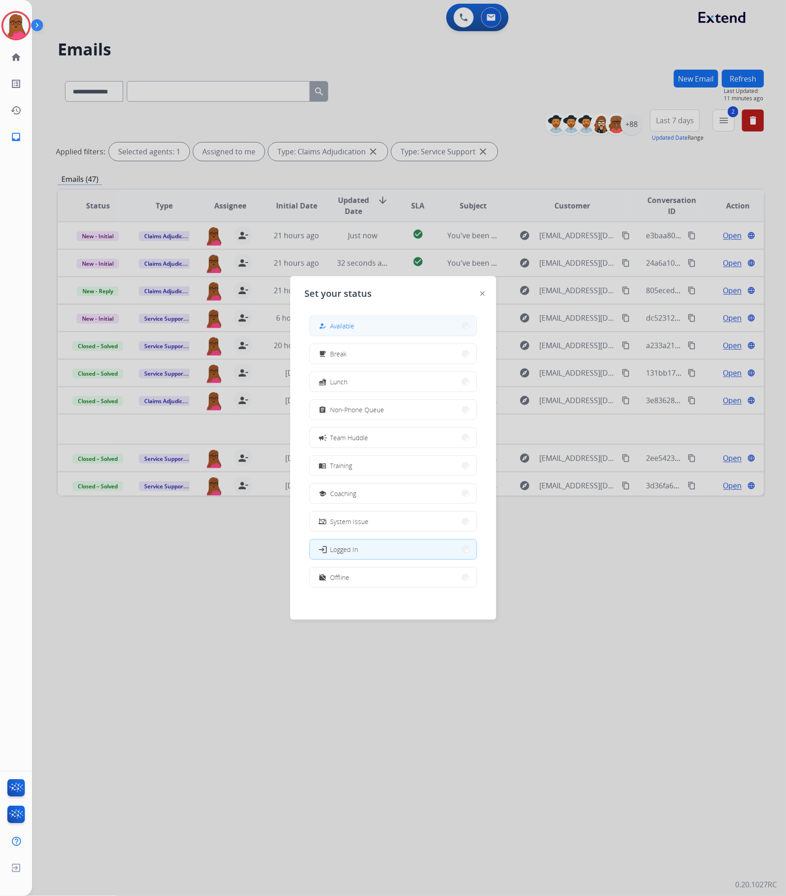
click at [398, 326] on button "how_to_reg Available" at bounding box center [393, 326] width 167 height 20
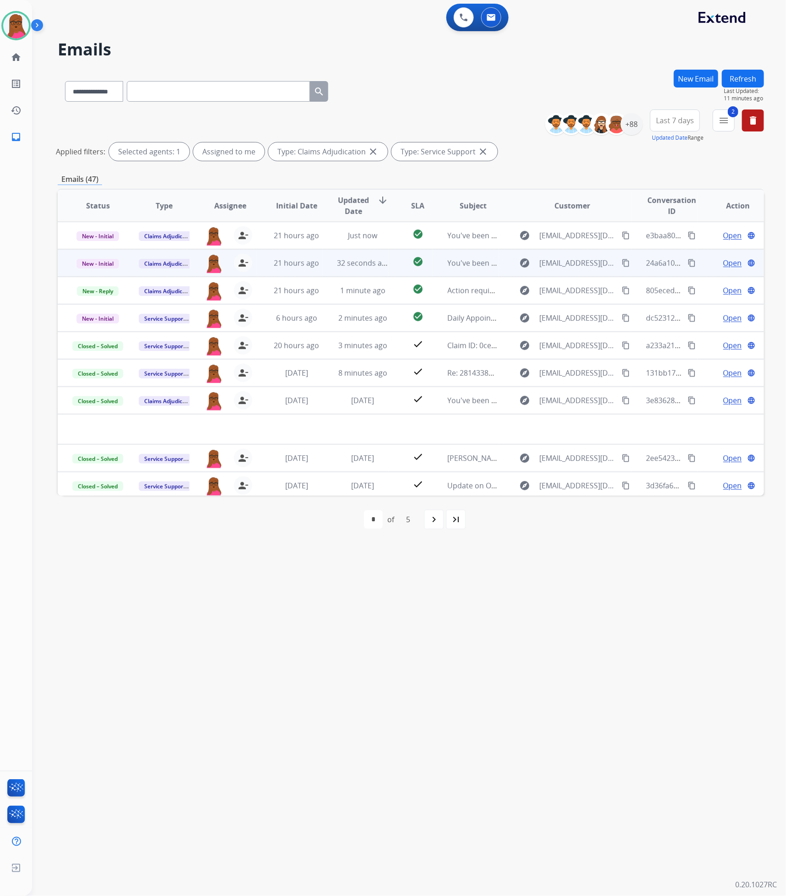
click at [725, 264] on span "Open" at bounding box center [733, 262] width 19 height 11
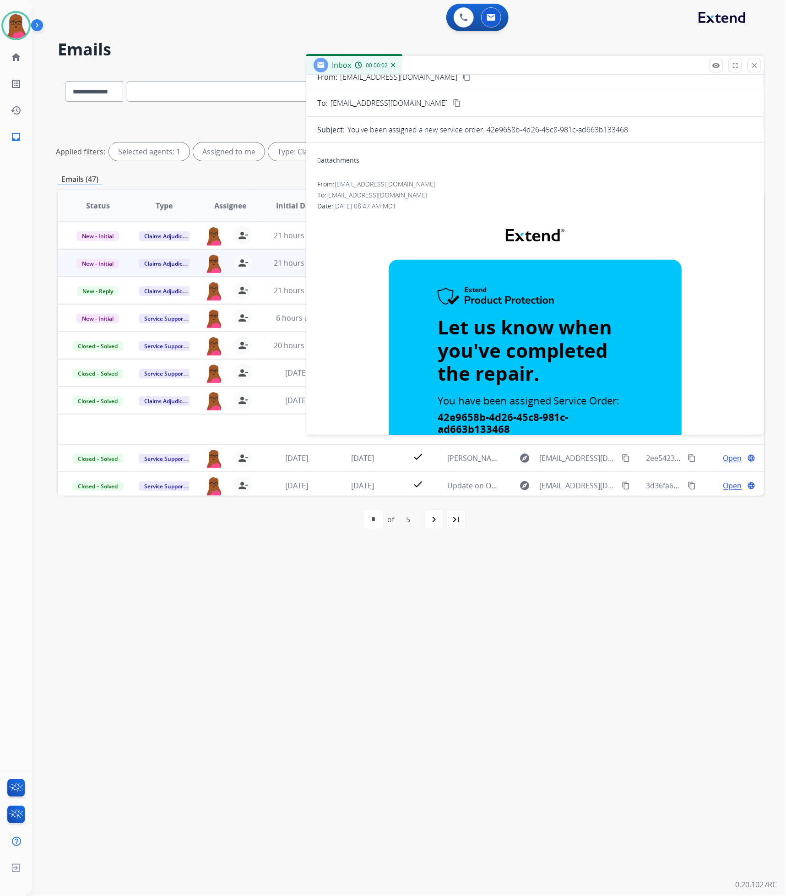
scroll to position [0, 0]
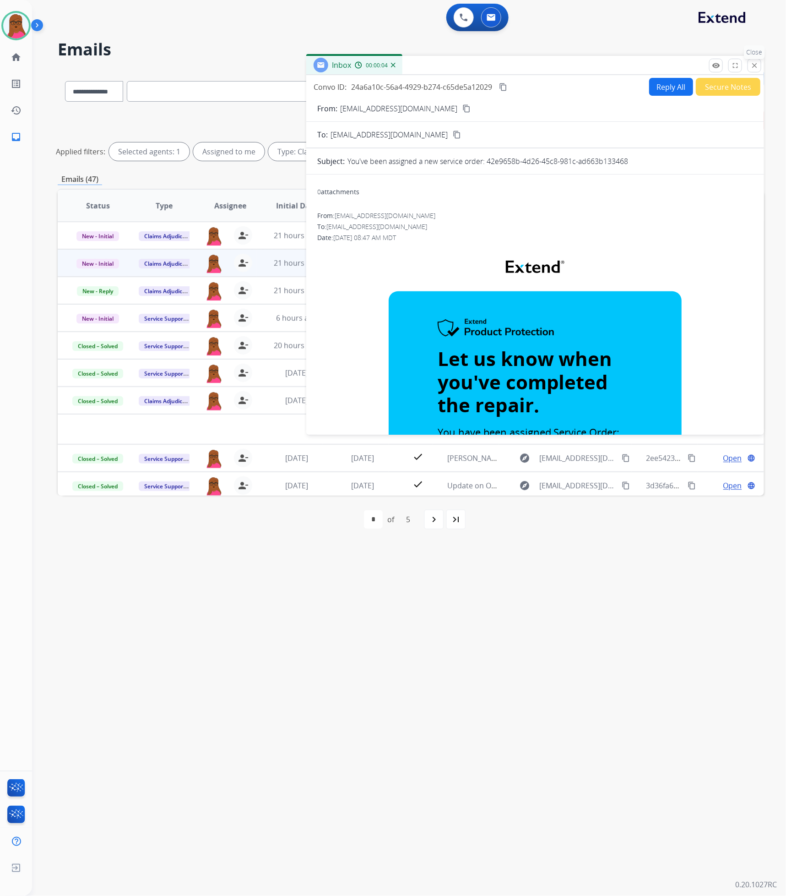
click at [743, 68] on mat-icon "close" at bounding box center [755, 65] width 8 height 8
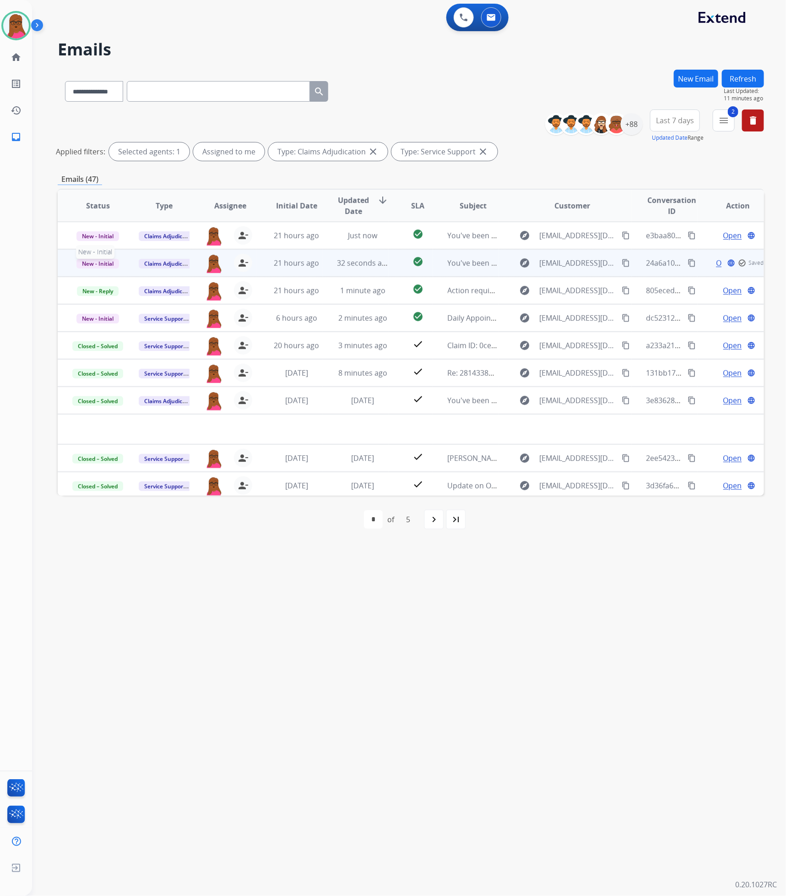
click at [102, 264] on span "New - Initial" at bounding box center [97, 264] width 43 height 10
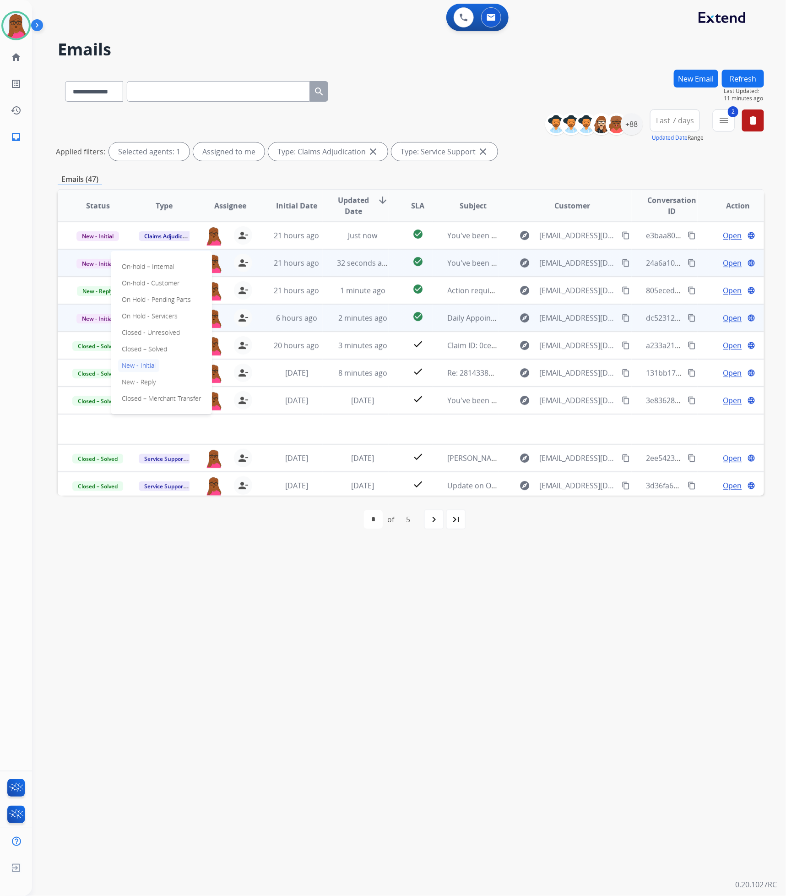
click at [172, 315] on p "On Hold - Servicers" at bounding box center [149, 316] width 63 height 13
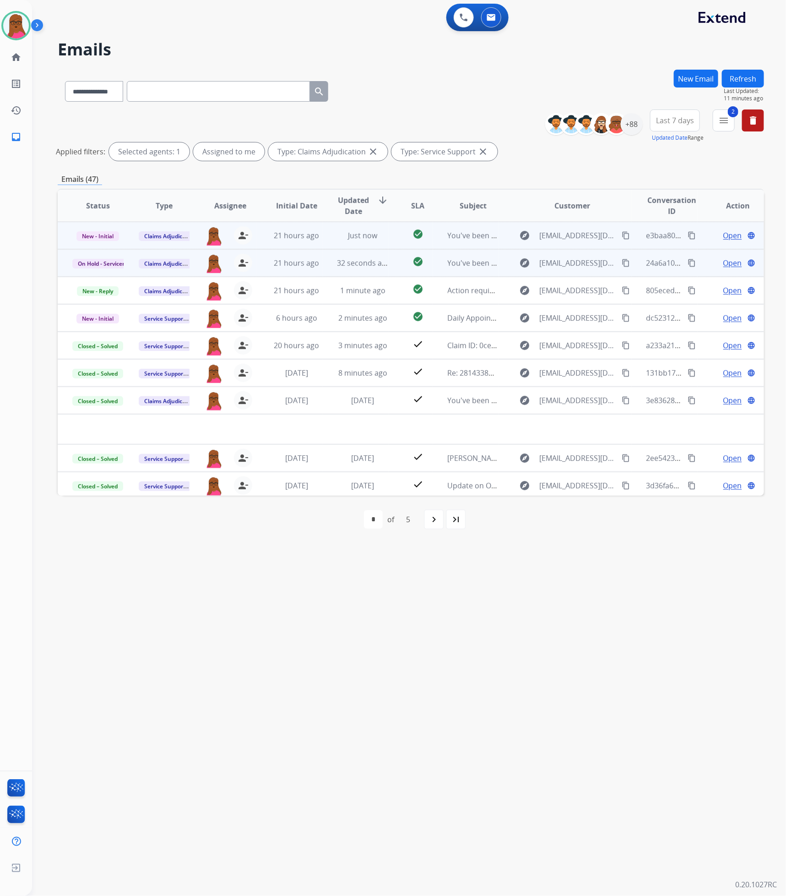
click at [724, 235] on span "Open" at bounding box center [733, 235] width 19 height 11
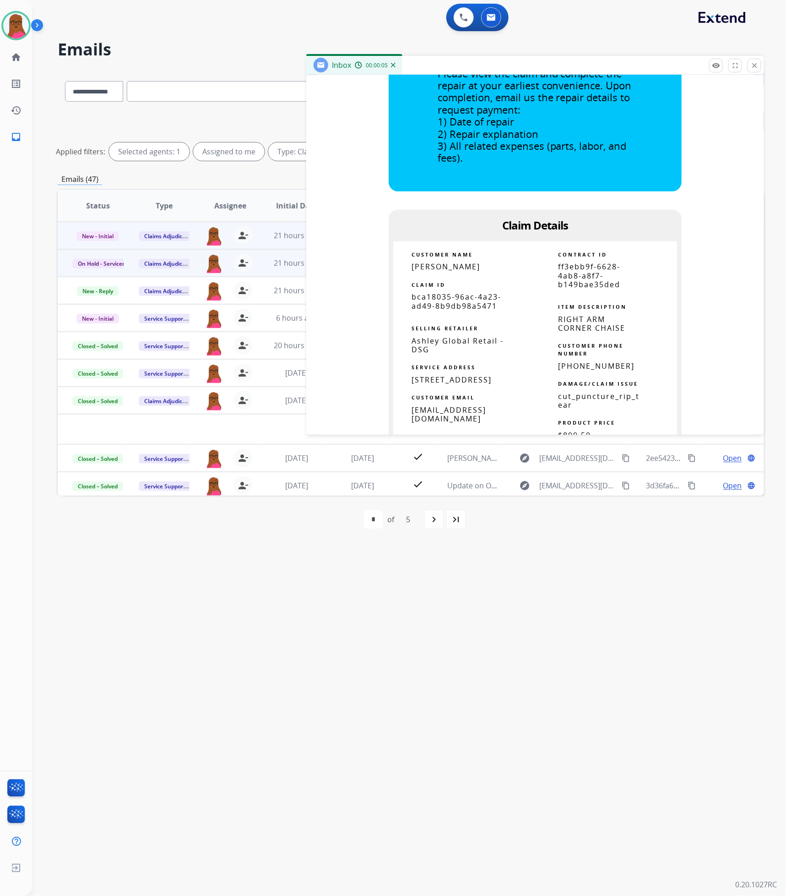
scroll to position [412, 0]
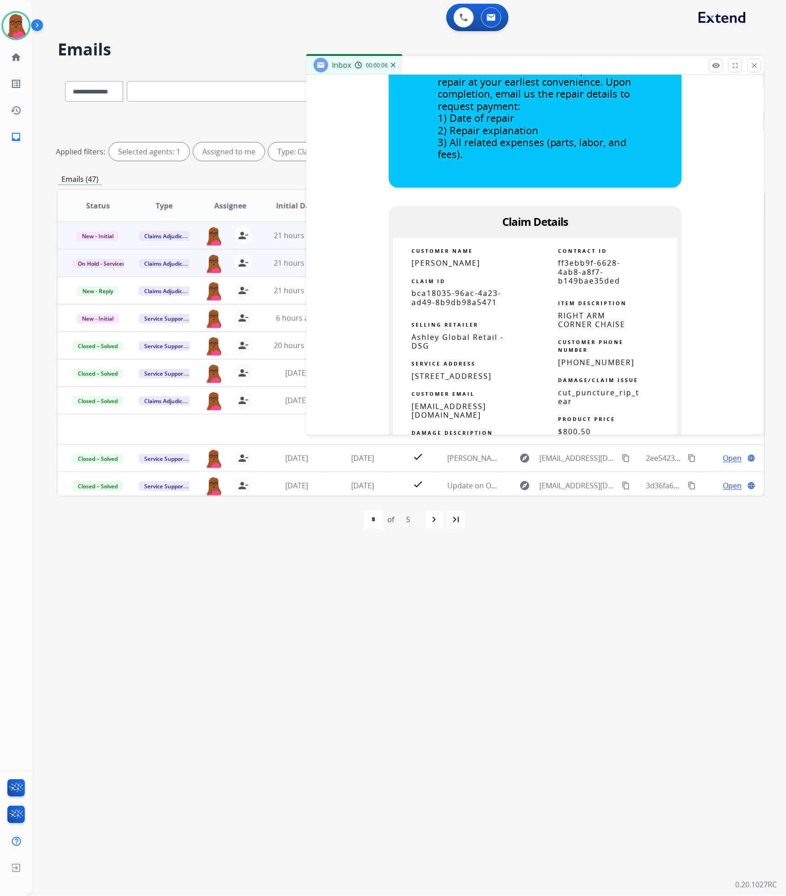
click at [460, 305] on span "bca18035-96ac-4a23-ad49-8b9db98a5471" at bounding box center [457, 297] width 90 height 19
copy tbody
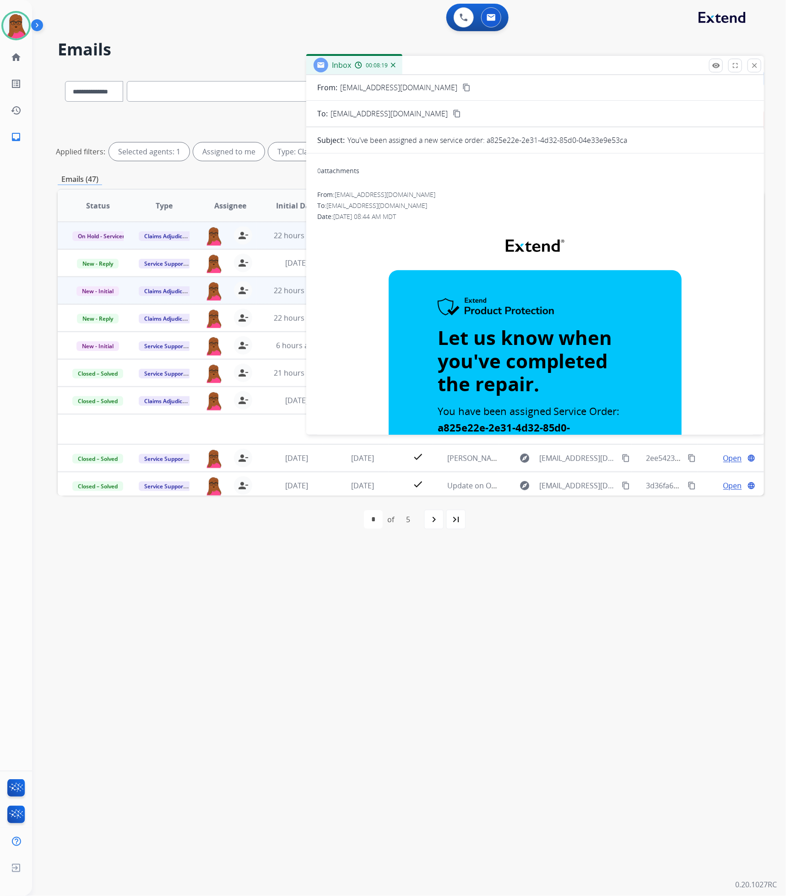
scroll to position [0, 0]
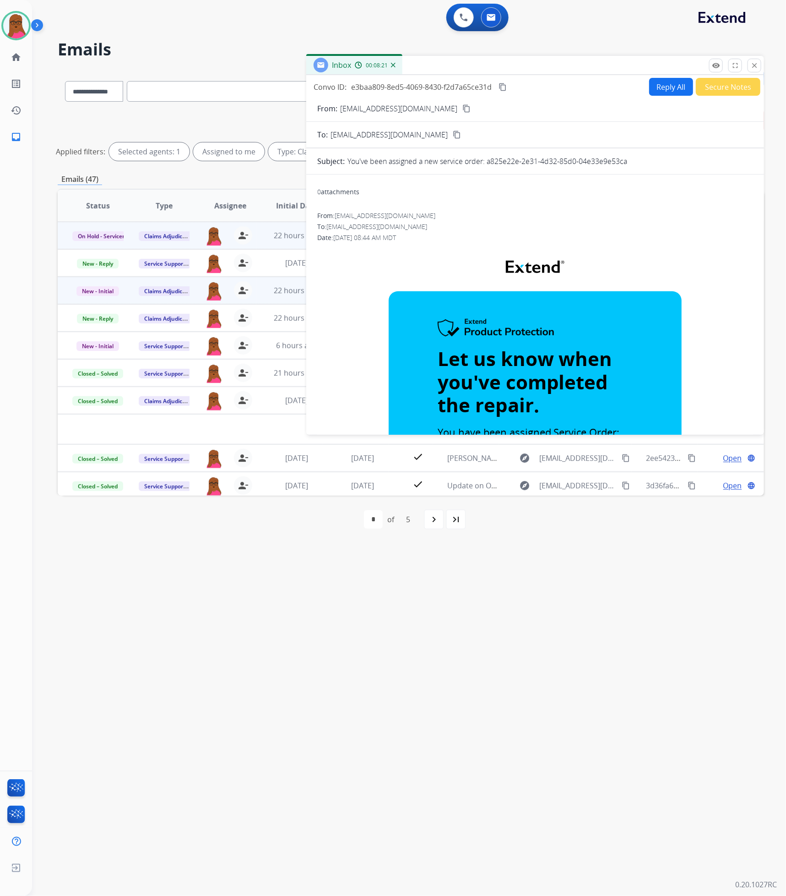
click at [743, 66] on mat-icon "close" at bounding box center [755, 65] width 8 height 8
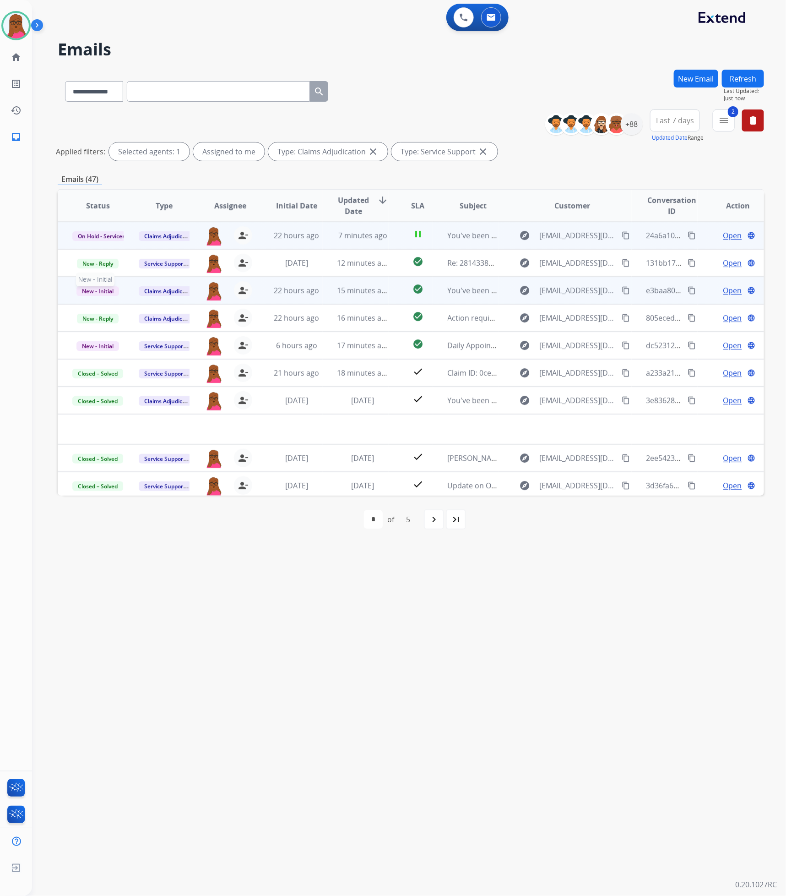
click at [106, 292] on span "New - Initial" at bounding box center [97, 291] width 43 height 10
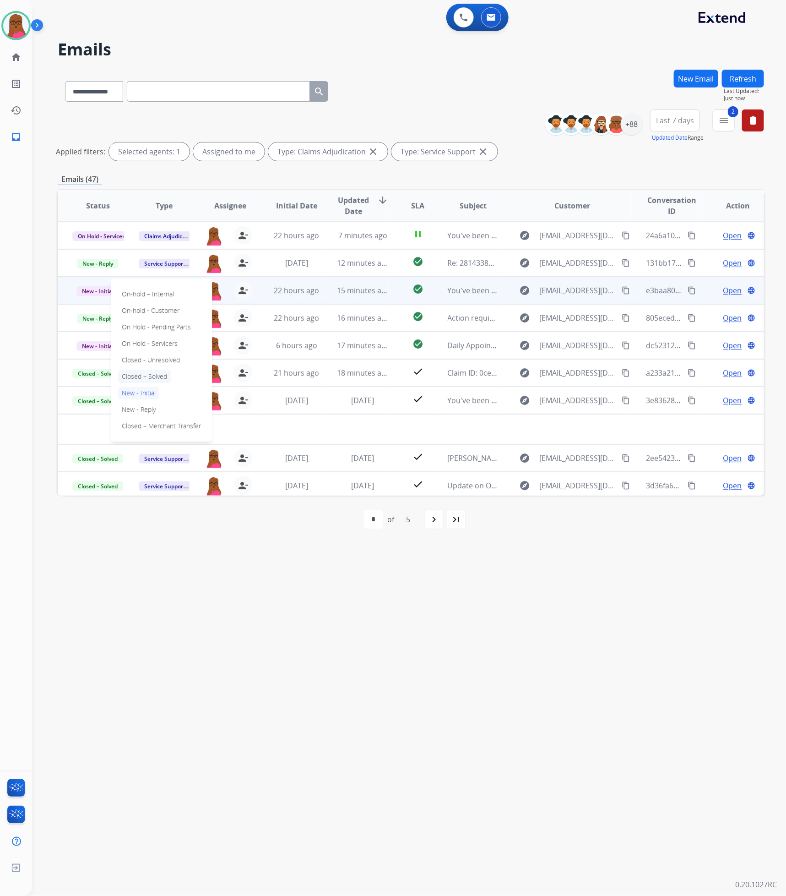
click at [160, 378] on p "Closed – Solved" at bounding box center [144, 376] width 53 height 13
click at [730, 292] on span "Open" at bounding box center [733, 290] width 19 height 11
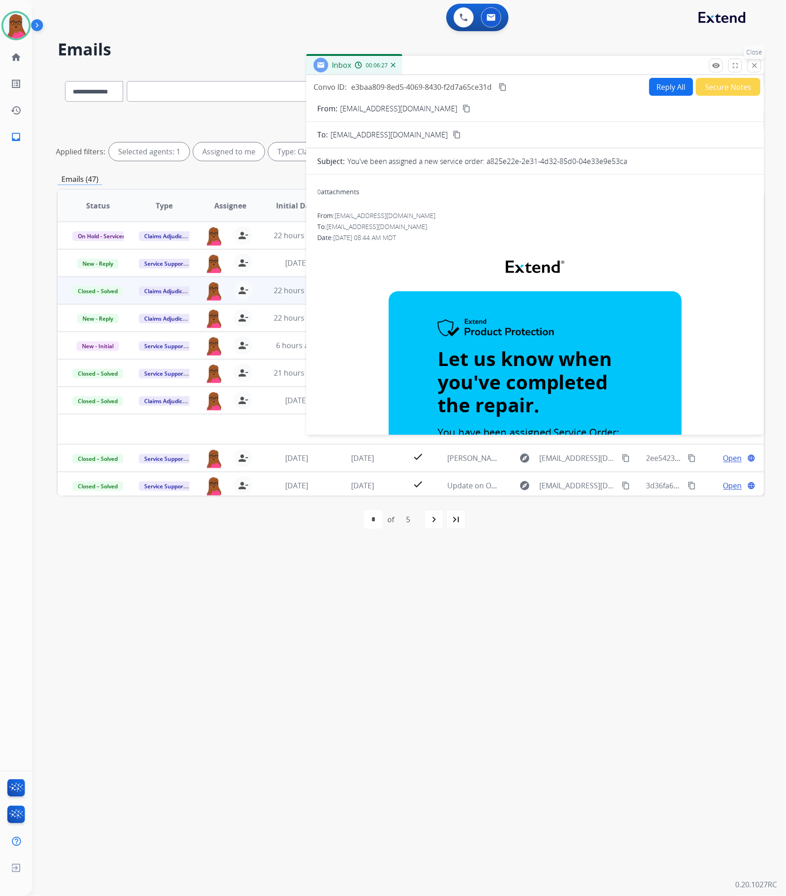
click at [743, 66] on mat-icon "close" at bounding box center [755, 65] width 8 height 8
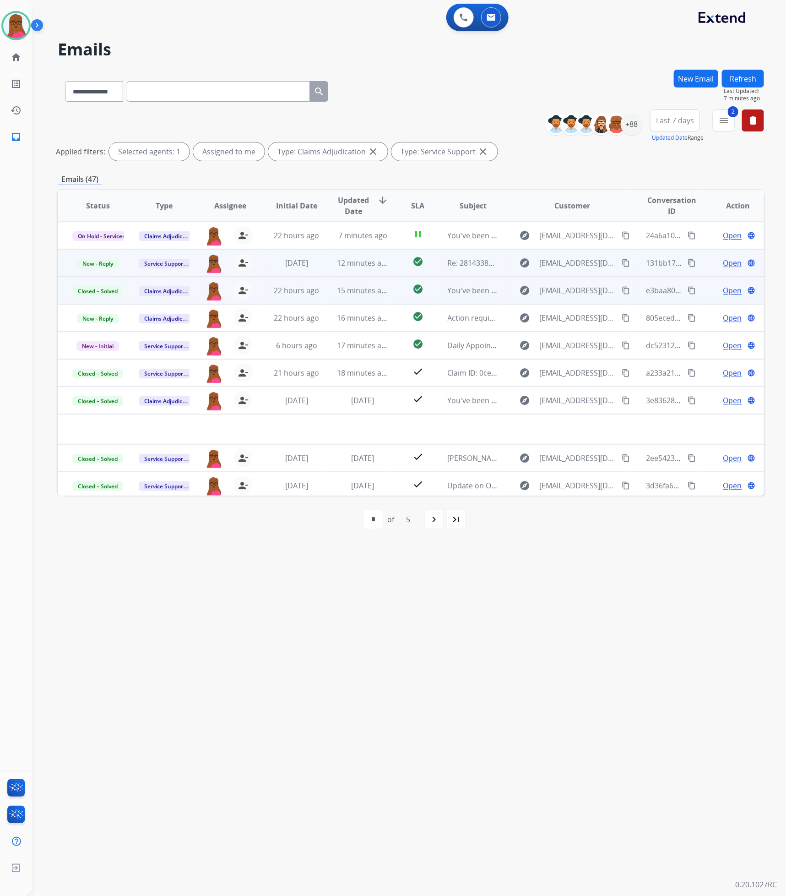
click at [724, 264] on span "Open" at bounding box center [733, 262] width 19 height 11
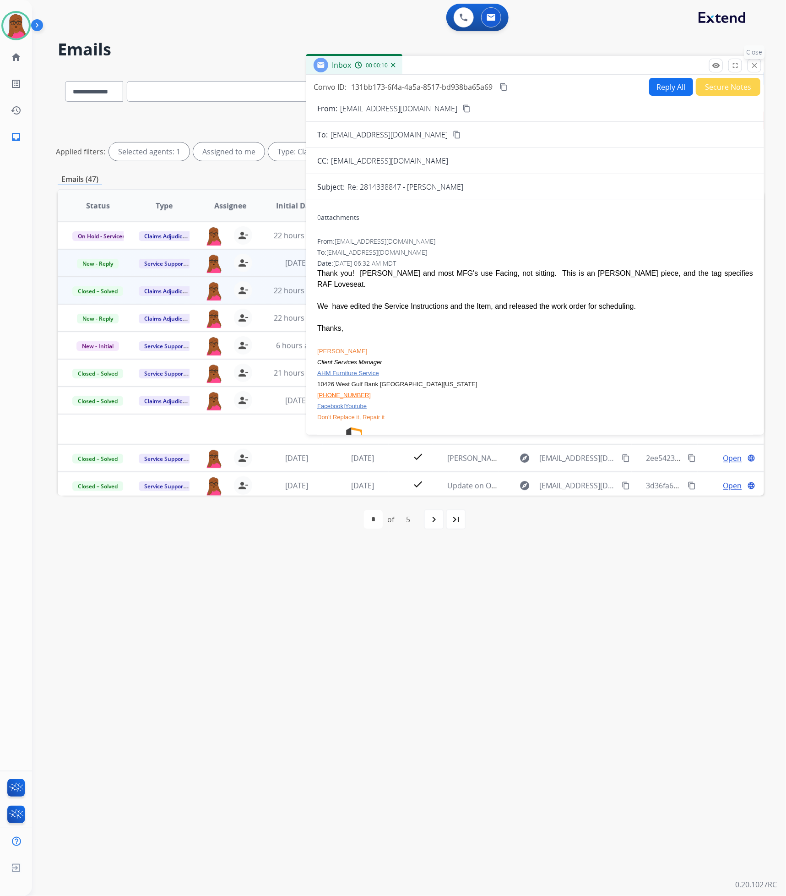
click at [743, 65] on mat-icon "close" at bounding box center [755, 65] width 8 height 8
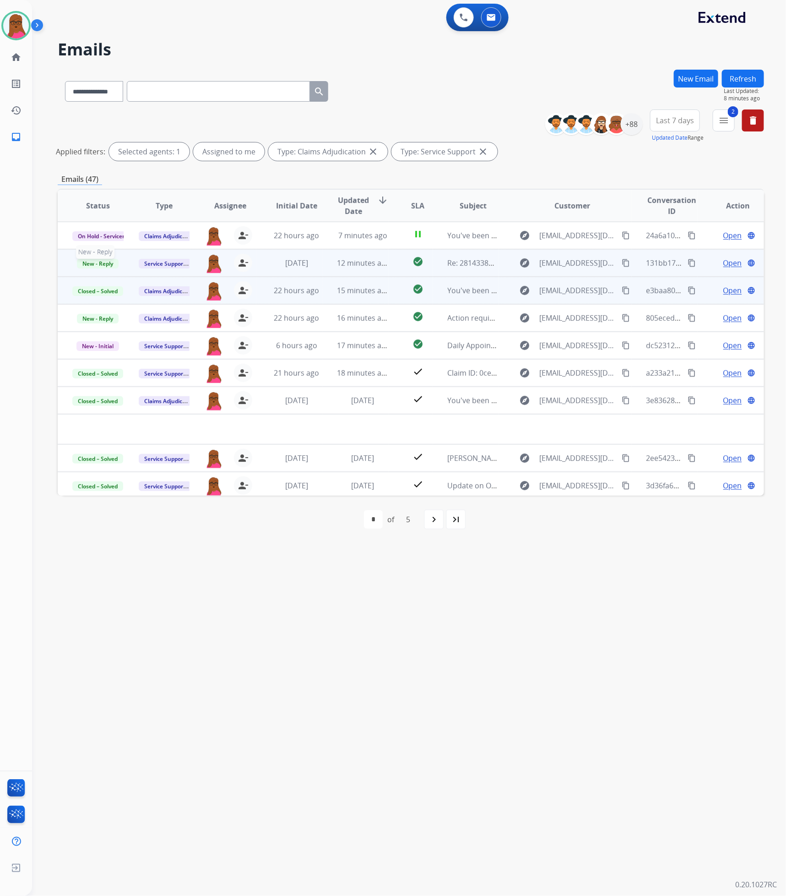
click at [99, 264] on span "New - Reply" at bounding box center [98, 264] width 42 height 10
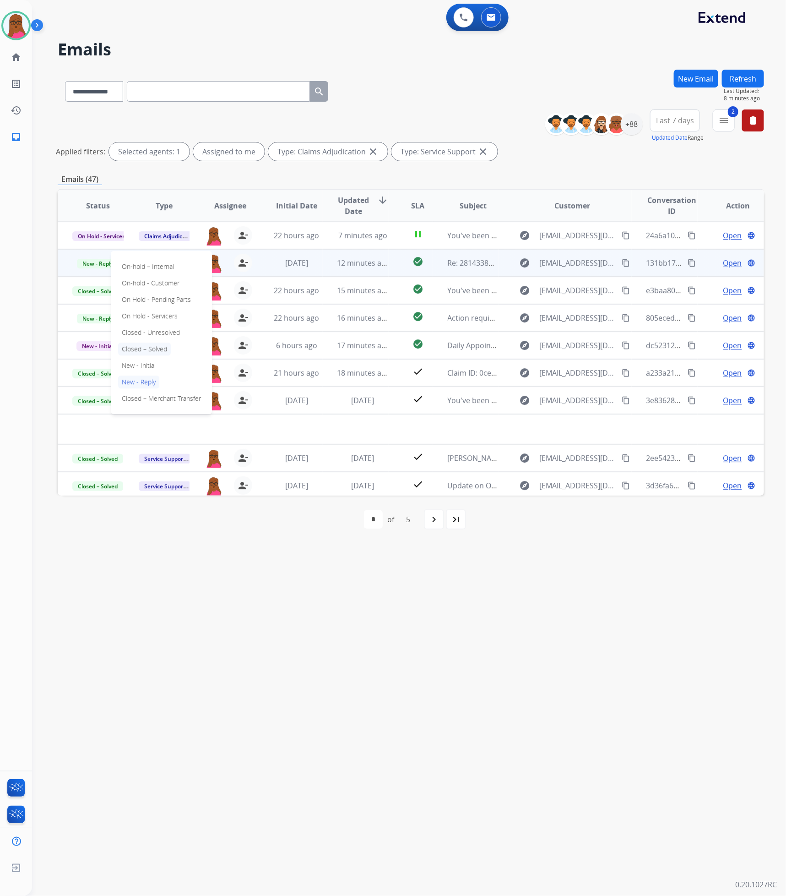
click at [152, 348] on p "Closed – Solved" at bounding box center [144, 349] width 53 height 13
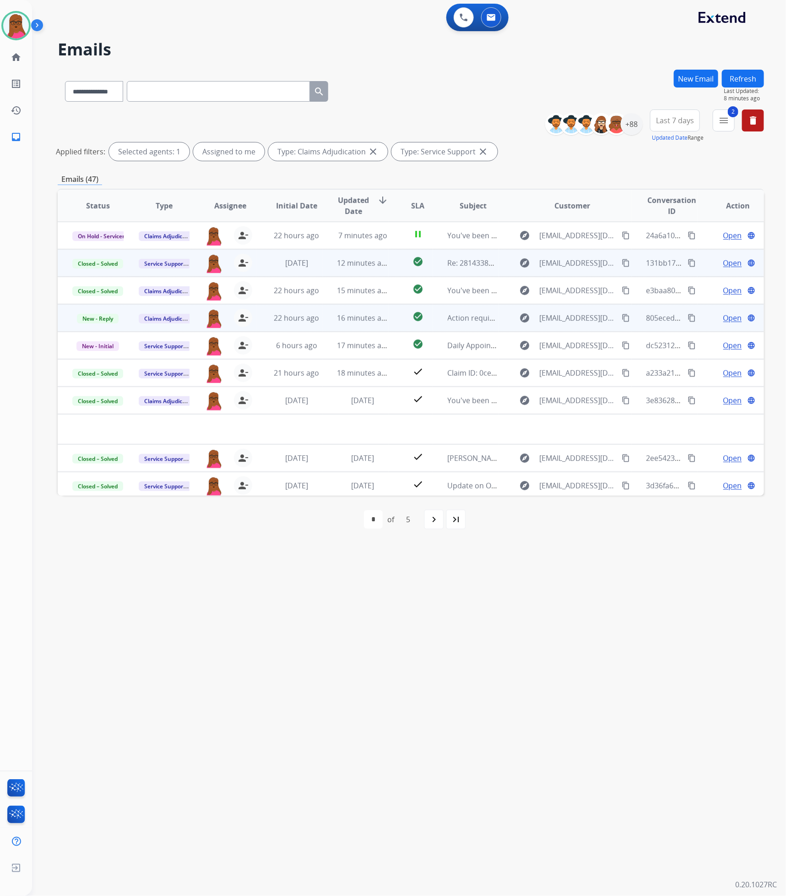
click at [730, 319] on span "Open" at bounding box center [733, 317] width 19 height 11
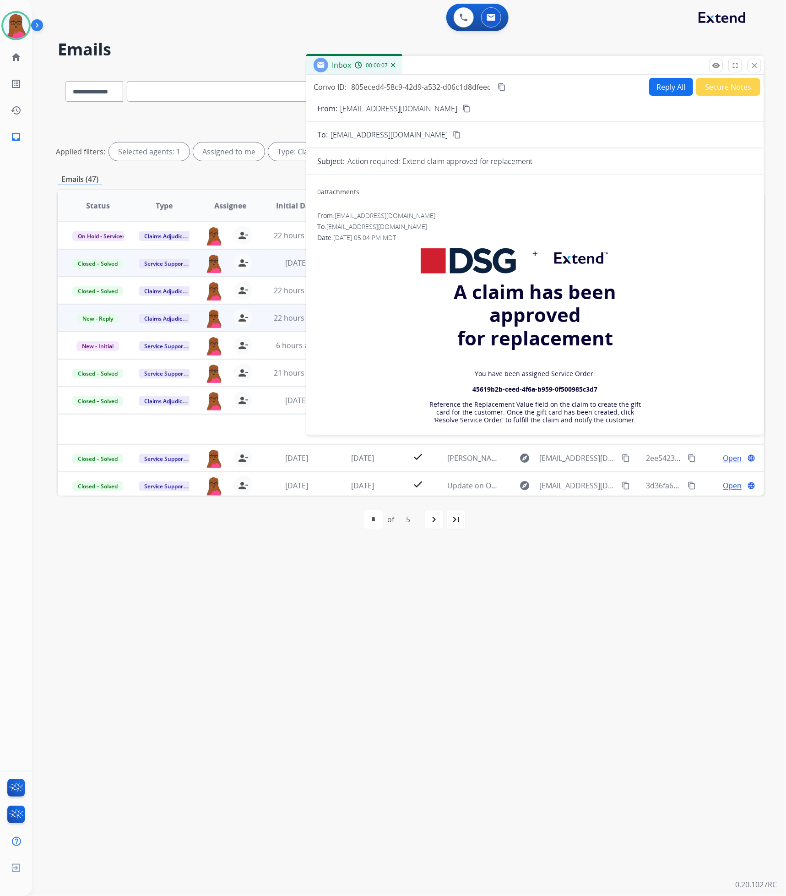
click at [743, 64] on button "close Close" at bounding box center [755, 66] width 14 height 14
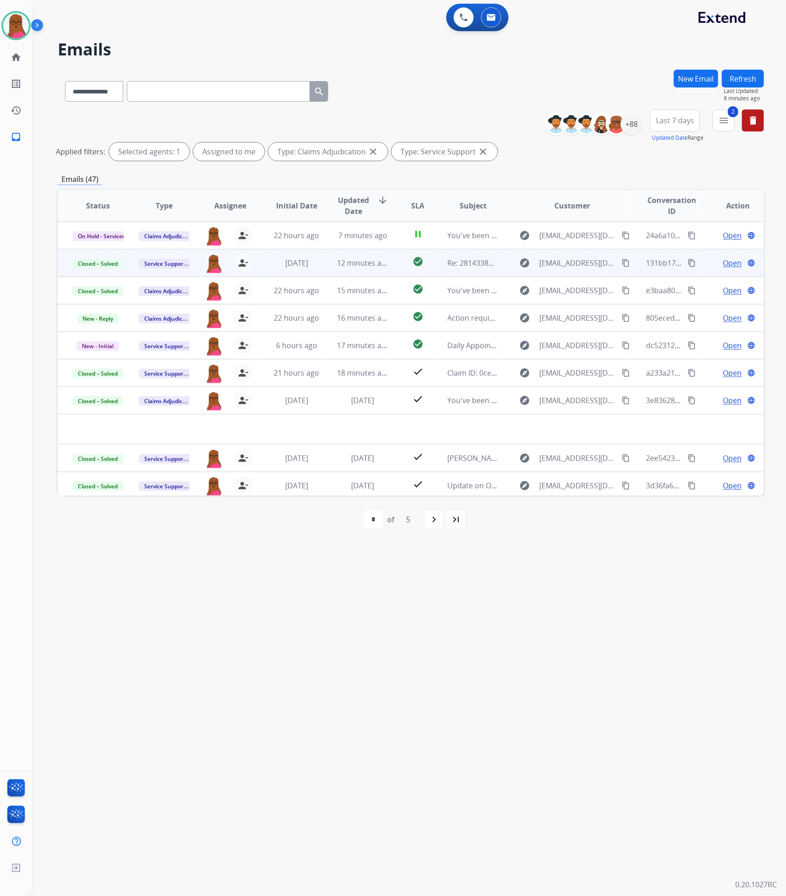
click at [690, 73] on button "New Email" at bounding box center [696, 79] width 44 height 18
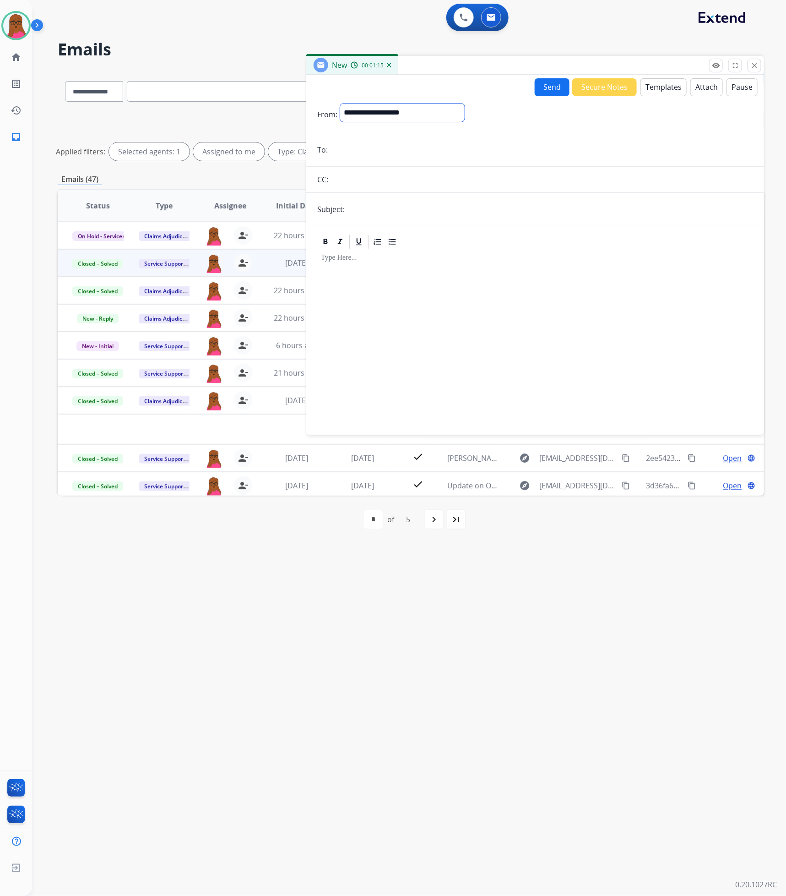
click at [464, 118] on select "**********" at bounding box center [402, 113] width 125 height 18
select select "**********"
click at [340, 104] on select "**********" at bounding box center [402, 113] width 125 height 18
click at [426, 154] on input "email" at bounding box center [542, 151] width 423 height 18
paste input "**********"
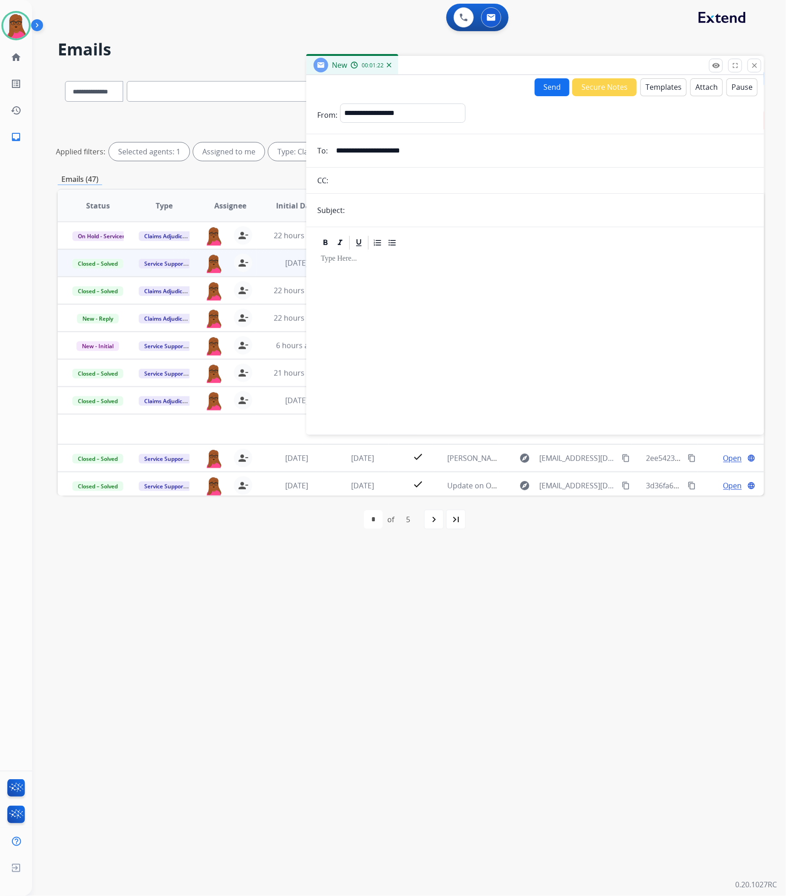
type input "**********"
click at [485, 219] on input "text" at bounding box center [551, 210] width 406 height 18
type input "**********"
click at [480, 278] on div at bounding box center [535, 338] width 436 height 174
click at [357, 283] on div at bounding box center [535, 338] width 436 height 174
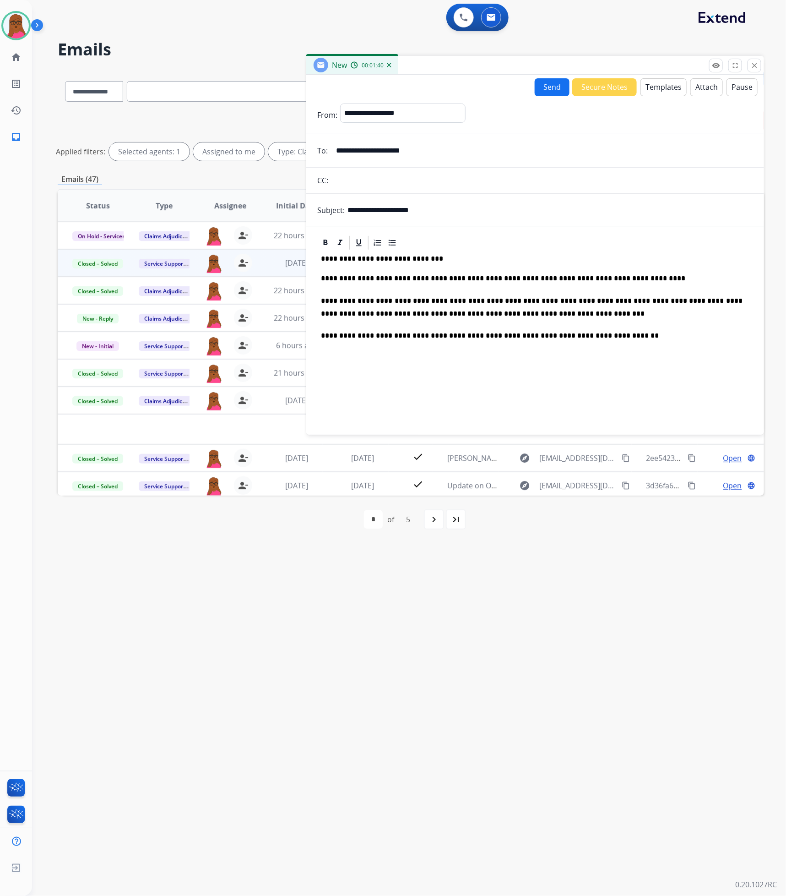
click at [546, 85] on button "Send" at bounding box center [552, 87] width 35 height 18
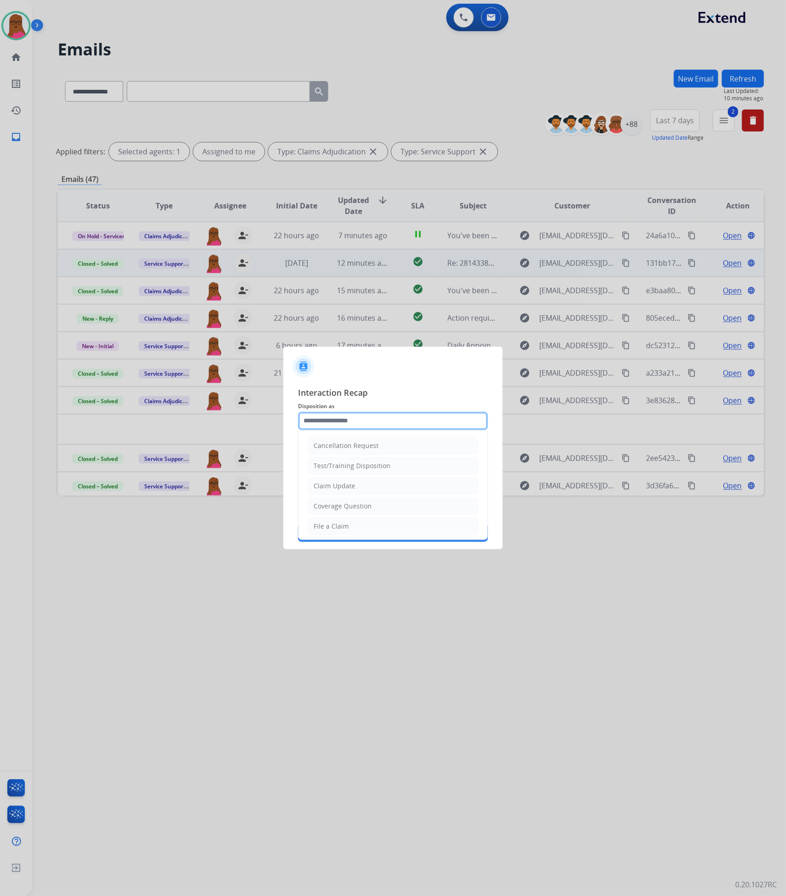
click at [410, 412] on input "text" at bounding box center [393, 421] width 190 height 18
click at [376, 490] on li "Claim Update" at bounding box center [393, 485] width 171 height 17
type input "**********"
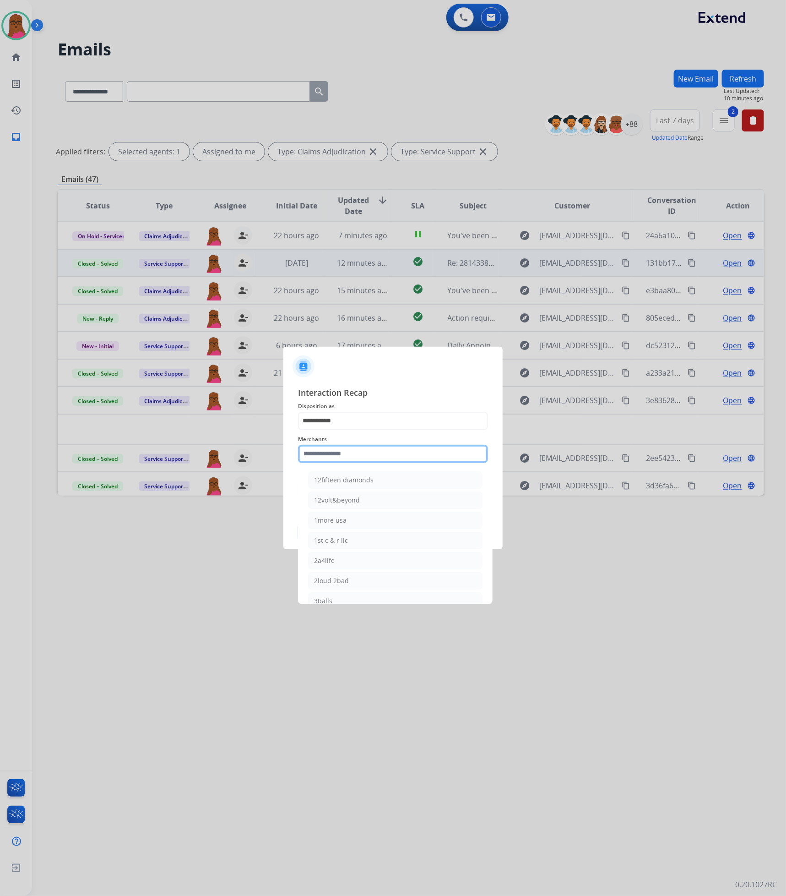
click at [370, 451] on input "text" at bounding box center [393, 454] width 190 height 18
click at [371, 598] on li "Ashley furniture" at bounding box center [395, 600] width 174 height 17
type input "**********"
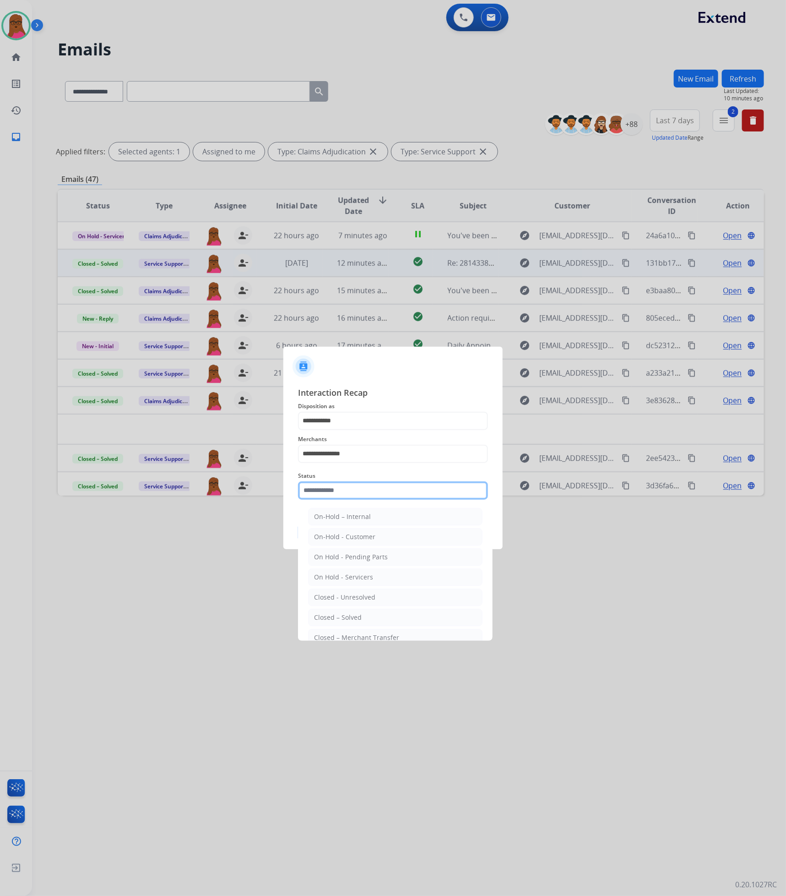
click at [378, 490] on input "text" at bounding box center [393, 490] width 190 height 18
click at [353, 621] on div "Closed – Solved" at bounding box center [338, 617] width 48 height 9
type input "**********"
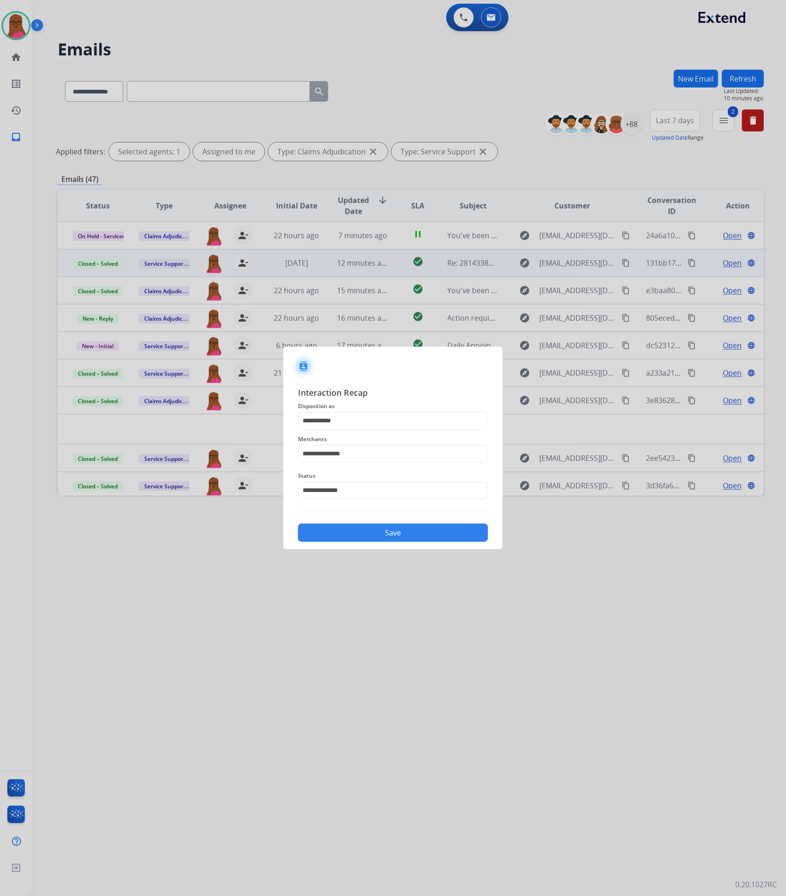
click at [394, 527] on button "Save" at bounding box center [393, 532] width 190 height 18
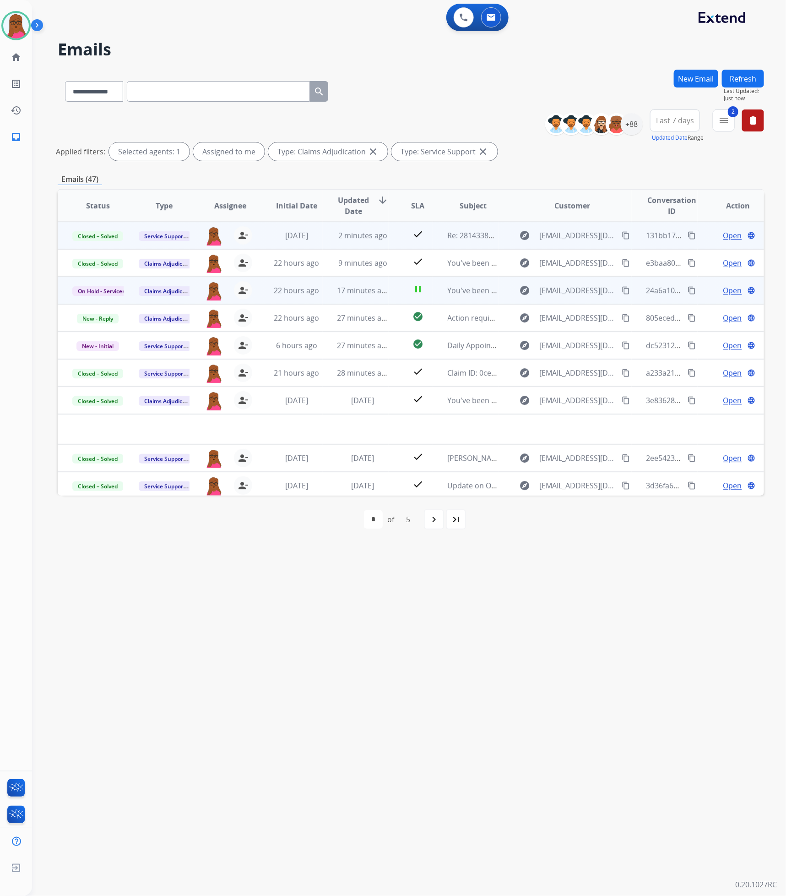
click at [730, 293] on span "Open" at bounding box center [733, 290] width 19 height 11
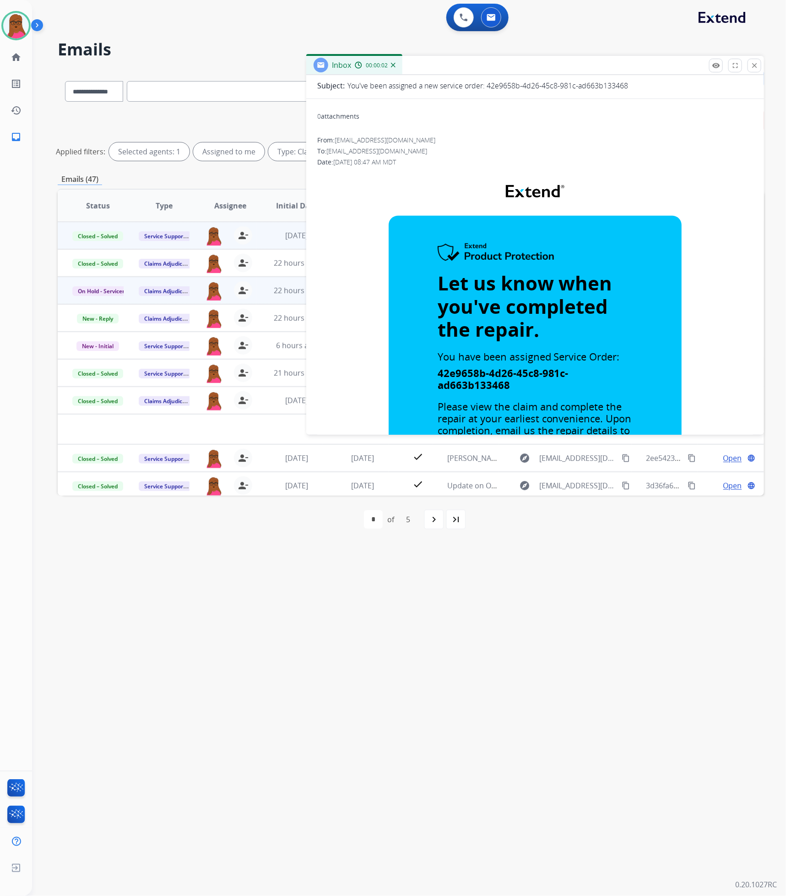
scroll to position [69, 0]
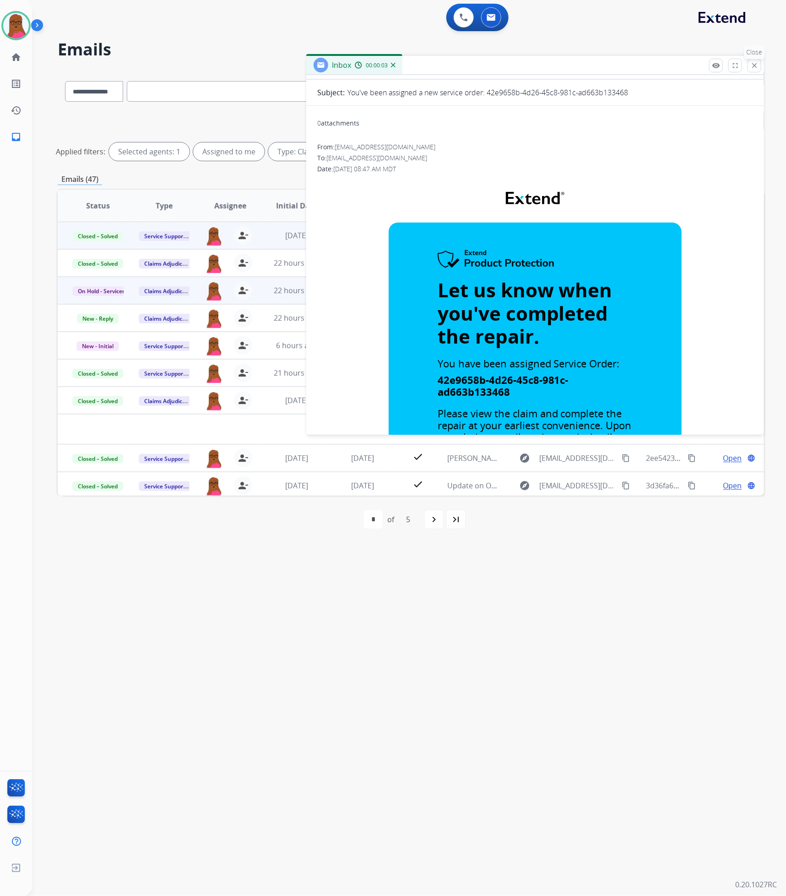
click at [743, 63] on mat-icon "close" at bounding box center [755, 65] width 8 height 8
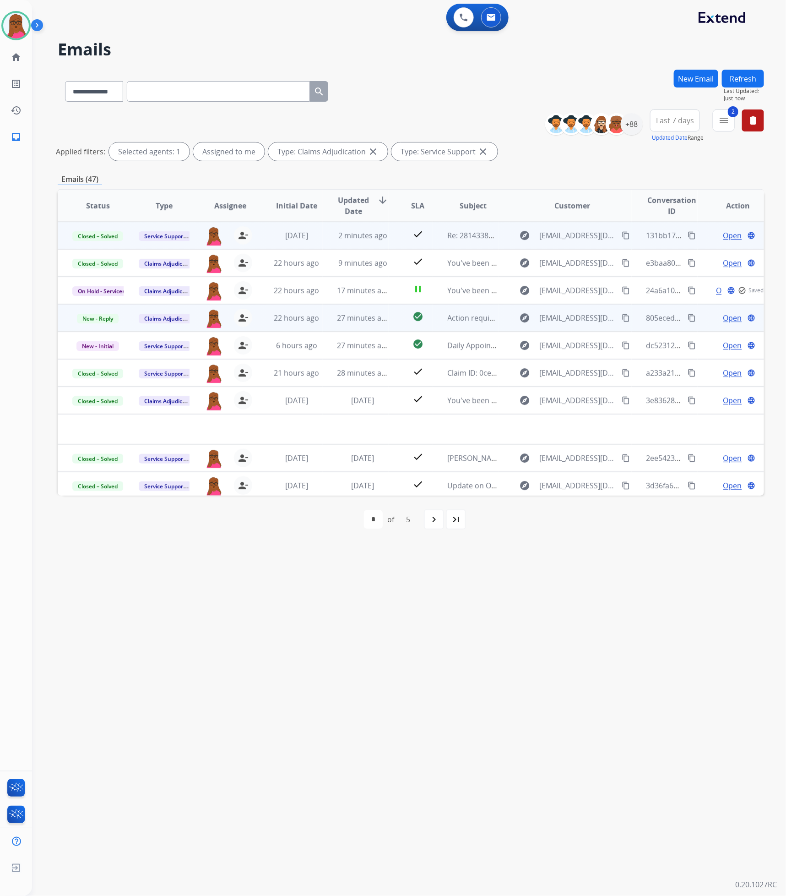
click at [724, 321] on span "Open" at bounding box center [733, 317] width 19 height 11
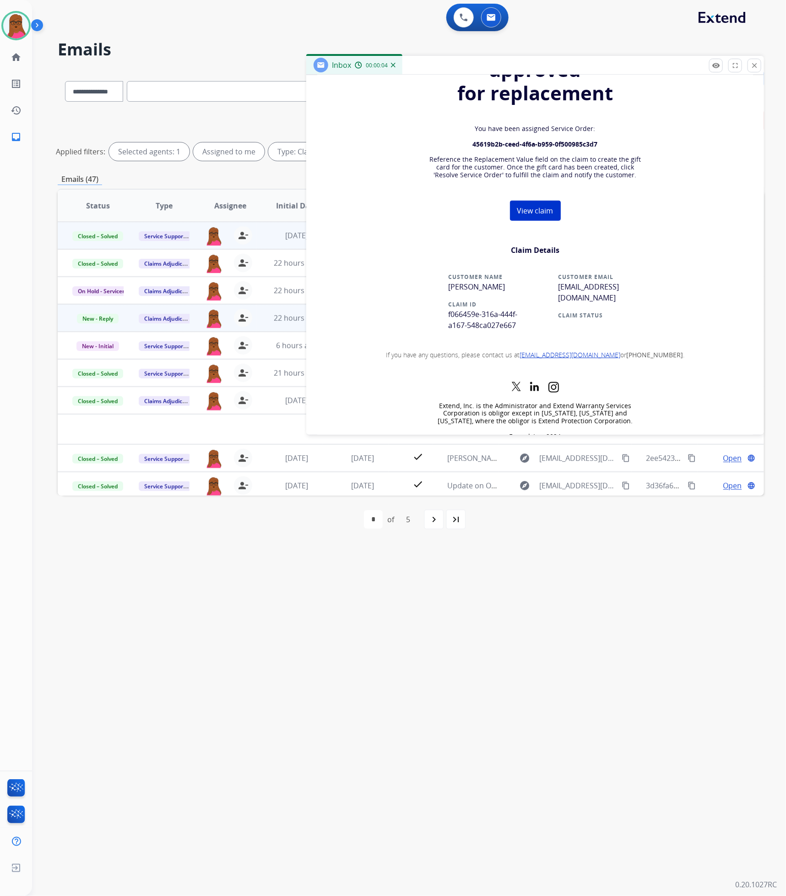
scroll to position [343, 0]
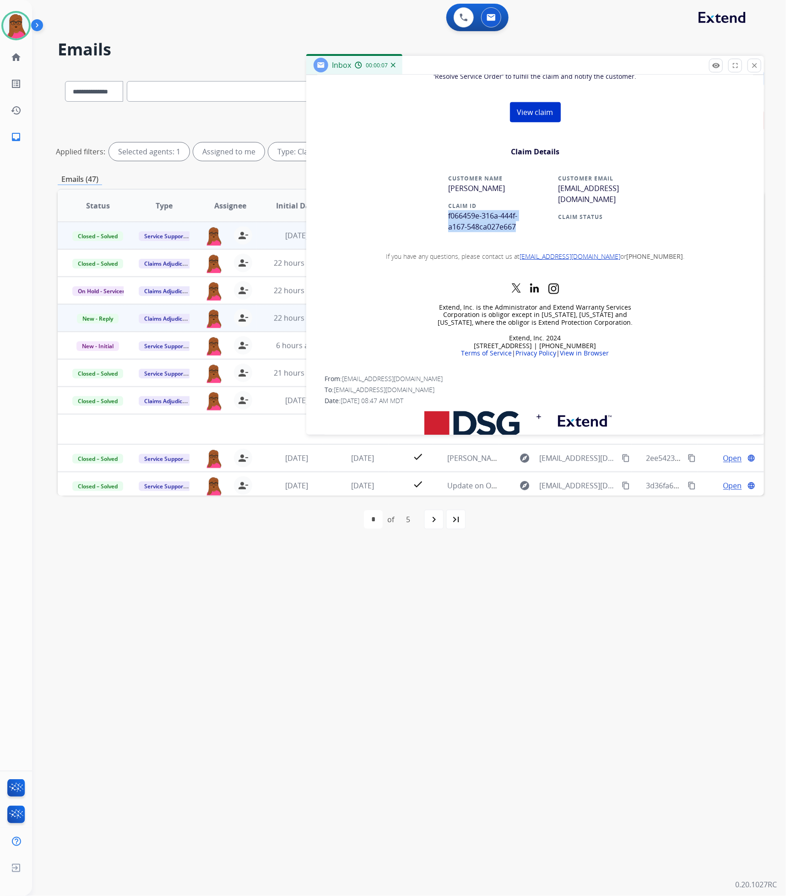
drag, startPoint x: 517, startPoint y: 225, endPoint x: 444, endPoint y: 218, distance: 73.6
click at [444, 218] on td "CUSTOMER NAME [PERSON_NAME] CLAIM ID f066459e-316a-444f-a167-548ca027e667" at bounding box center [485, 207] width 101 height 78
copy span "f066459e-316a-444f-a167-548ca027e667"
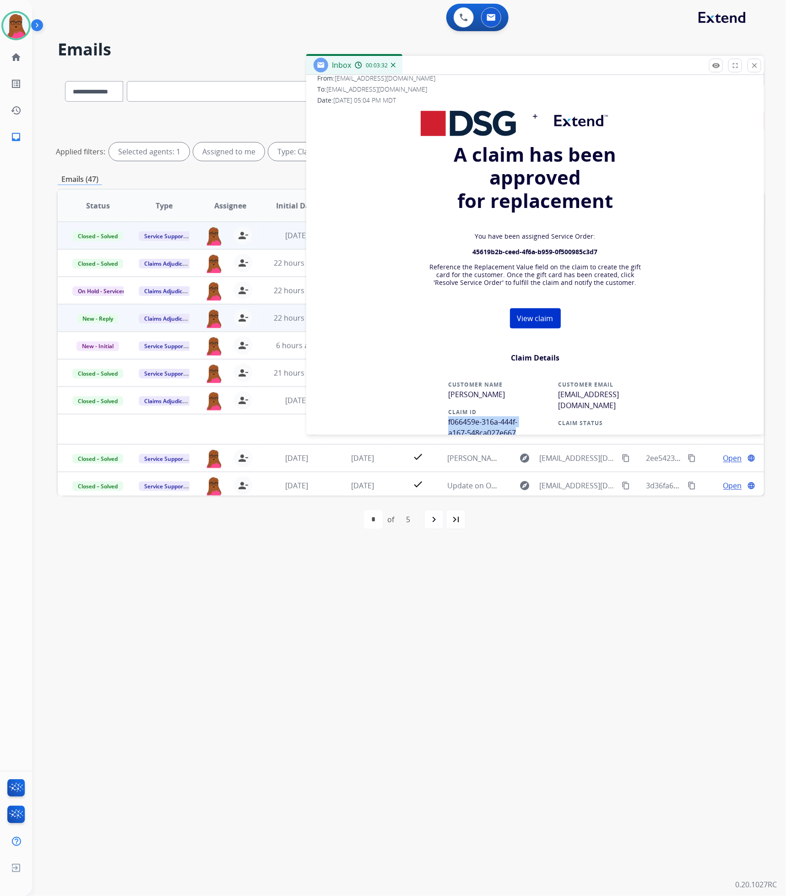
scroll to position [0, 0]
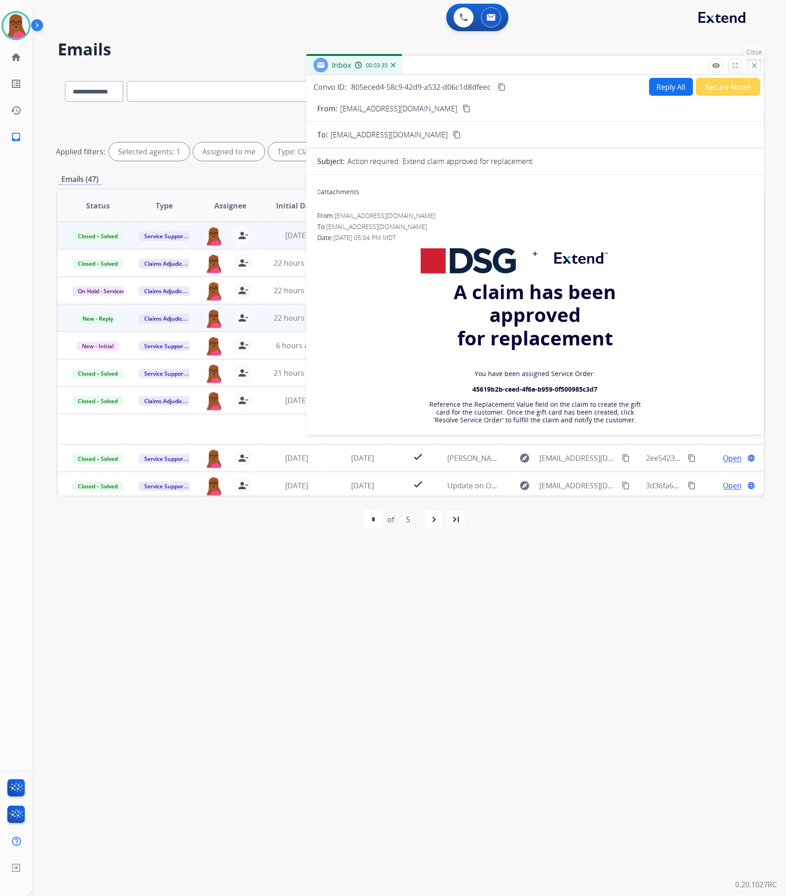
click at [743, 60] on button "close Close" at bounding box center [755, 66] width 14 height 14
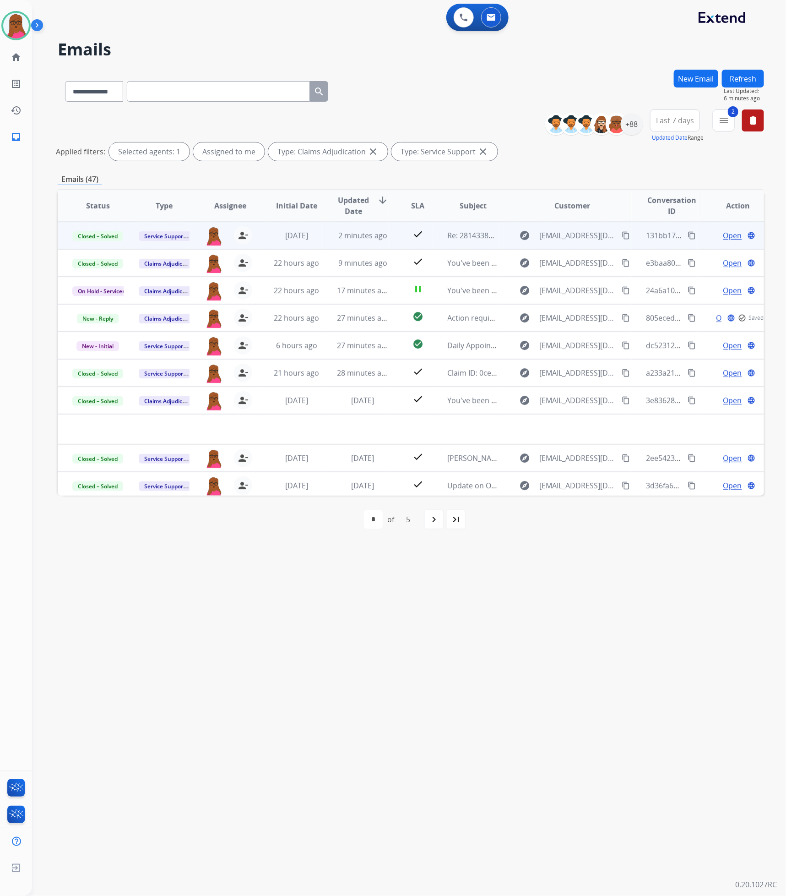
click at [696, 77] on button "New Email" at bounding box center [696, 79] width 44 height 18
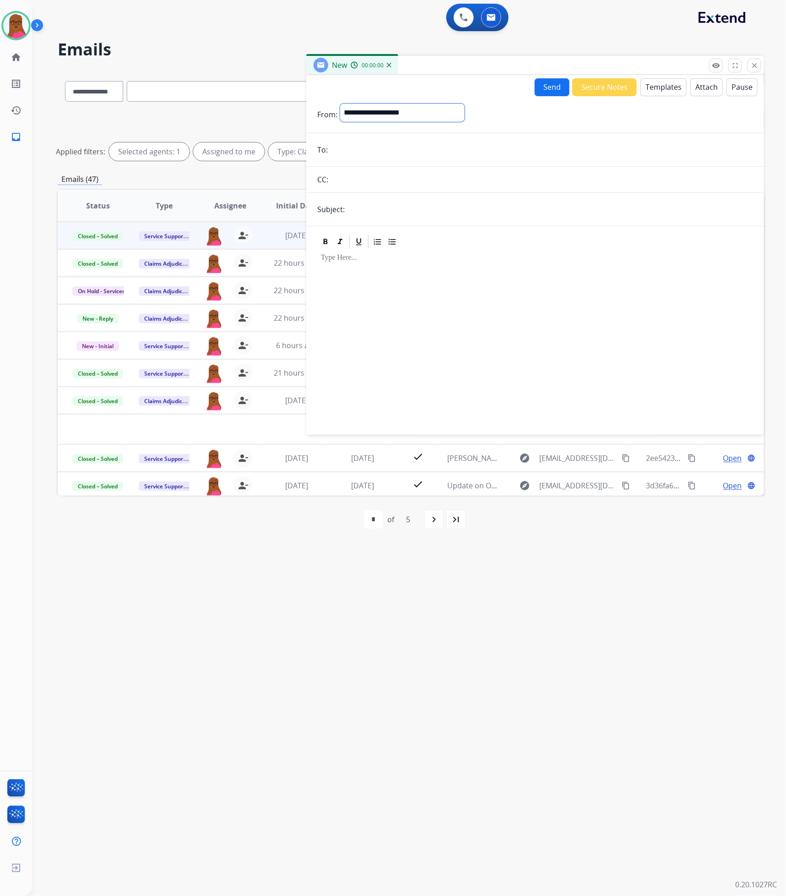
click at [398, 121] on select "**********" at bounding box center [402, 113] width 125 height 18
select select "**********"
click at [340, 104] on select "**********" at bounding box center [402, 113] width 125 height 18
click at [430, 149] on input "email" at bounding box center [542, 151] width 423 height 18
click at [441, 154] on input "email" at bounding box center [542, 152] width 423 height 20
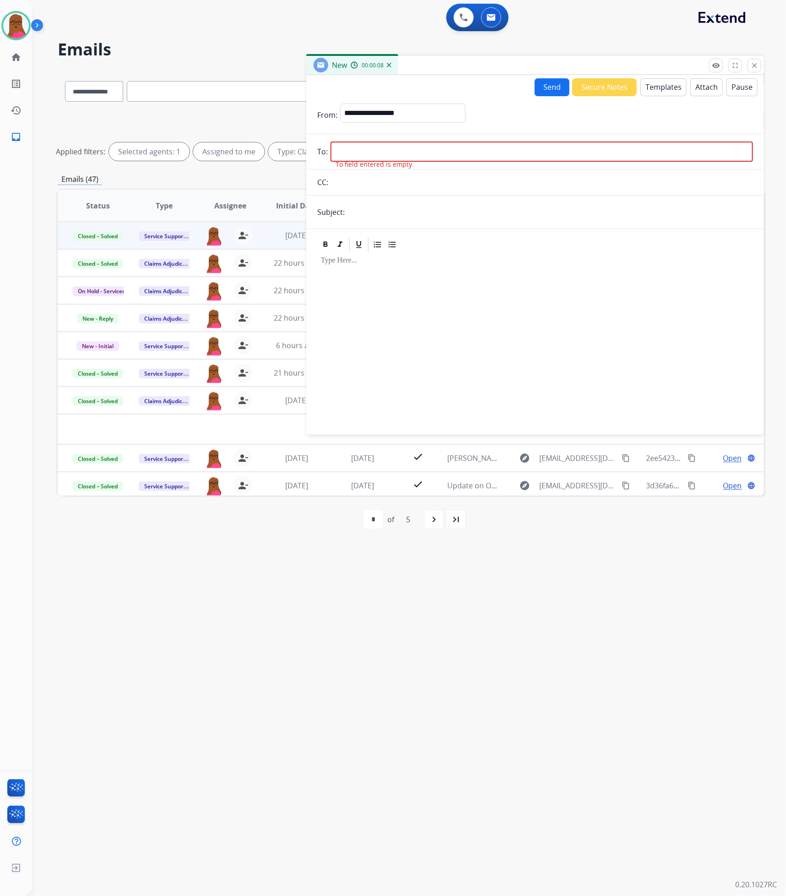
paste input "**********"
type input "**********"
click at [469, 253] on app-office-email-editor at bounding box center [535, 321] width 436 height 174
click at [605, 216] on input "text" at bounding box center [551, 210] width 406 height 18
type input "**********"
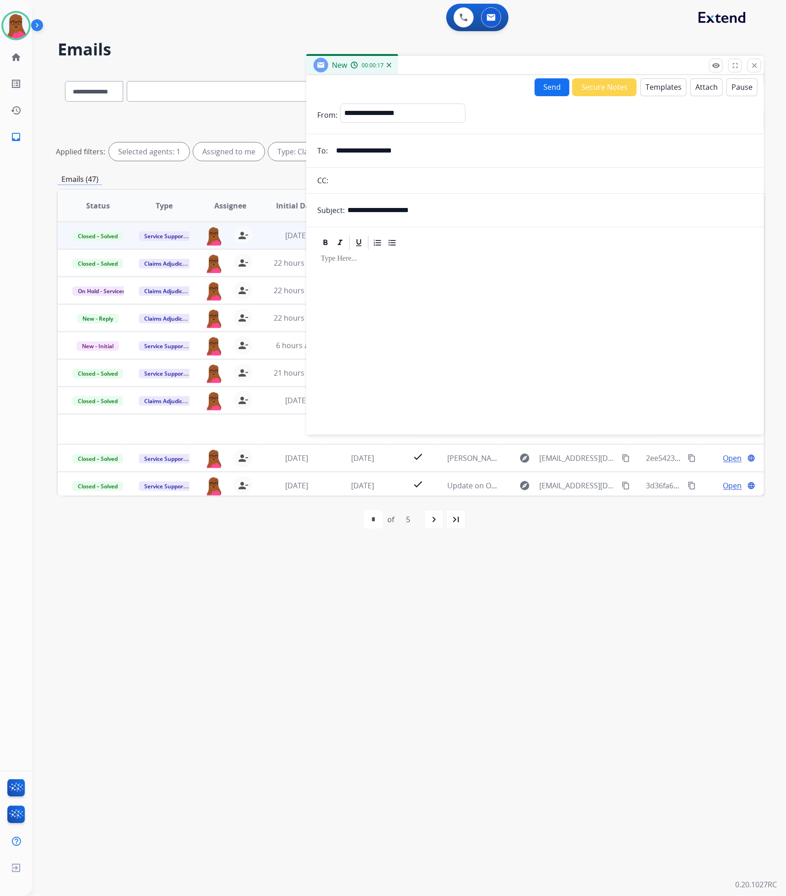
click at [409, 266] on div at bounding box center [535, 338] width 436 height 174
click at [415, 265] on div at bounding box center [535, 338] width 436 height 174
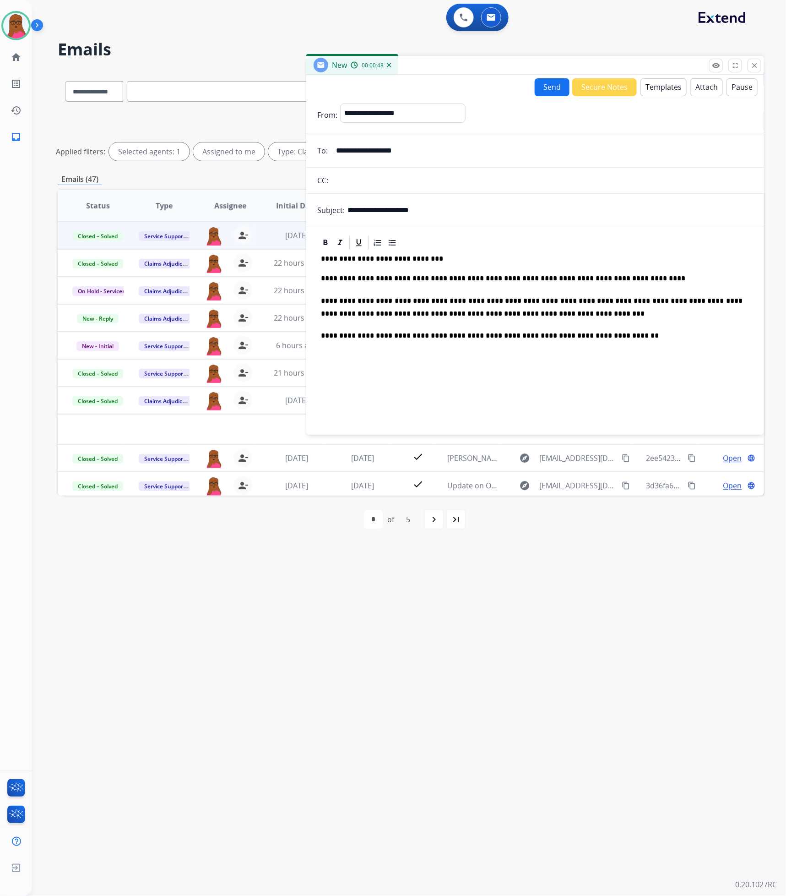
click at [547, 82] on button "Send" at bounding box center [552, 87] width 35 height 18
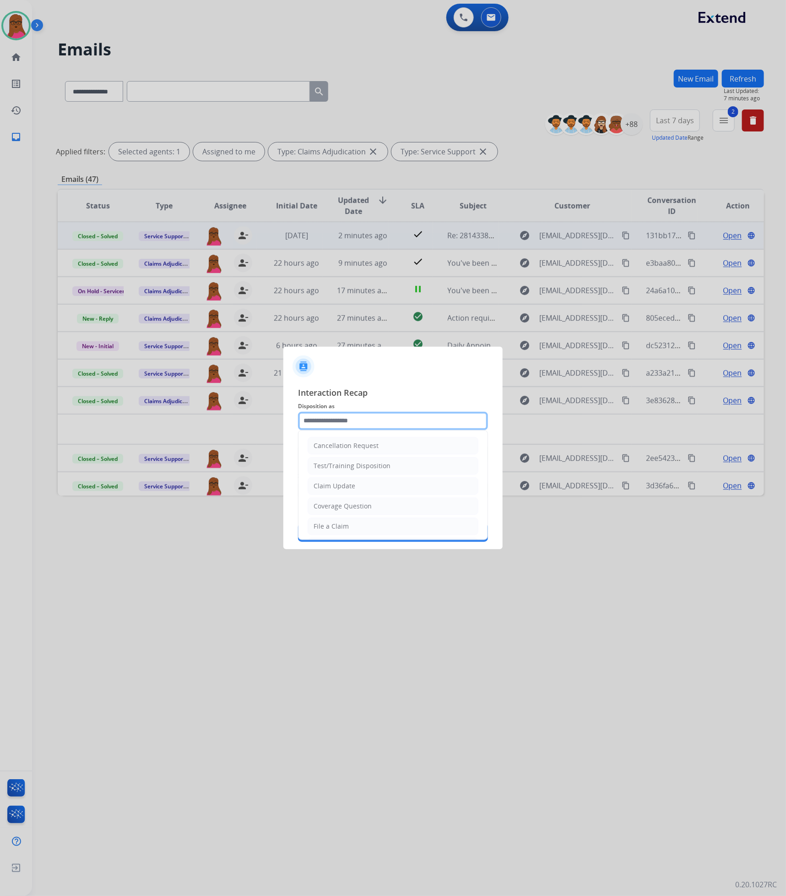
click at [388, 426] on input "text" at bounding box center [393, 421] width 190 height 18
click at [373, 484] on li "Claim Update" at bounding box center [393, 485] width 171 height 17
type input "**********"
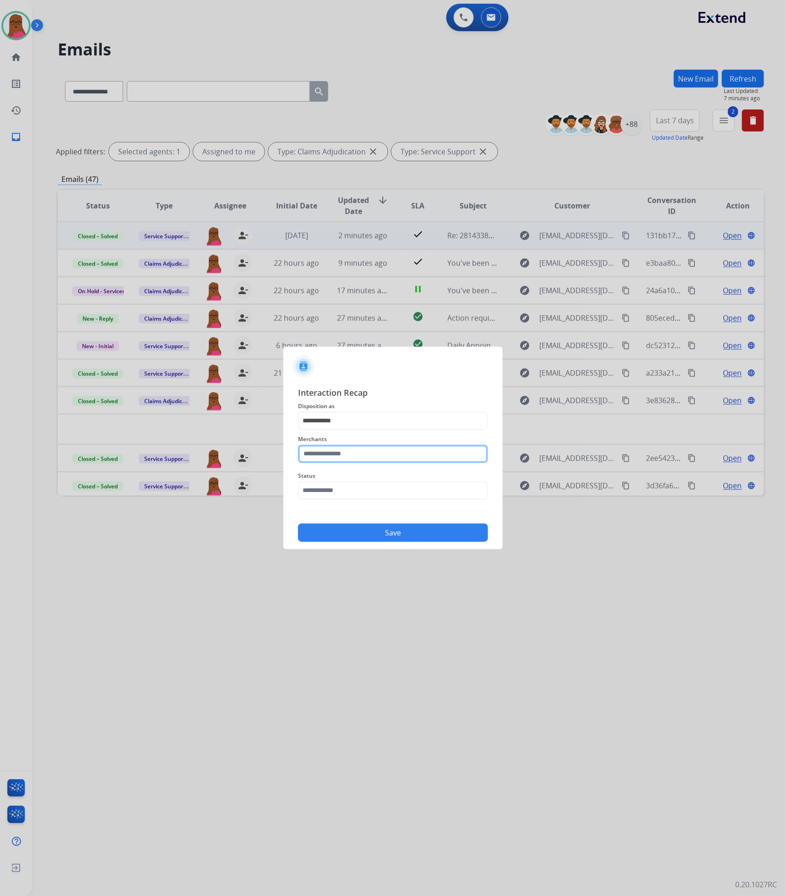
click at [378, 460] on input "text" at bounding box center [393, 454] width 190 height 18
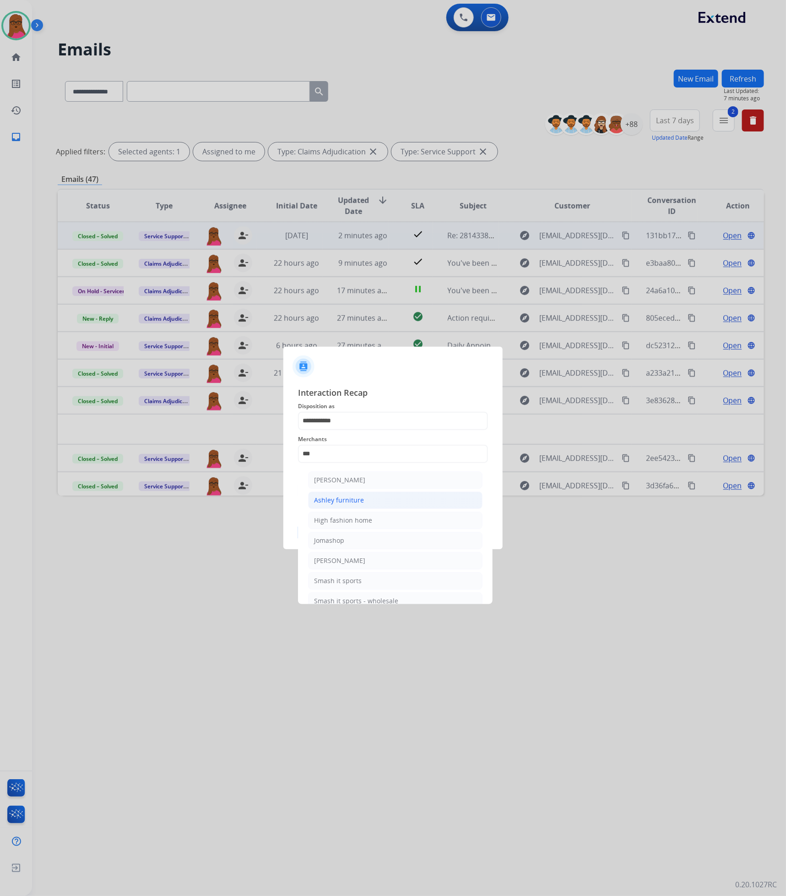
click at [384, 495] on li "Ashley furniture" at bounding box center [395, 499] width 174 height 17
type input "**********"
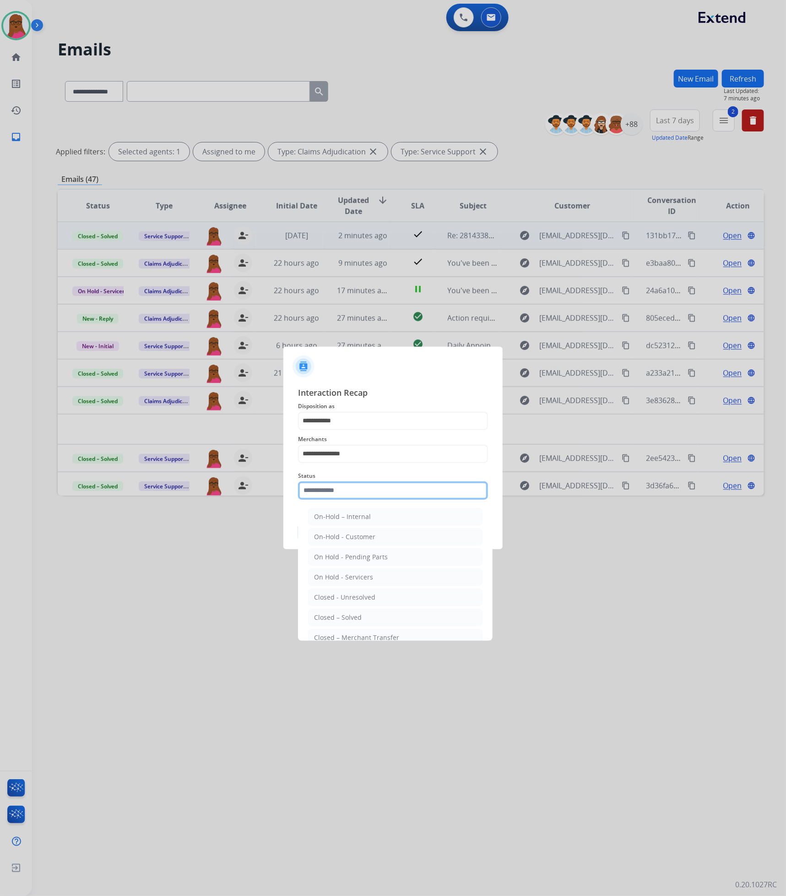
click at [391, 492] on input "text" at bounding box center [393, 490] width 190 height 18
click at [370, 622] on li "Closed – Solved" at bounding box center [395, 617] width 174 height 17
type input "**********"
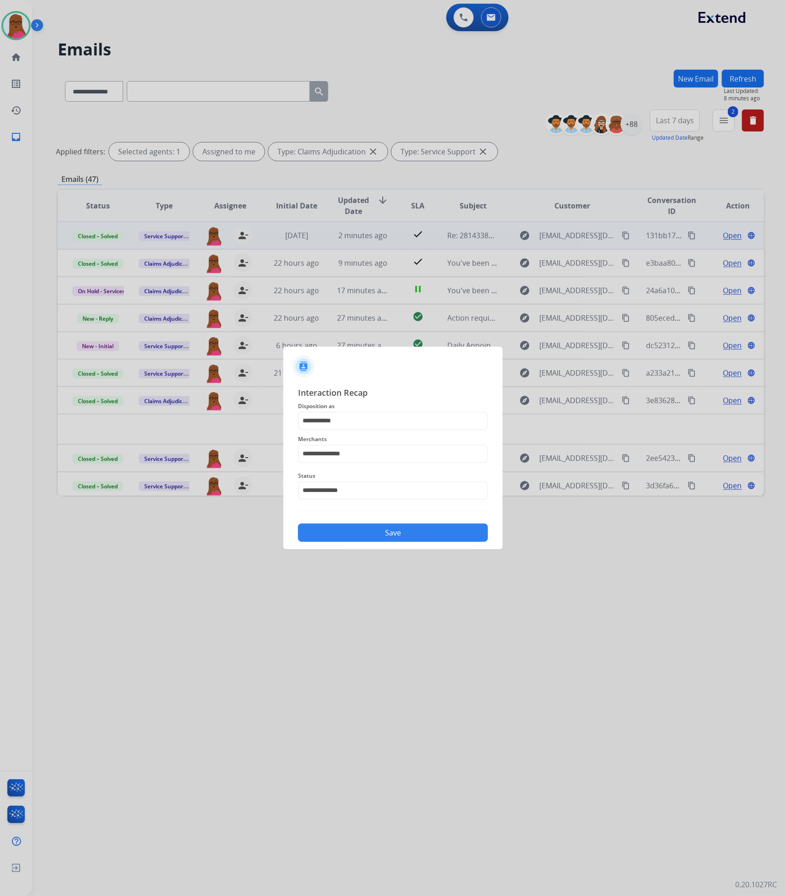
click at [412, 528] on button "Save" at bounding box center [393, 532] width 190 height 18
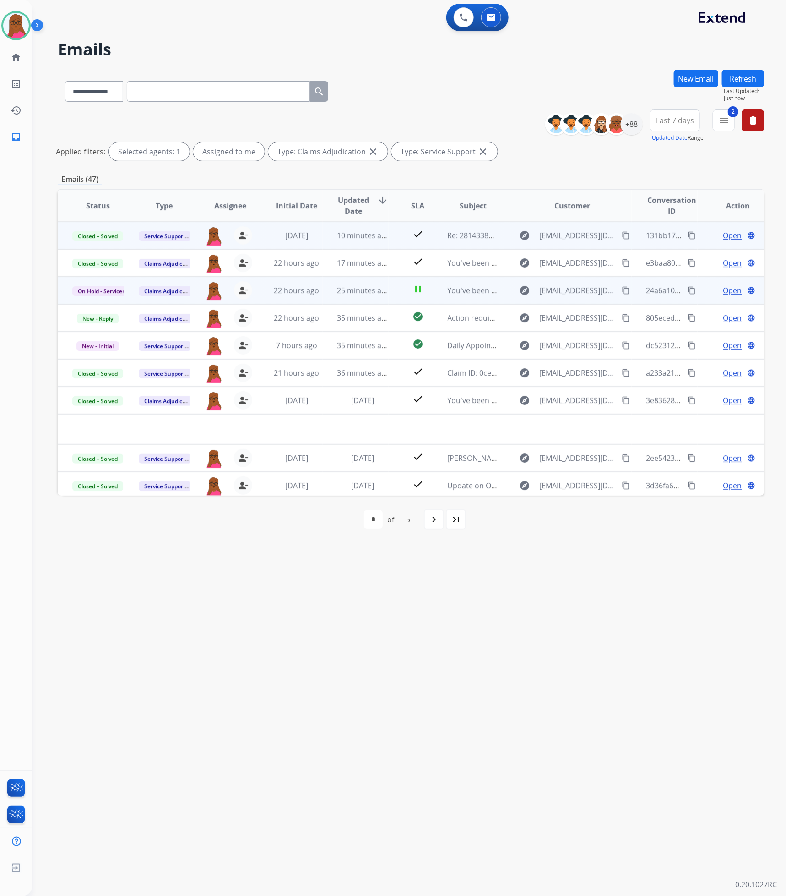
click at [733, 294] on span "Open" at bounding box center [733, 290] width 19 height 11
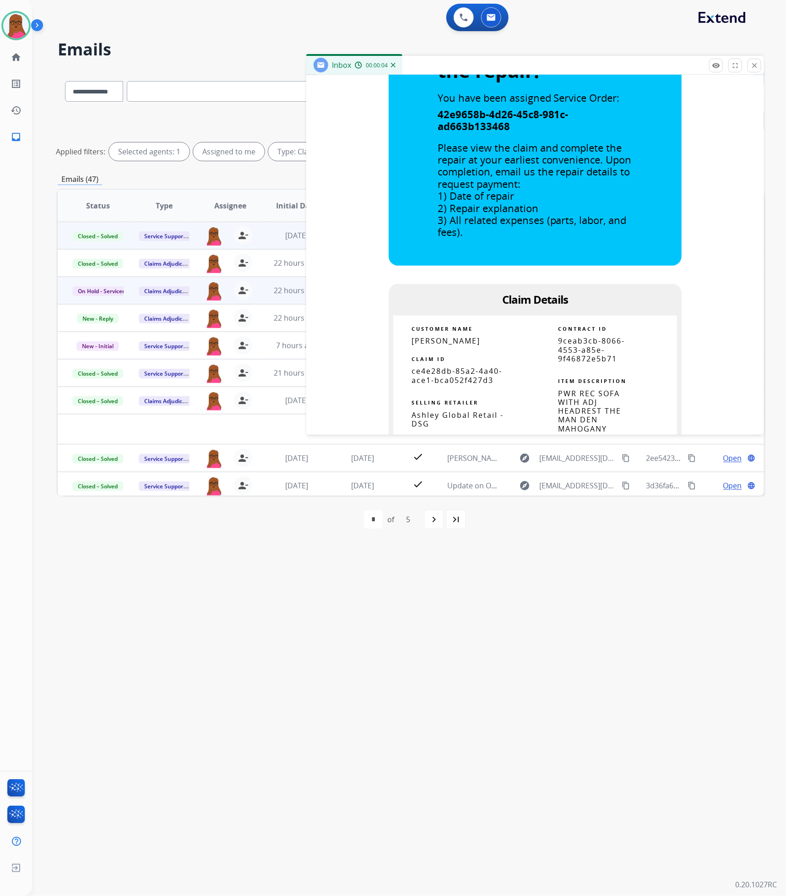
scroll to position [206, 0]
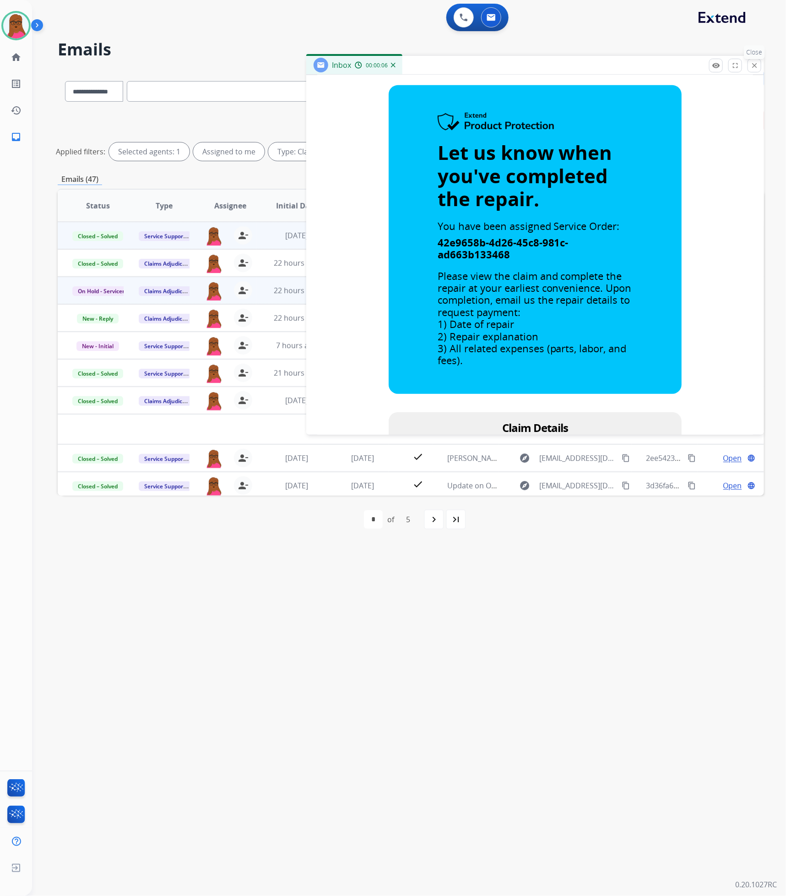
click at [743, 67] on mat-icon "close" at bounding box center [755, 65] width 8 height 8
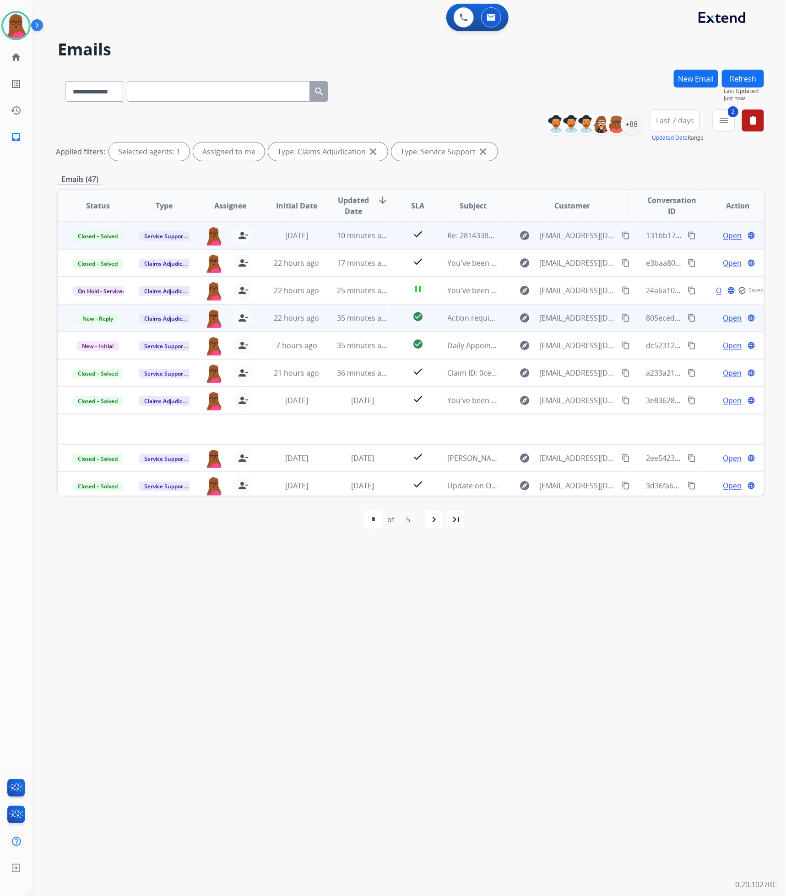
click at [724, 318] on span "Open" at bounding box center [733, 317] width 19 height 11
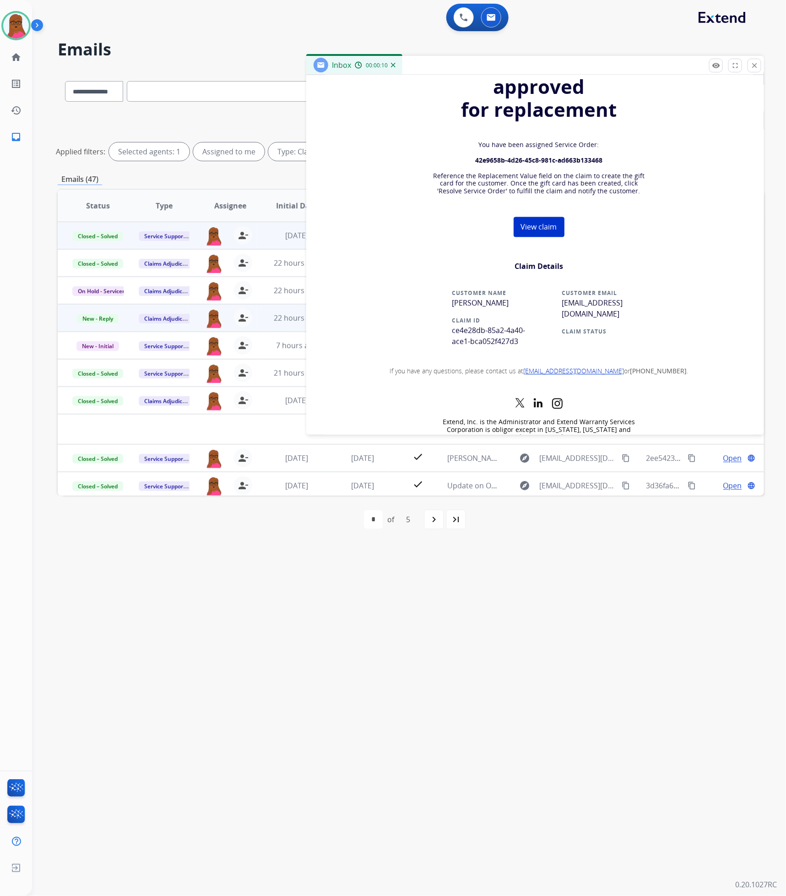
scroll to position [756, 0]
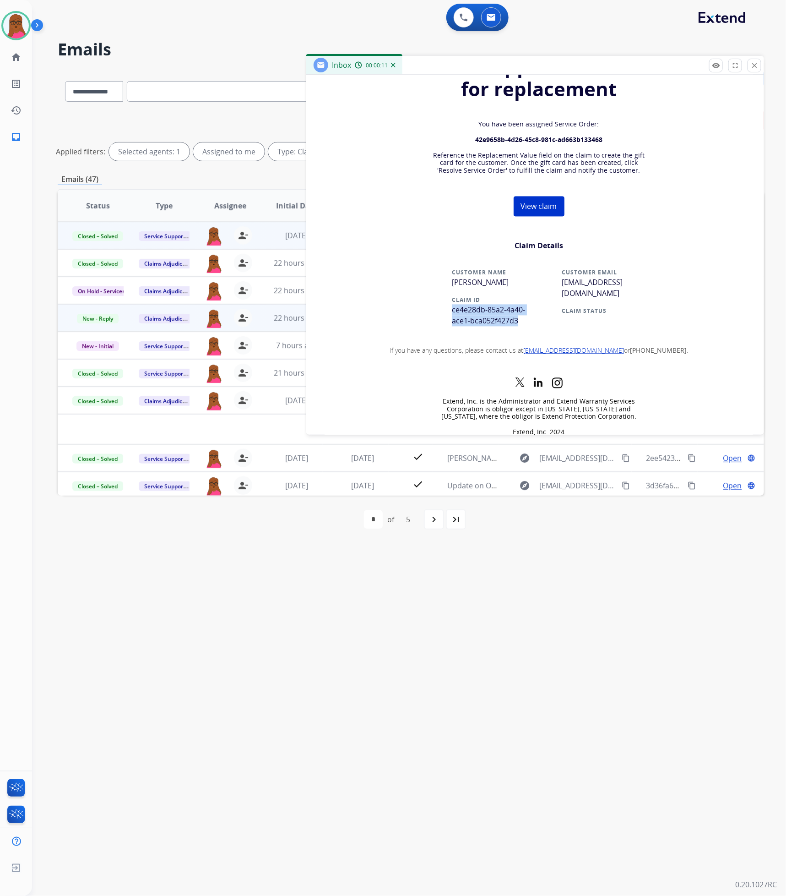
drag, startPoint x: 521, startPoint y: 328, endPoint x: 448, endPoint y: 311, distance: 75.0
click at [448, 311] on td "CUSTOMER NAME [PERSON_NAME] CLAIM ID ce4e28db-85a2-4a40-ace1-bca052f427d3" at bounding box center [488, 301] width 101 height 78
copy span "ce4e28db-85a2-4a40-ace1-bca052f427d3"
drag, startPoint x: 651, startPoint y: 655, endPoint x: 661, endPoint y: 540, distance: 115.8
click at [651, 655] on div "**********" at bounding box center [398, 464] width 732 height 863
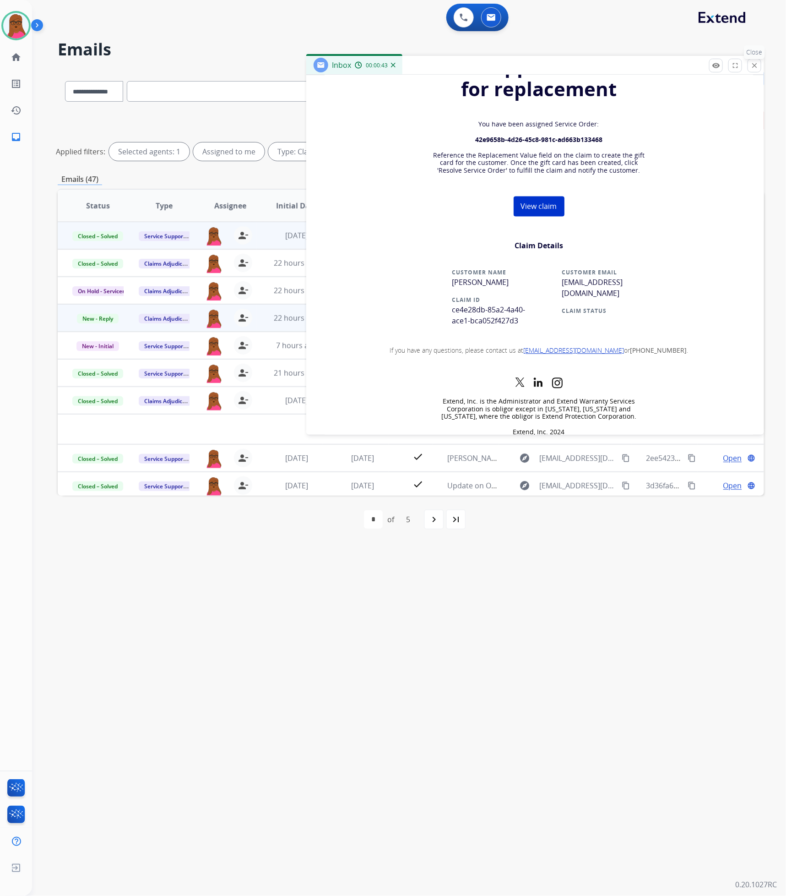
click at [743, 69] on mat-icon "close" at bounding box center [755, 65] width 8 height 8
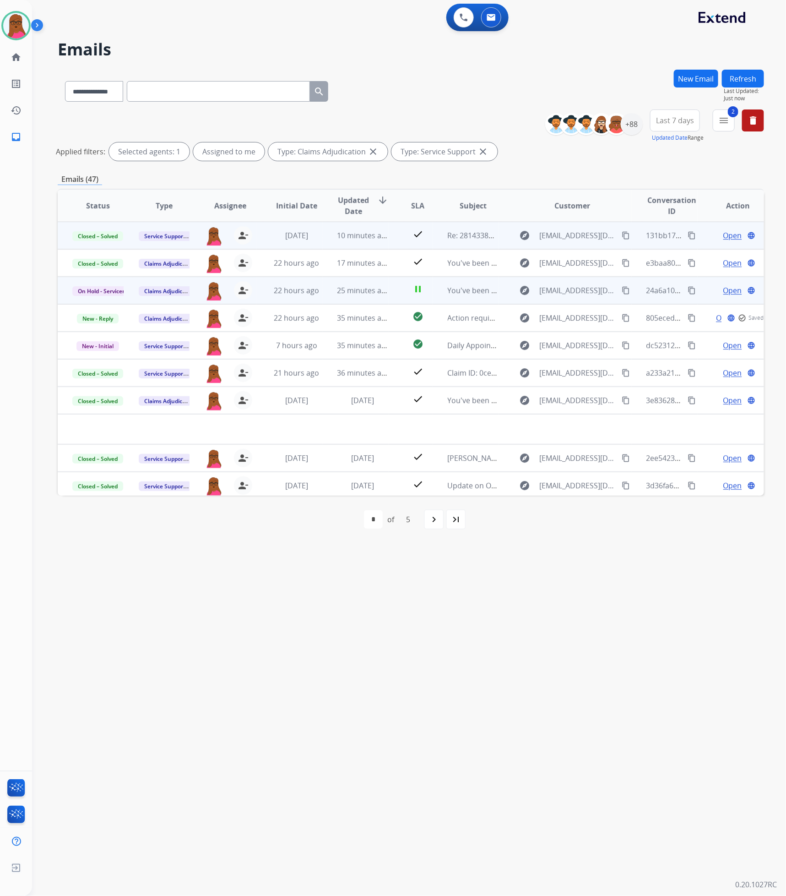
click at [727, 294] on span "Open" at bounding box center [733, 290] width 19 height 11
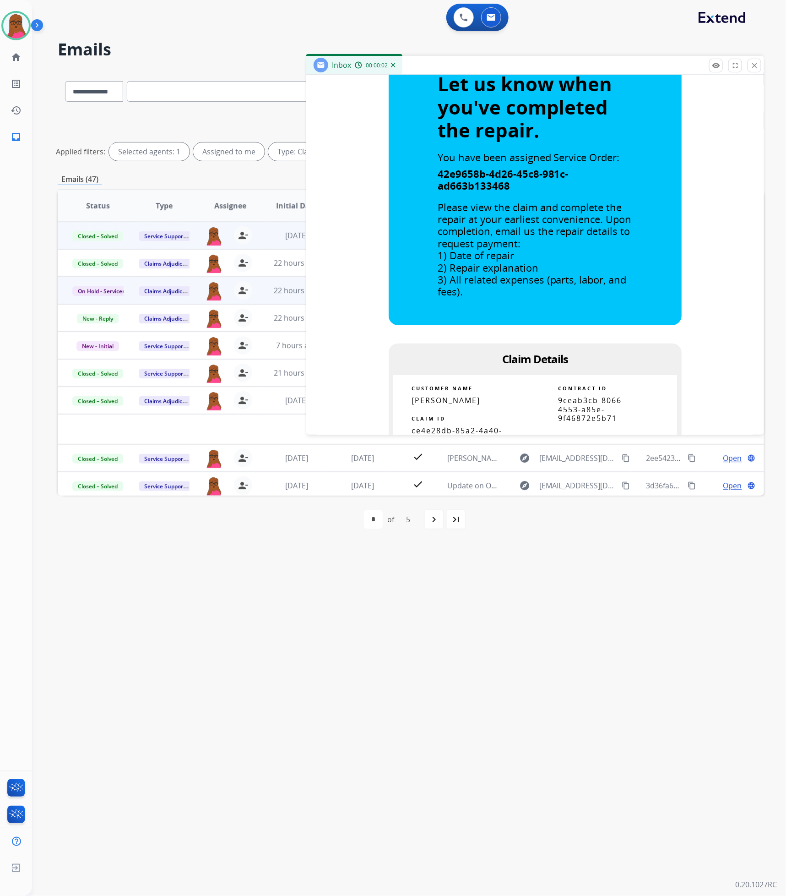
scroll to position [0, 0]
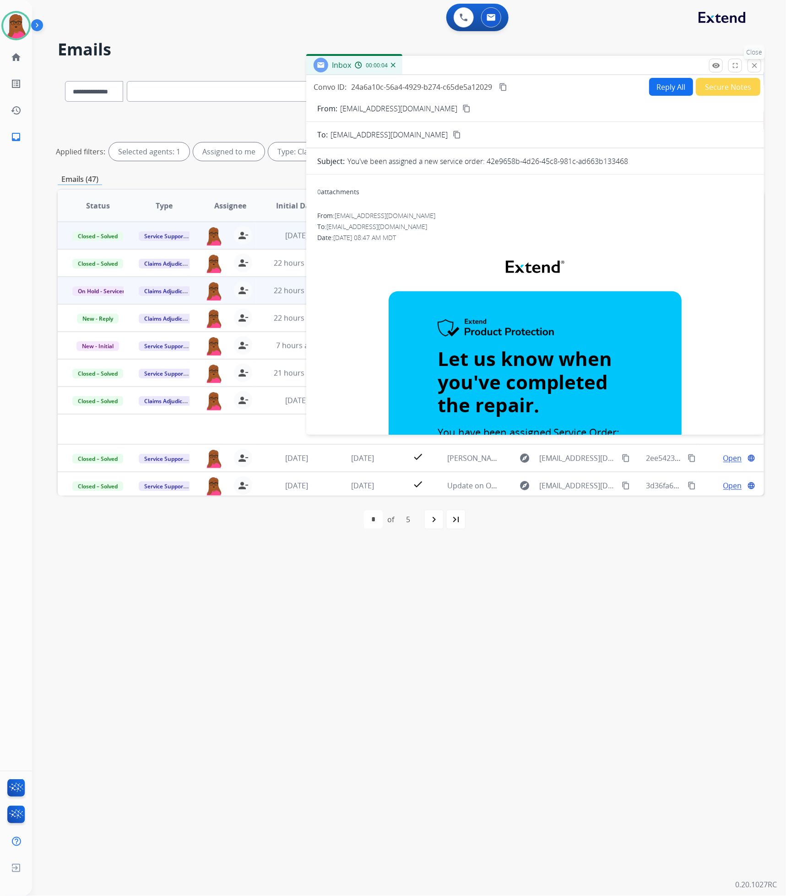
click at [743, 66] on mat-icon "close" at bounding box center [755, 65] width 8 height 8
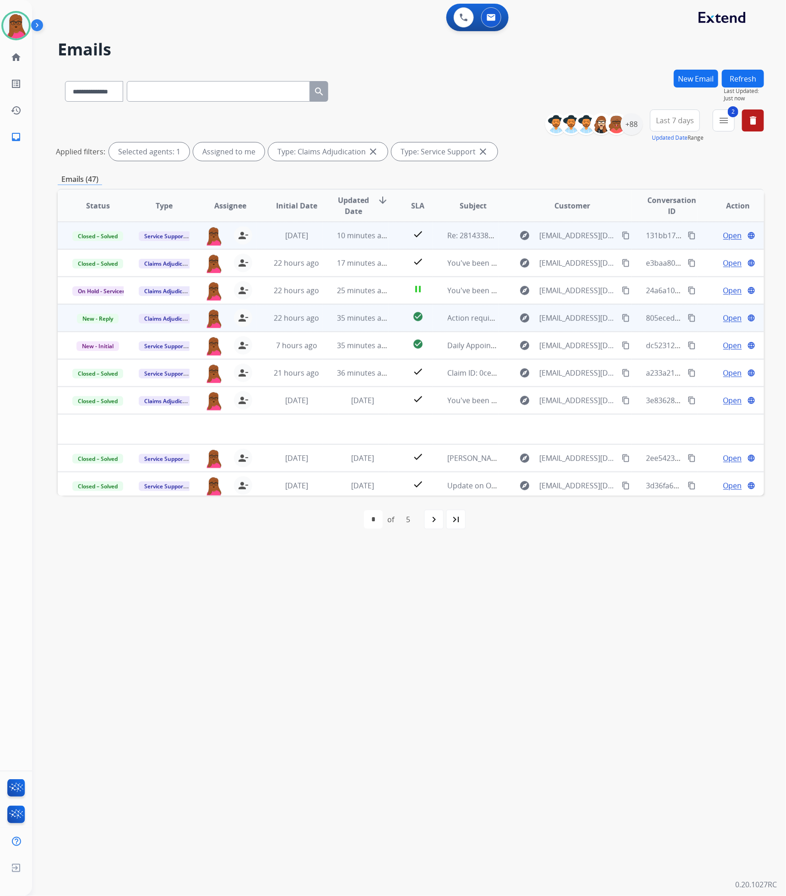
click at [730, 316] on span "Open" at bounding box center [733, 317] width 19 height 11
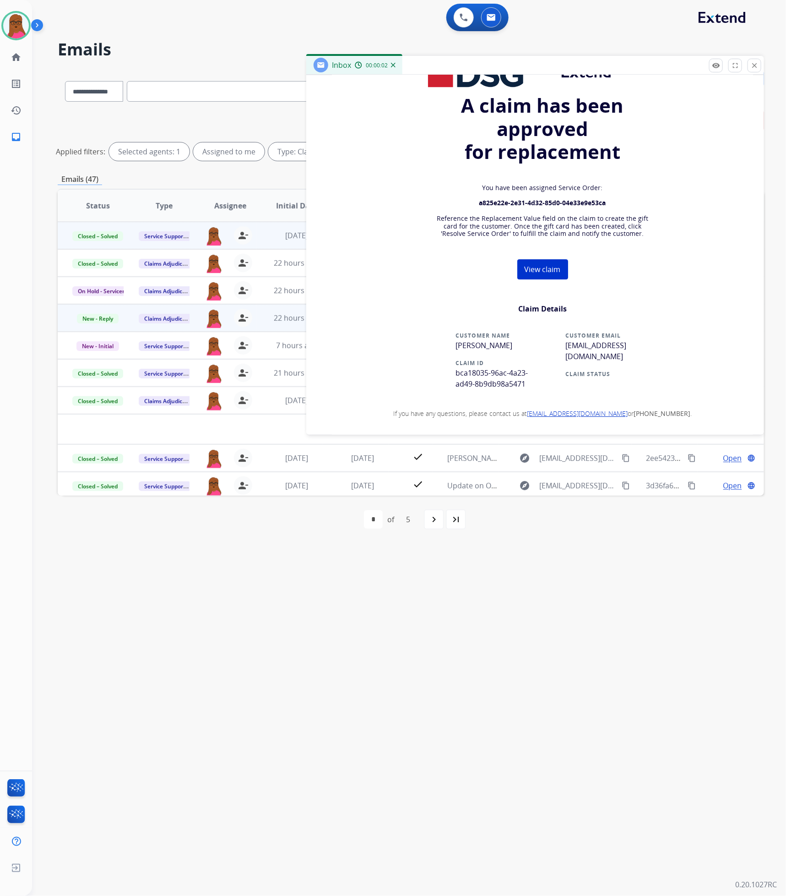
scroll to position [1237, 0]
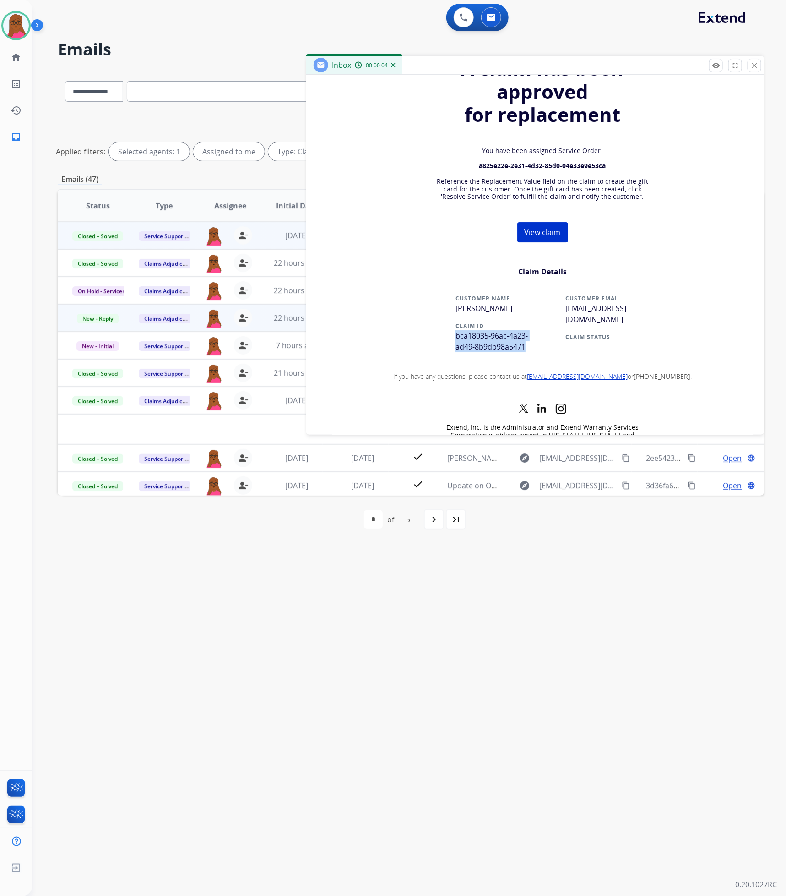
drag, startPoint x: 523, startPoint y: 348, endPoint x: 445, endPoint y: 338, distance: 78.0
click at [445, 338] on td "CUSTOMER NAME [PERSON_NAME] CLAIM ID bca18035-96ac-4a23-ad49-8b9db98a5471" at bounding box center [492, 327] width 101 height 78
copy span "bca18035-96ac-4a23-ad49-8b9db98a5471"
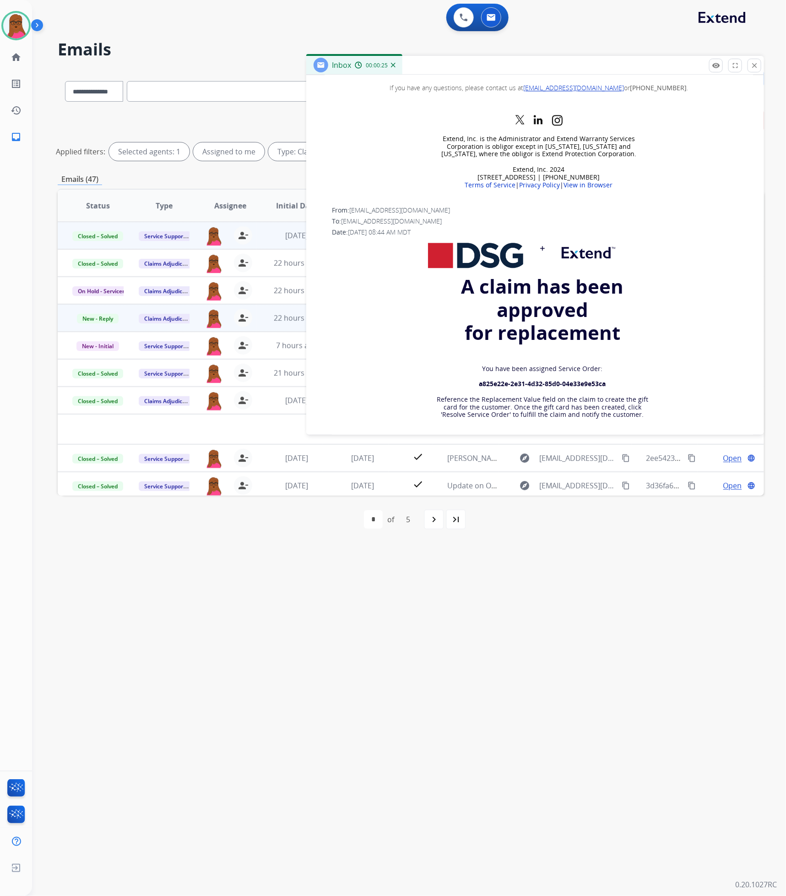
scroll to position [893, 0]
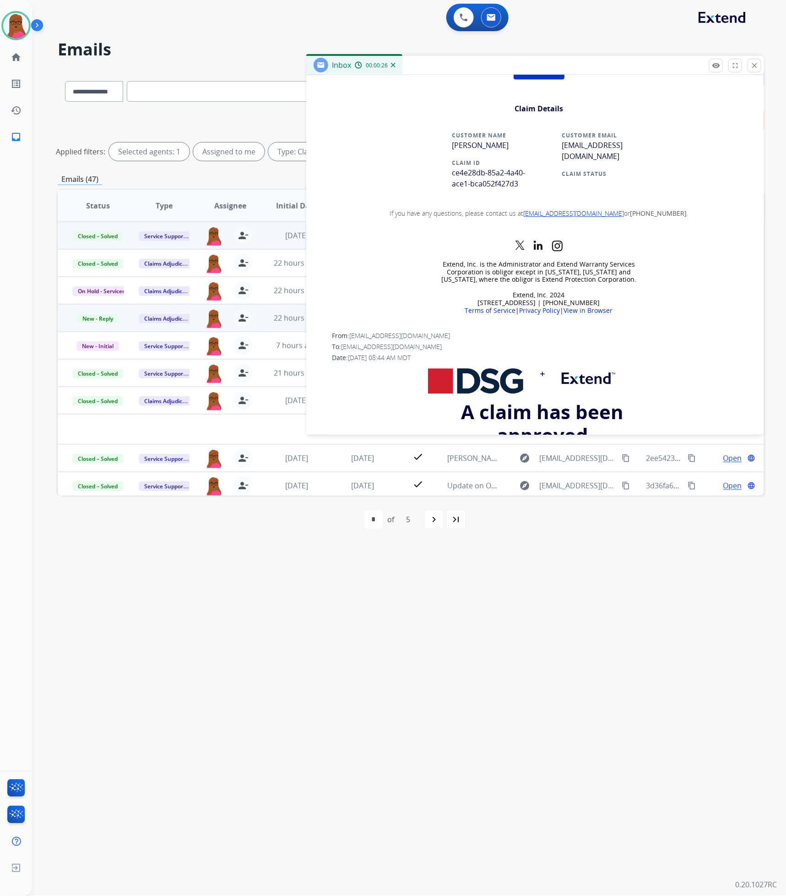
click at [743, 65] on button "close Close" at bounding box center [755, 66] width 14 height 14
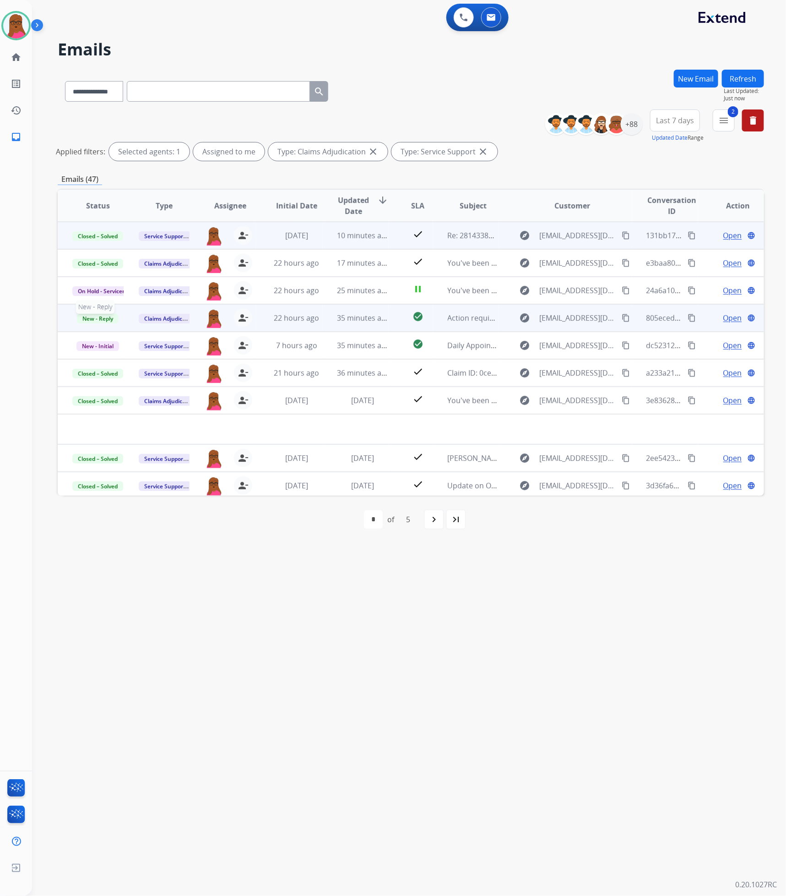
click at [97, 317] on span "New - Reply" at bounding box center [98, 319] width 42 height 10
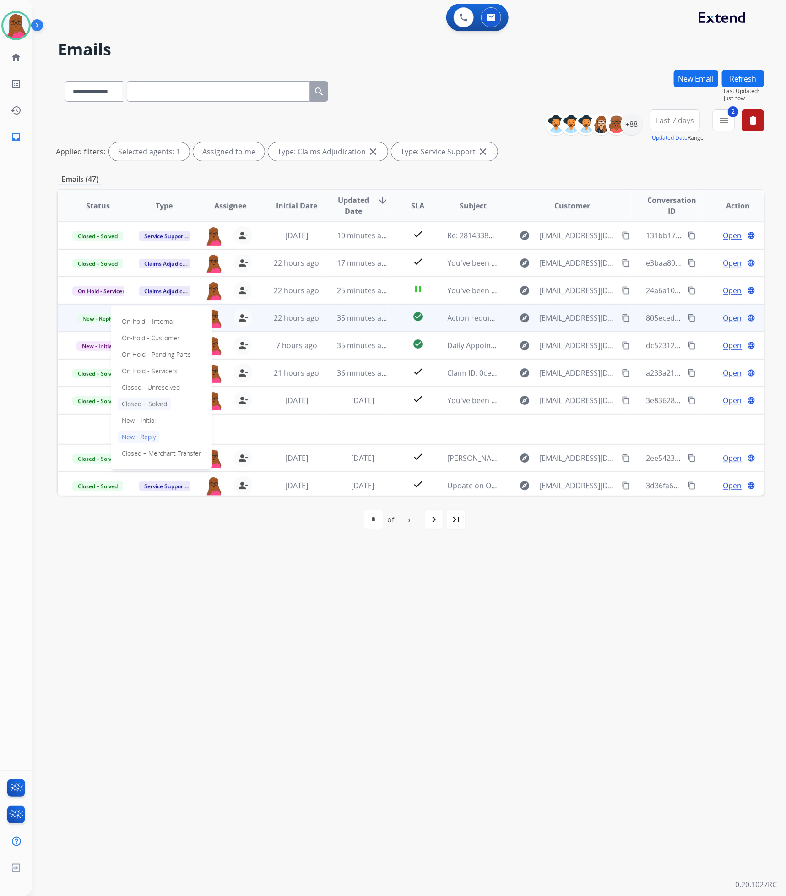
click at [159, 404] on p "Closed – Solved" at bounding box center [144, 404] width 53 height 13
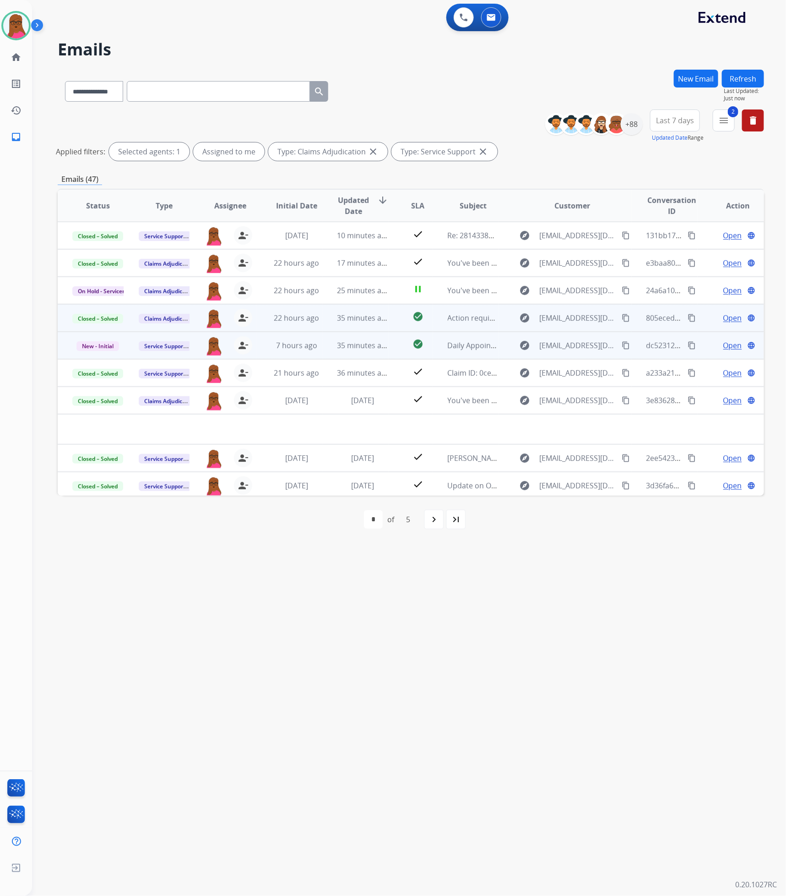
click at [724, 349] on span "Open" at bounding box center [733, 345] width 19 height 11
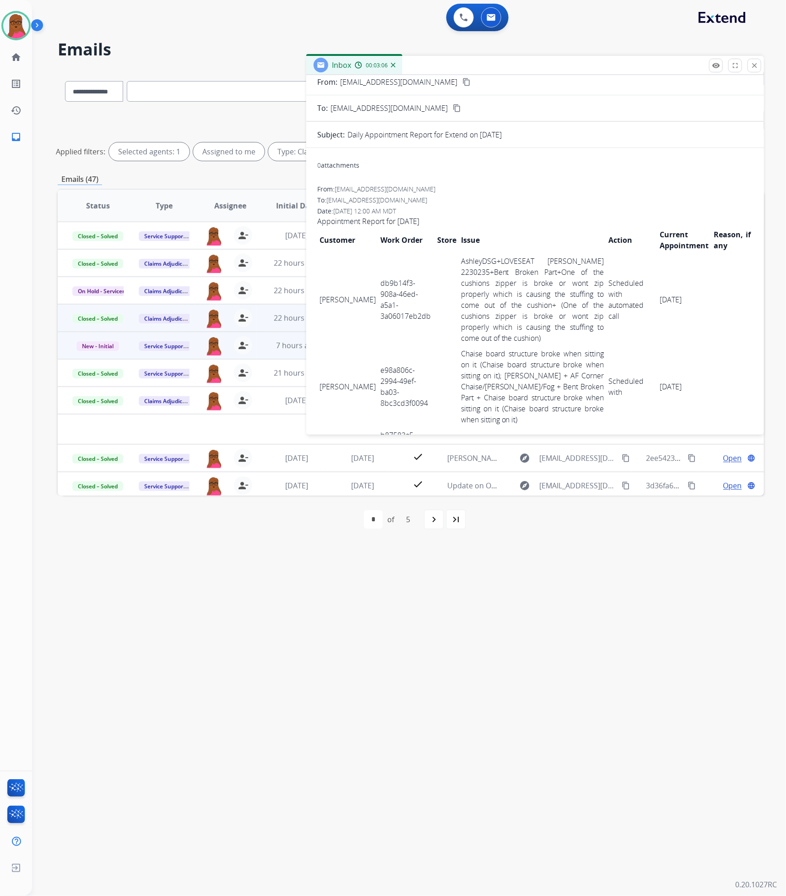
scroll to position [0, 0]
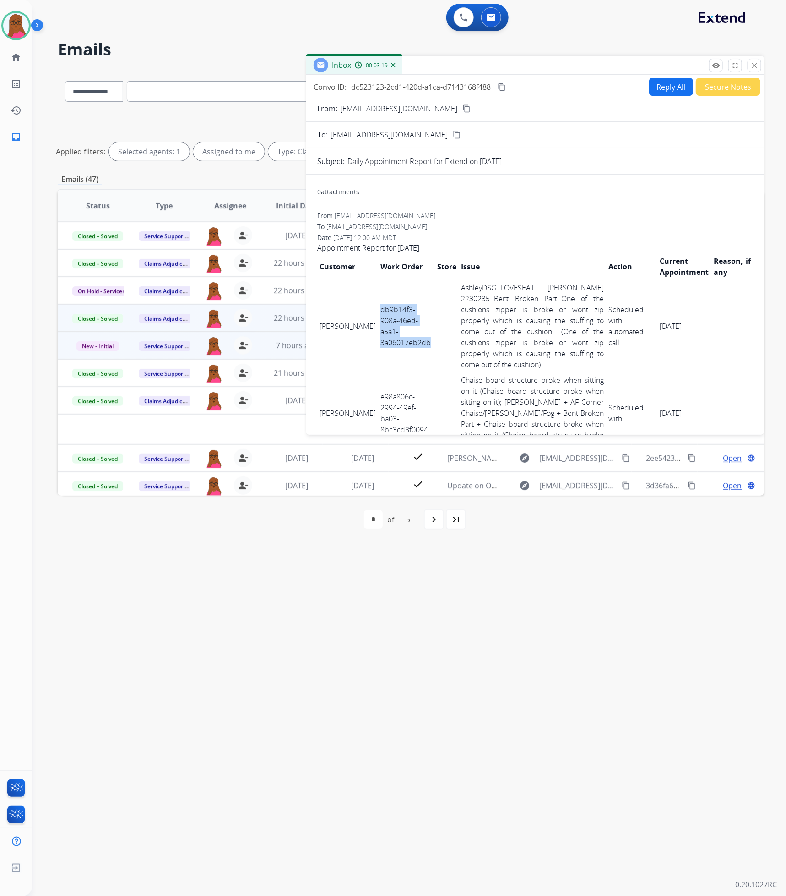
drag, startPoint x: 429, startPoint y: 349, endPoint x: 376, endPoint y: 309, distance: 67.0
click at [376, 309] on tr "[PERSON_NAME] db9b14f3-908a-46ed-a5a1-3a06017eb2db AshleyDSG+LOVESEAT [PERSON_N…" at bounding box center [535, 326] width 436 height 93
copy tr "db9b14f3-908a-46ed-a5a1-3a06017eb2db"
click at [338, 279] on th "Customer" at bounding box center [347, 266] width 61 height 27
drag, startPoint x: 327, startPoint y: 286, endPoint x: 356, endPoint y: 342, distance: 63.5
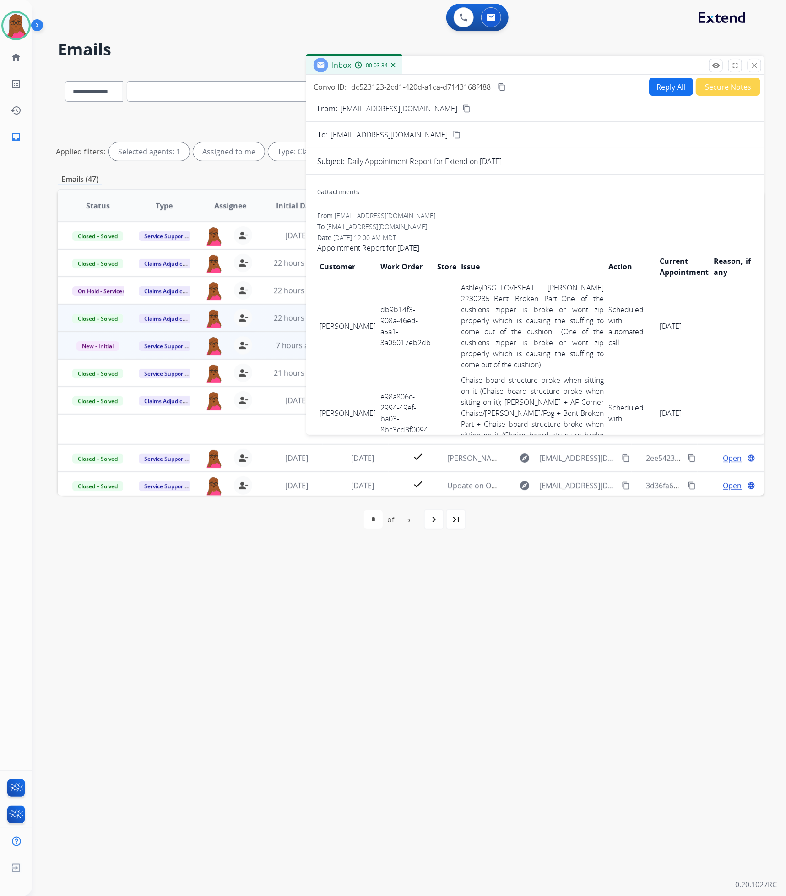
click at [356, 342] on td "[PERSON_NAME]" at bounding box center [347, 326] width 61 height 93
click at [344, 281] on td "[PERSON_NAME]" at bounding box center [347, 326] width 61 height 93
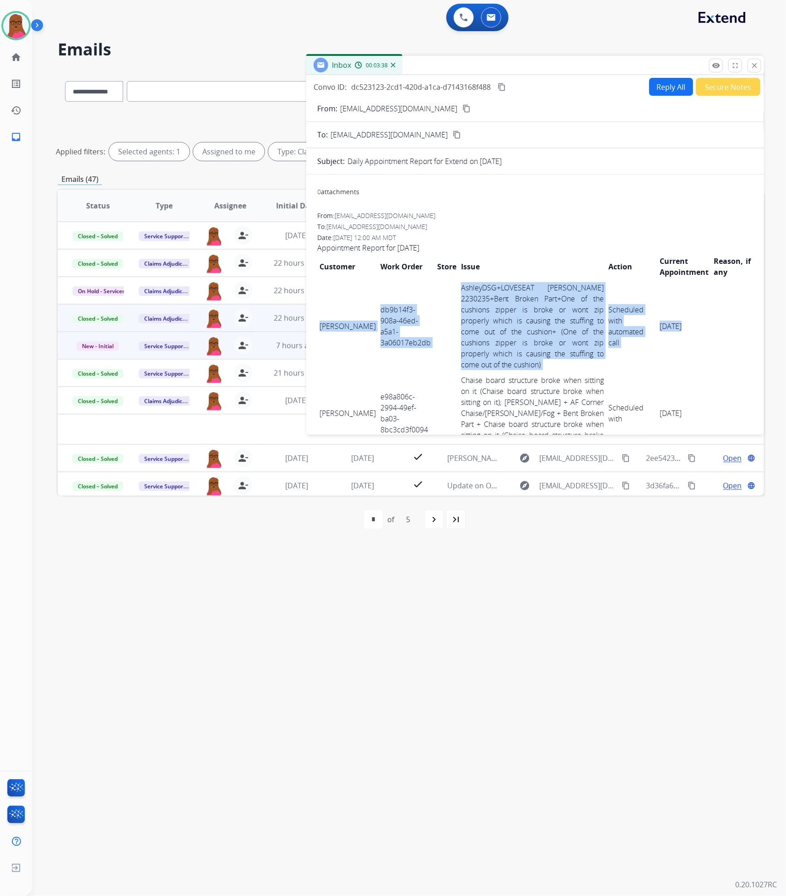
drag, startPoint x: 320, startPoint y: 283, endPoint x: 706, endPoint y: 322, distance: 388.0
click at [706, 322] on tr "[PERSON_NAME] db9b14f3-908a-46ed-a5a1-3a06017eb2db AshleyDSG+LOVESEAT [PERSON_N…" at bounding box center [535, 326] width 436 height 93
copy tr "[PERSON_NAME] db9b14f3-908a-46ed-a5a1-3a06017eb2db AshleyDSG+LOVESEAT [PERSON_N…"
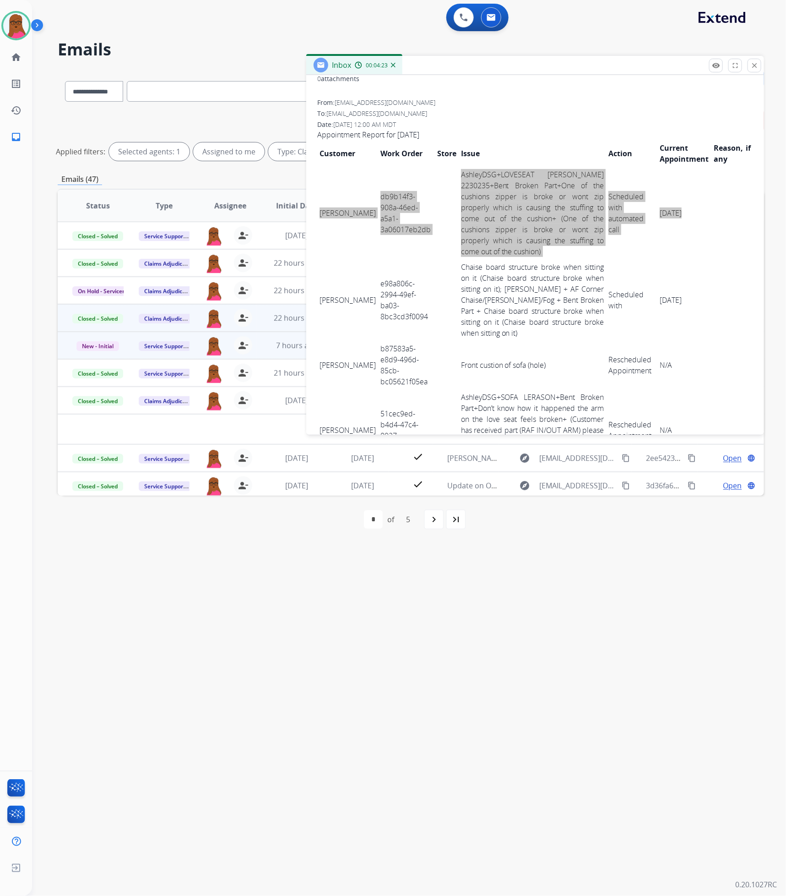
scroll to position [137, 0]
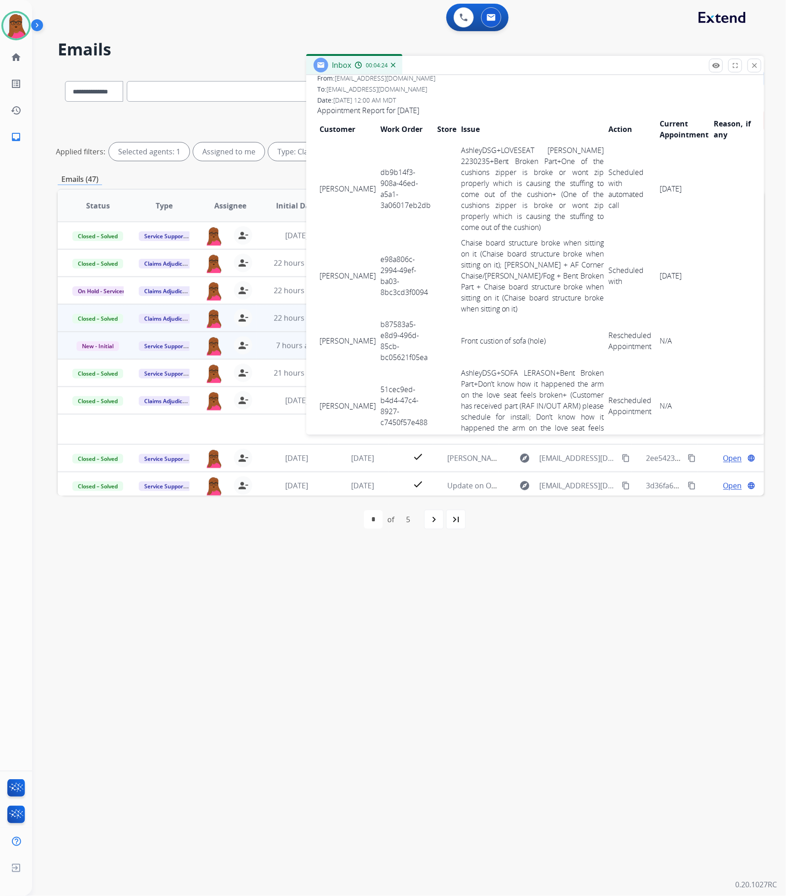
click at [347, 275] on td "[PERSON_NAME]" at bounding box center [347, 276] width 61 height 82
drag, startPoint x: 420, startPoint y: 294, endPoint x: 374, endPoint y: 257, distance: 59.3
click at [378, 257] on td "e98a806c-2994-49ef-ba03-8bc3cd3f0094" at bounding box center [406, 276] width 57 height 82
click at [330, 259] on td "[PERSON_NAME]" at bounding box center [347, 276] width 61 height 82
drag, startPoint x: 320, startPoint y: 256, endPoint x: 692, endPoint y: 284, distance: 373.4
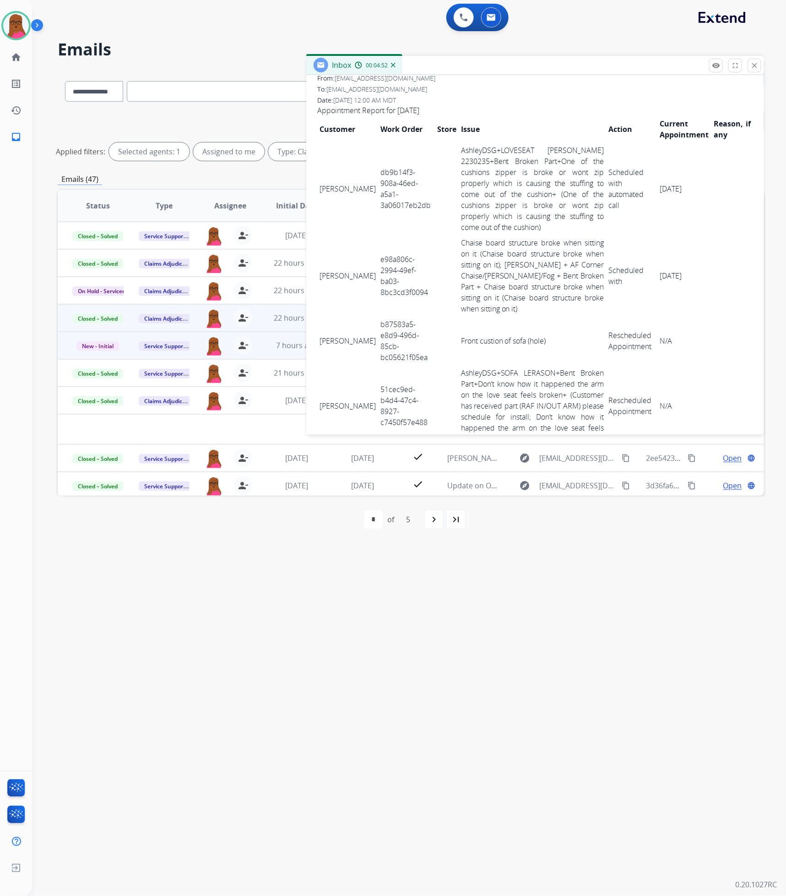
click at [692, 284] on tr "[PERSON_NAME] e98a806c-2994-49ef-ba03-8bc3cd3f0094 Chaise board structure broke…" at bounding box center [535, 276] width 436 height 82
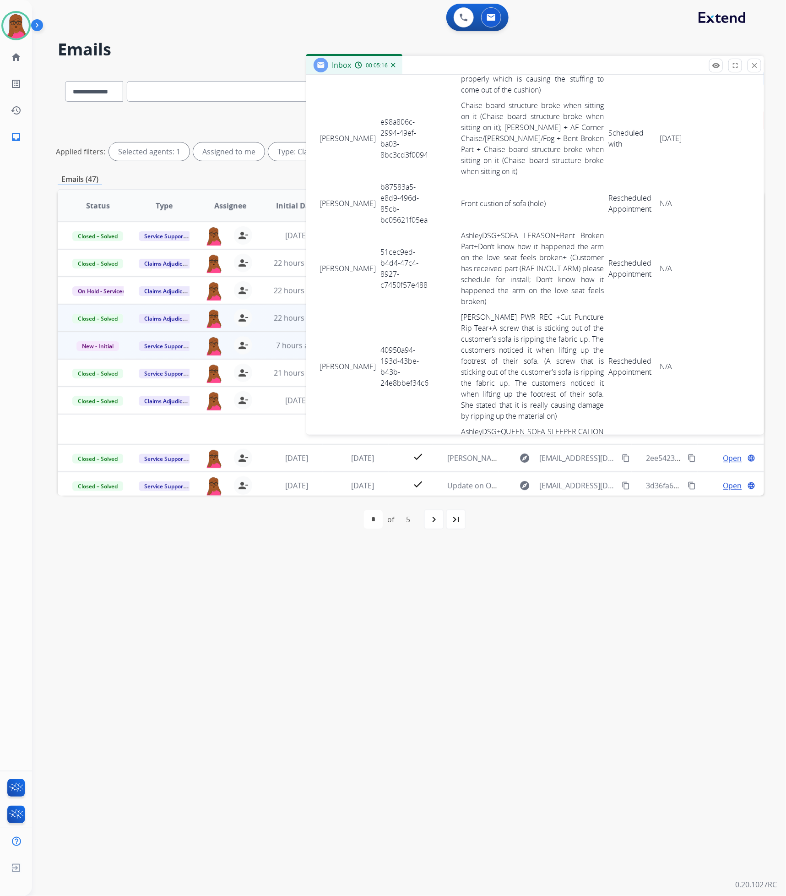
scroll to position [343, 0]
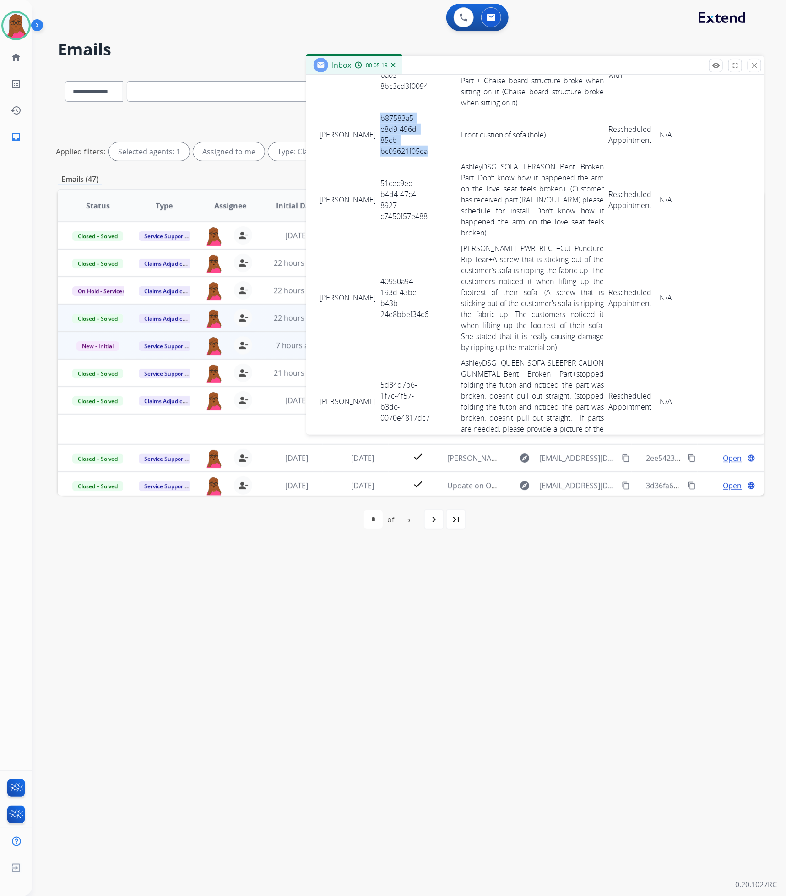
drag, startPoint x: 422, startPoint y: 153, endPoint x: 378, endPoint y: 113, distance: 59.0
click at [378, 112] on td "b87583a5-e8d9-496d-85cb-bc05621f05ea" at bounding box center [406, 134] width 57 height 49
drag, startPoint x: 340, startPoint y: 119, endPoint x: 334, endPoint y: 120, distance: 6.1
click at [340, 119] on td "[PERSON_NAME]" at bounding box center [347, 134] width 61 height 49
drag, startPoint x: 323, startPoint y: 122, endPoint x: 611, endPoint y: 150, distance: 289.8
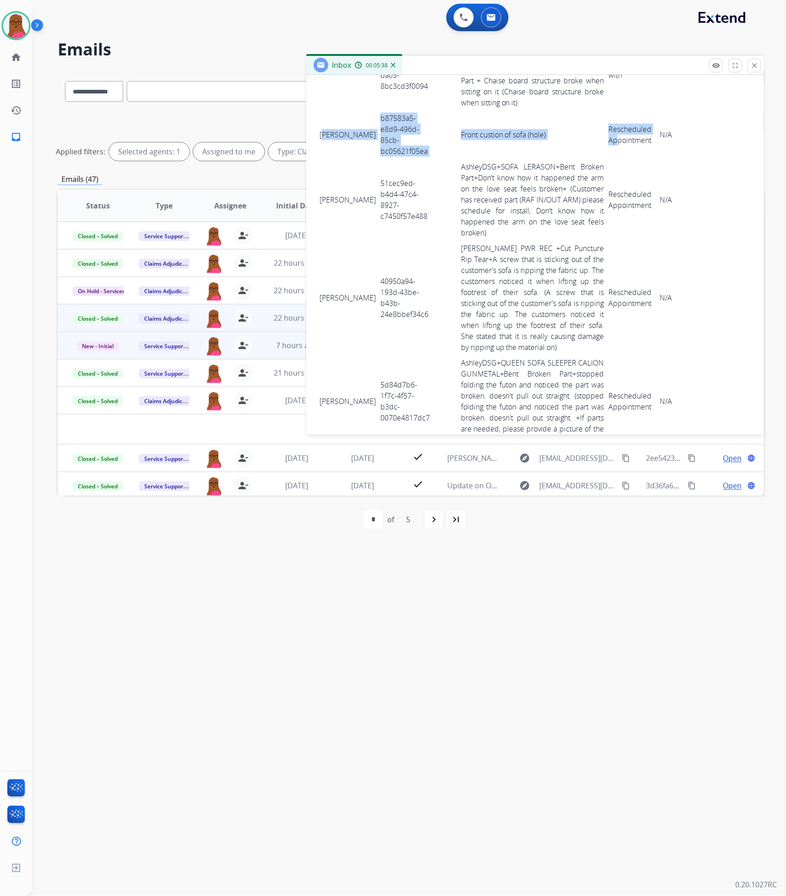
click at [611, 150] on tr "[PERSON_NAME] b87583a5-e8d9-496d-85cb-bc05621f05ea Front custion of sofa (hole)…" at bounding box center [535, 134] width 436 height 49
click at [323, 114] on td "[PERSON_NAME]" at bounding box center [347, 134] width 61 height 49
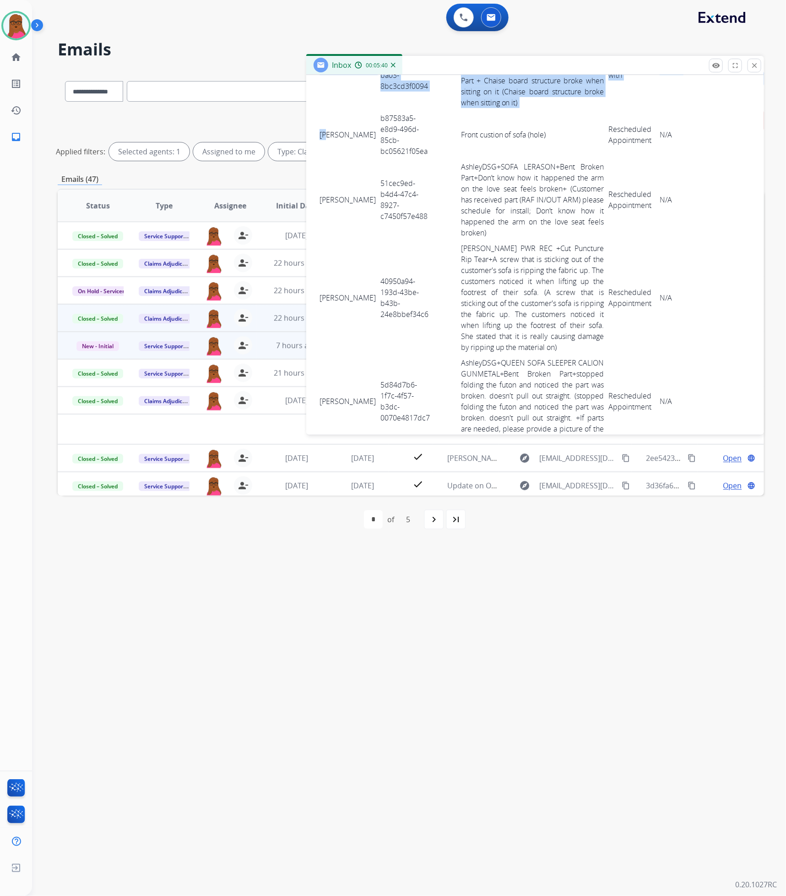
drag, startPoint x: 315, startPoint y: 116, endPoint x: 328, endPoint y: 141, distance: 28.1
click at [339, 121] on td "[PERSON_NAME]" at bounding box center [347, 134] width 61 height 49
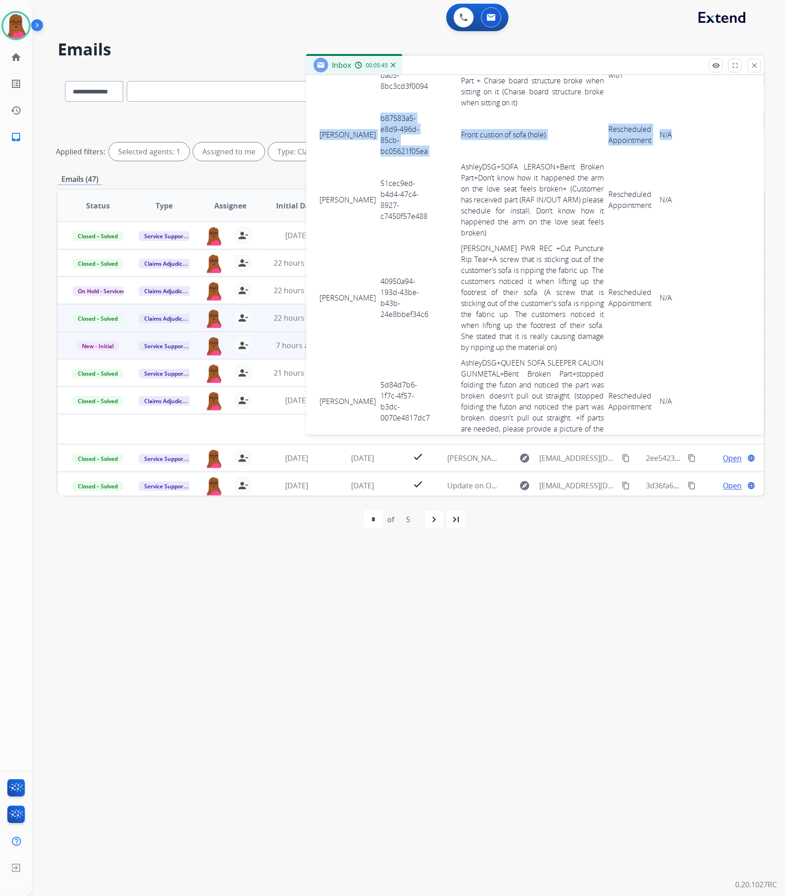
drag, startPoint x: 321, startPoint y: 133, endPoint x: 665, endPoint y: 145, distance: 344.6
click at [665, 145] on tr "[PERSON_NAME] b87583a5-e8d9-496d-85cb-bc05621f05ea Front custion of sofa (hole)…" at bounding box center [535, 134] width 436 height 49
drag, startPoint x: 427, startPoint y: 216, endPoint x: 378, endPoint y: 185, distance: 58.2
click at [370, 185] on tr "[PERSON_NAME] 51cec9ed-b4d4-47c4-8927-c7450f57e488 AshleyDSG+SOFA LERASON+Bent …" at bounding box center [535, 200] width 436 height 82
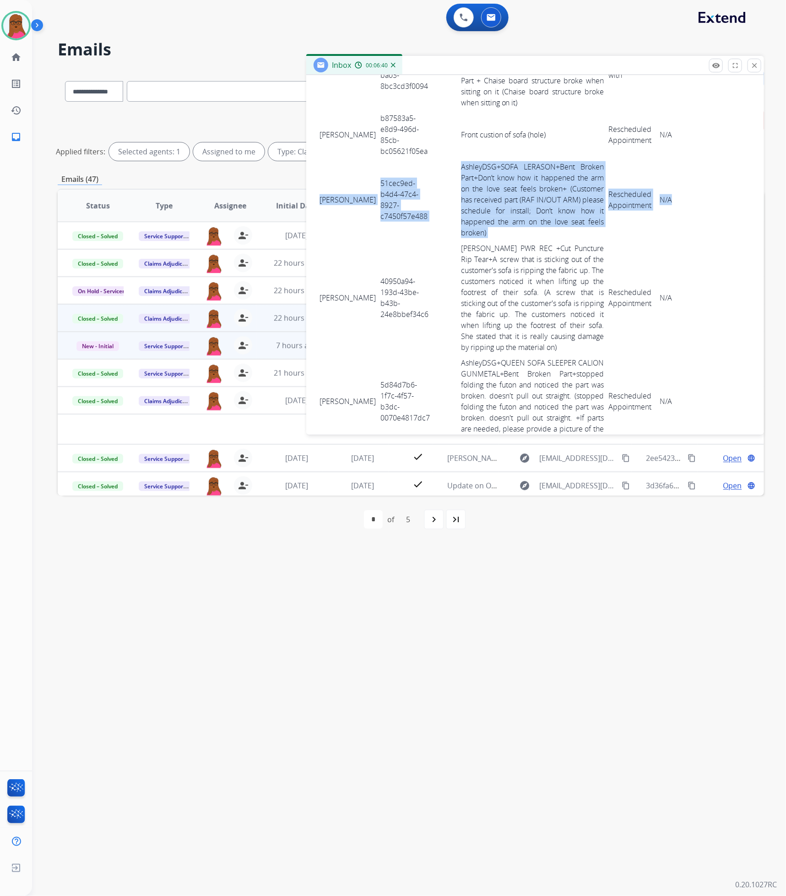
drag, startPoint x: 321, startPoint y: 188, endPoint x: 671, endPoint y: 212, distance: 351.2
click at [670, 212] on tr "[PERSON_NAME] 51cec9ed-b4d4-47c4-8927-c7450f57e488 AshleyDSG+SOFA LERASON+Bent …" at bounding box center [535, 200] width 436 height 82
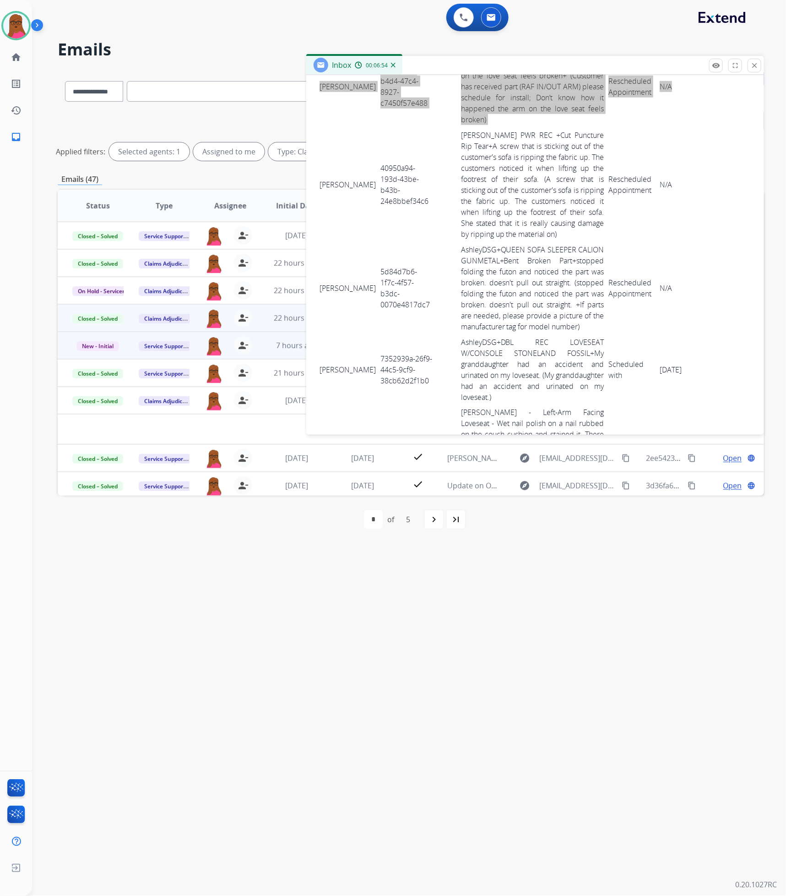
scroll to position [481, 0]
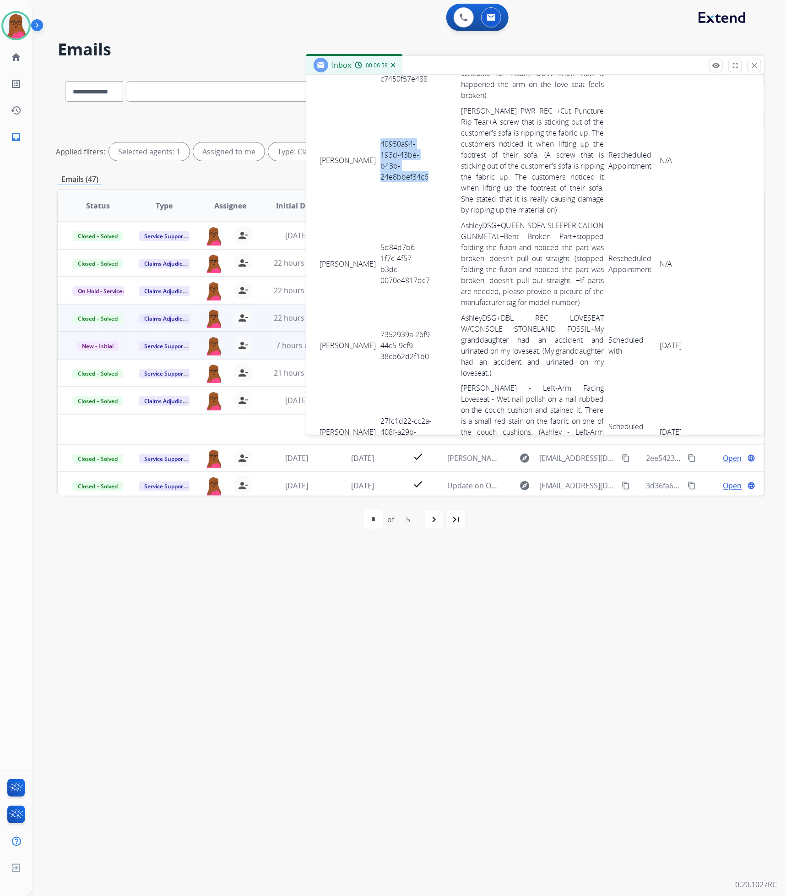
drag, startPoint x: 427, startPoint y: 189, endPoint x: 371, endPoint y: 140, distance: 74.0
click at [378, 140] on td "40950a94-193d-43be-b43b-24e8bbef34c6" at bounding box center [406, 160] width 57 height 114
drag, startPoint x: 315, startPoint y: 154, endPoint x: 360, endPoint y: 172, distance: 49.2
click at [367, 119] on td "[PERSON_NAME]" at bounding box center [347, 160] width 61 height 114
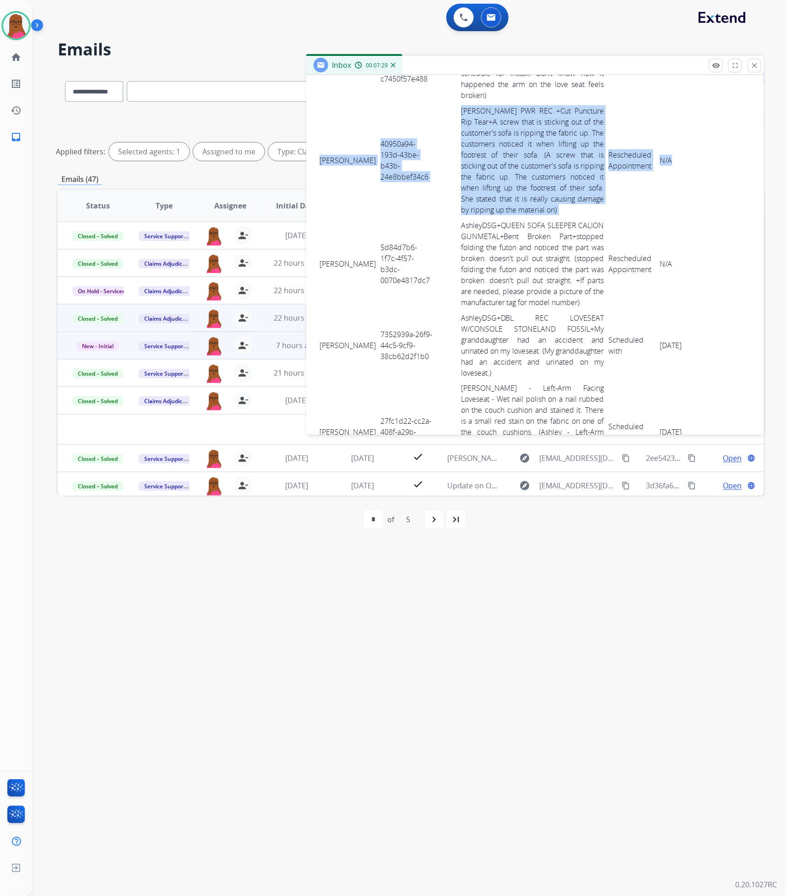
drag, startPoint x: 320, startPoint y: 166, endPoint x: 666, endPoint y: 183, distance: 346.6
click at [666, 183] on tr "[PERSON_NAME] 40950a94-193d-43be-b43b-24e8bbef34c6 [PERSON_NAME] PWR REC +Cut P…" at bounding box center [535, 160] width 436 height 114
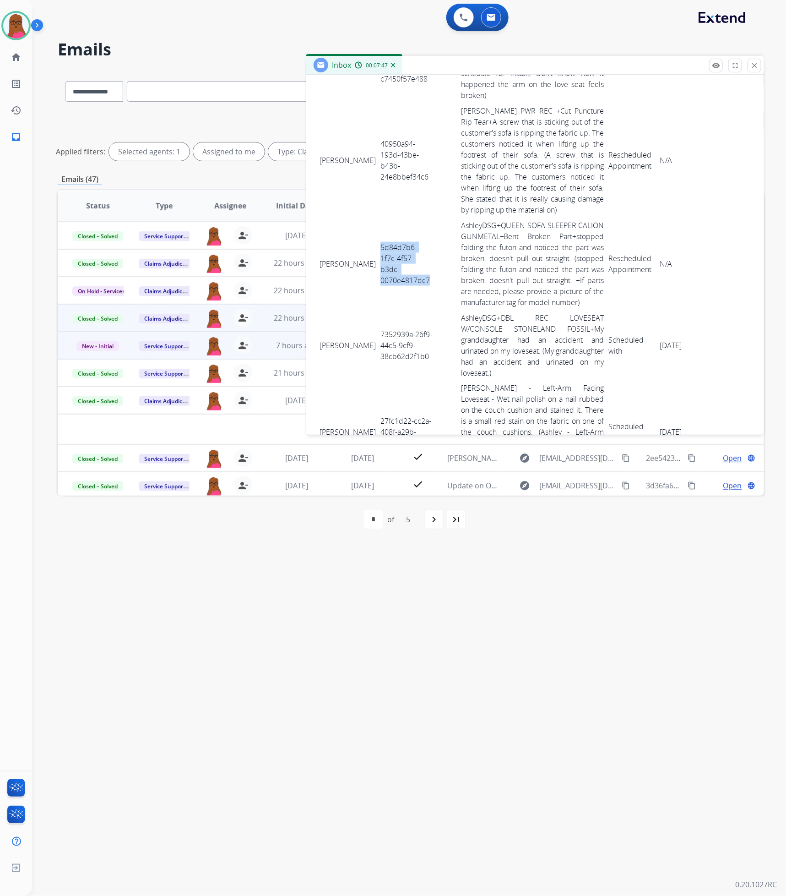
drag, startPoint x: 442, startPoint y: 294, endPoint x: 374, endPoint y: 260, distance: 77.0
click at [374, 260] on tr "[PERSON_NAME] 5d84d7b6-1f7c-4f57-b3dc-0070e4817dc7 AshleyDSG+QUEEN SOFA SLEEPER…" at bounding box center [535, 264] width 436 height 93
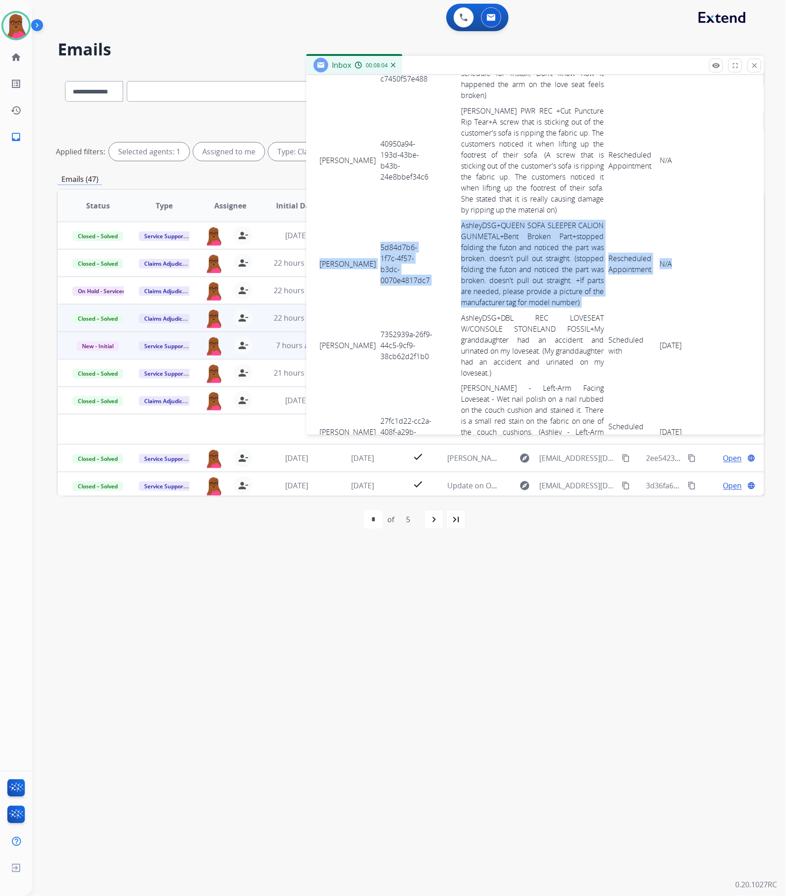
drag, startPoint x: 319, startPoint y: 268, endPoint x: 665, endPoint y: 283, distance: 347.0
click at [665, 283] on tr "[PERSON_NAME] 5d84d7b6-1f7c-4f57-b3dc-0070e4817dc7 AshleyDSG+QUEEN SOFA SLEEPER…" at bounding box center [535, 264] width 436 height 93
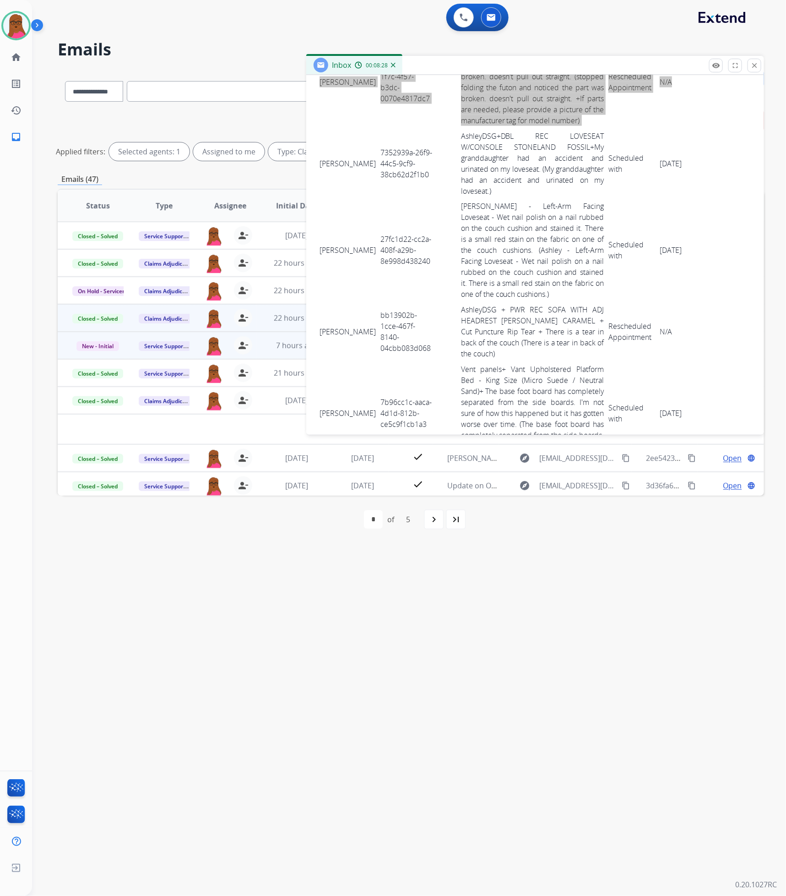
scroll to position [687, 0]
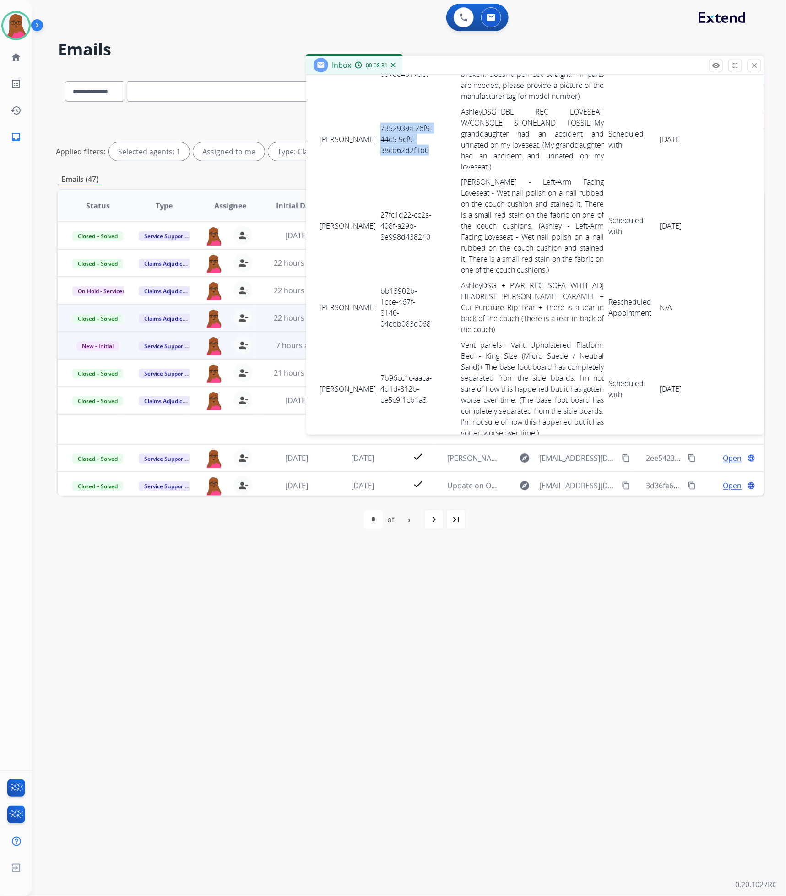
drag, startPoint x: 434, startPoint y: 169, endPoint x: 371, endPoint y: 131, distance: 73.4
click at [371, 131] on tr "[PERSON_NAME] 7352939a-26f9-44c5-9cf9-38cb62d2f1b0 AshleyDSG+DBL REC LOVESEAT W…" at bounding box center [535, 139] width 436 height 71
drag, startPoint x: 323, startPoint y: 132, endPoint x: 331, endPoint y: 161, distance: 29.9
click at [331, 161] on td "[PERSON_NAME]" at bounding box center [347, 139] width 61 height 71
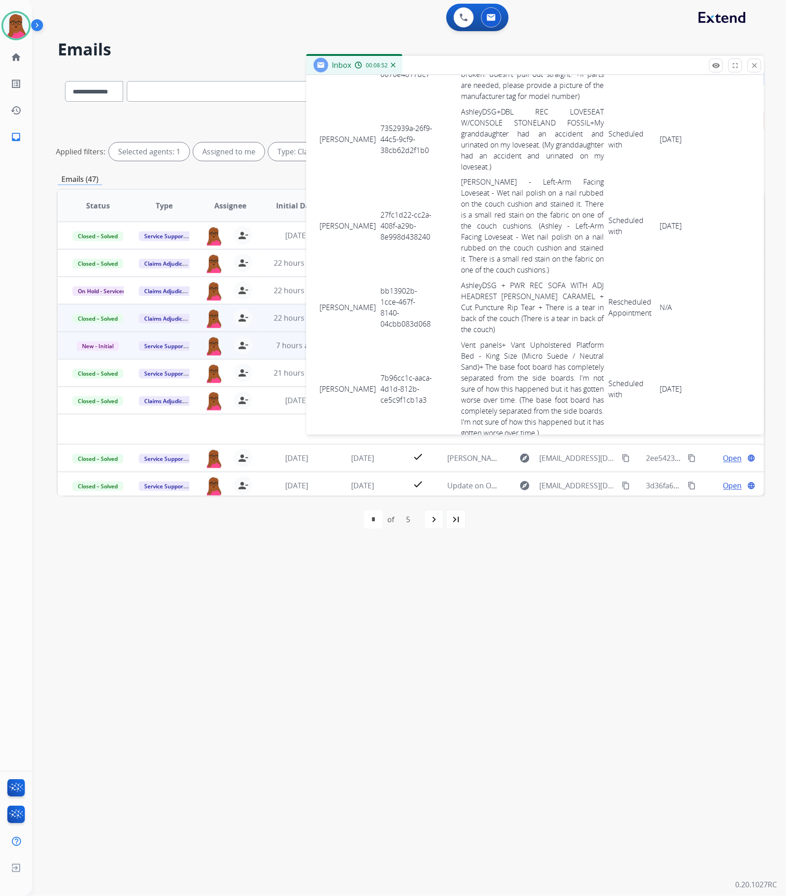
drag, startPoint x: 321, startPoint y: 140, endPoint x: 692, endPoint y: 159, distance: 371.5
click at [692, 159] on tr "[PERSON_NAME] 7352939a-26f9-44c5-9cf9-38cb62d2f1b0 AshleyDSG+DBL REC LOVESEAT W…" at bounding box center [535, 139] width 436 height 71
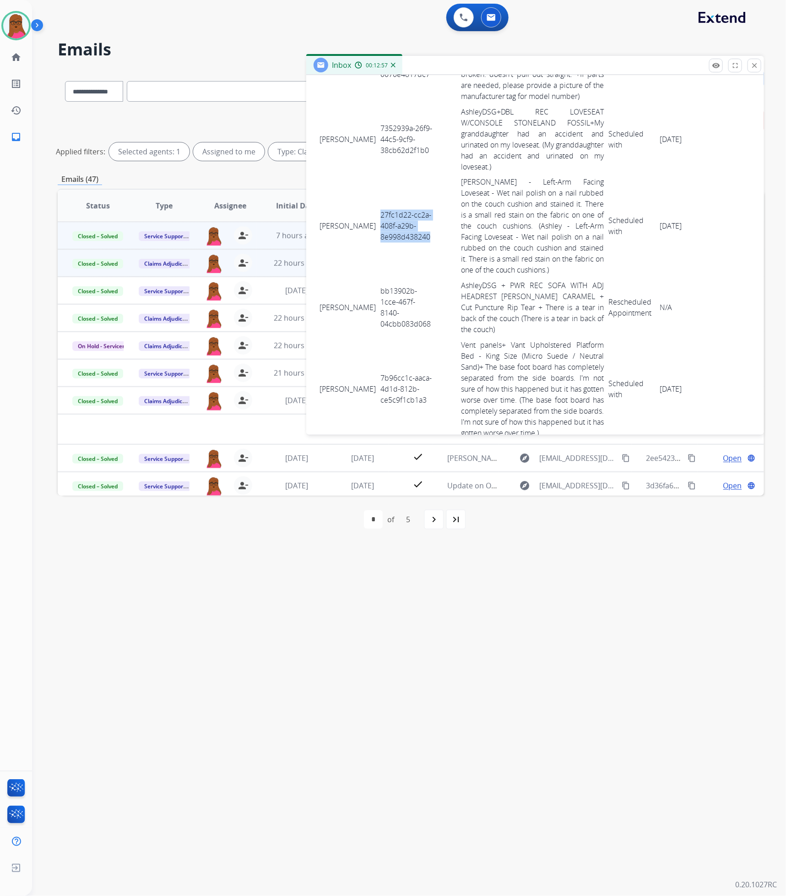
drag, startPoint x: 436, startPoint y: 250, endPoint x: 374, endPoint y: 230, distance: 65.0
click at [370, 229] on tr "[PERSON_NAME] 27fc1d22-cc2a-408f-a29b-8e998d438240 [PERSON_NAME] - Left-Arm Fac…" at bounding box center [535, 226] width 436 height 104
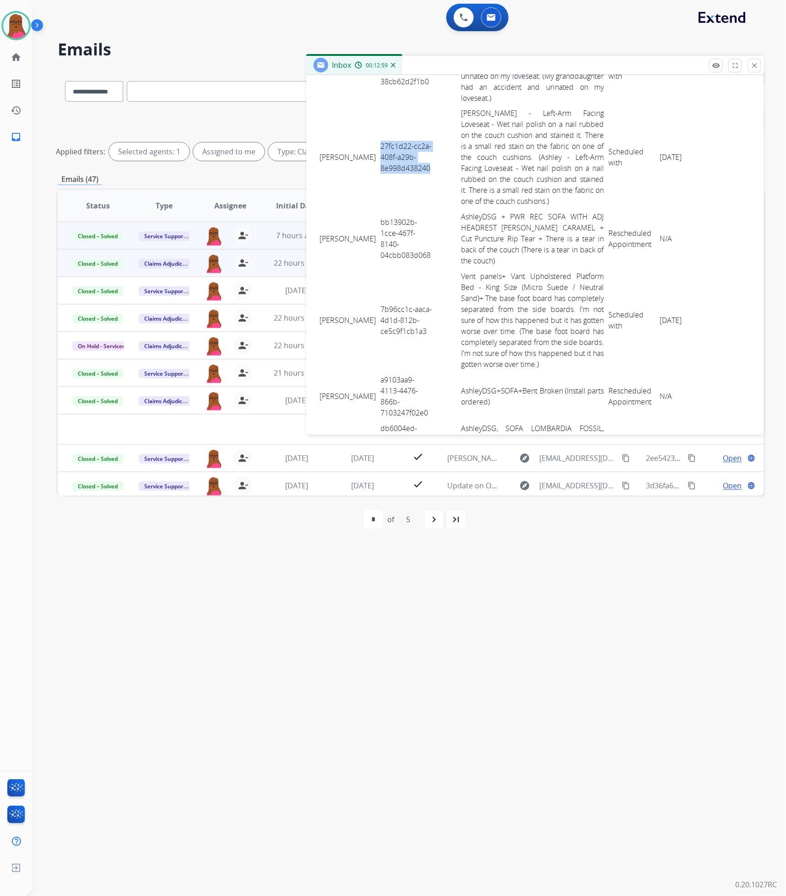
scroll to position [824, 0]
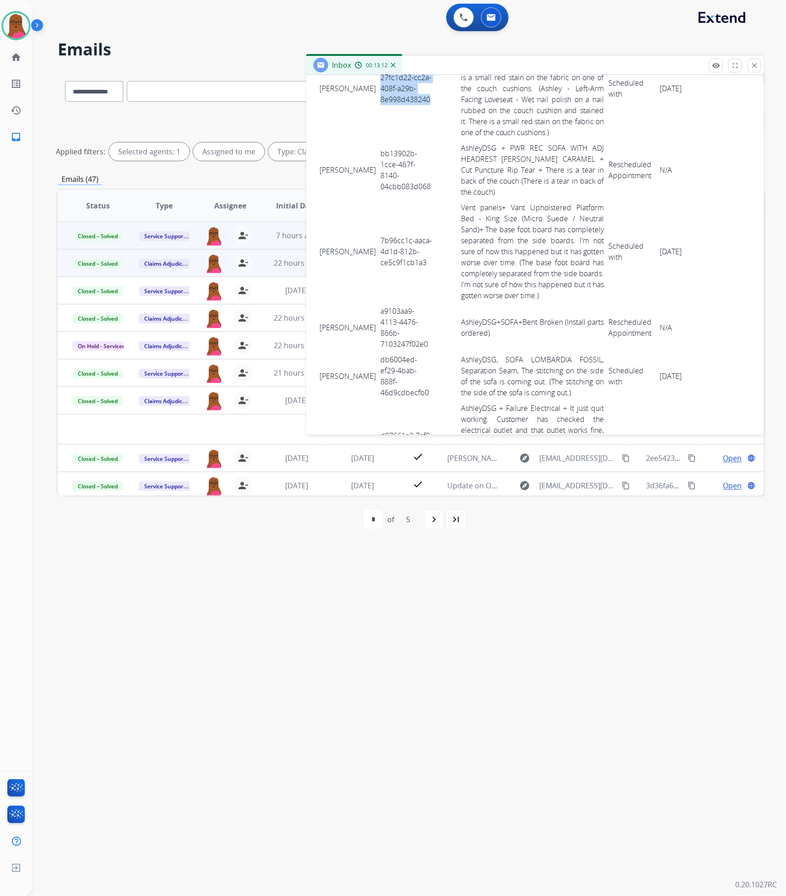
drag, startPoint x: 319, startPoint y: 89, endPoint x: 697, endPoint y: 123, distance: 379.8
click at [697, 123] on tr "[PERSON_NAME] 27fc1d22-cc2a-408f-a29b-8e998d438240 [PERSON_NAME] - Left-Arm Fac…" at bounding box center [535, 89] width 436 height 104
drag, startPoint x: 427, startPoint y: 202, endPoint x: 373, endPoint y: 170, distance: 63.0
click at [378, 170] on td "bb13902b-1cce-467f-8140-04cbb083d068" at bounding box center [406, 171] width 57 height 60
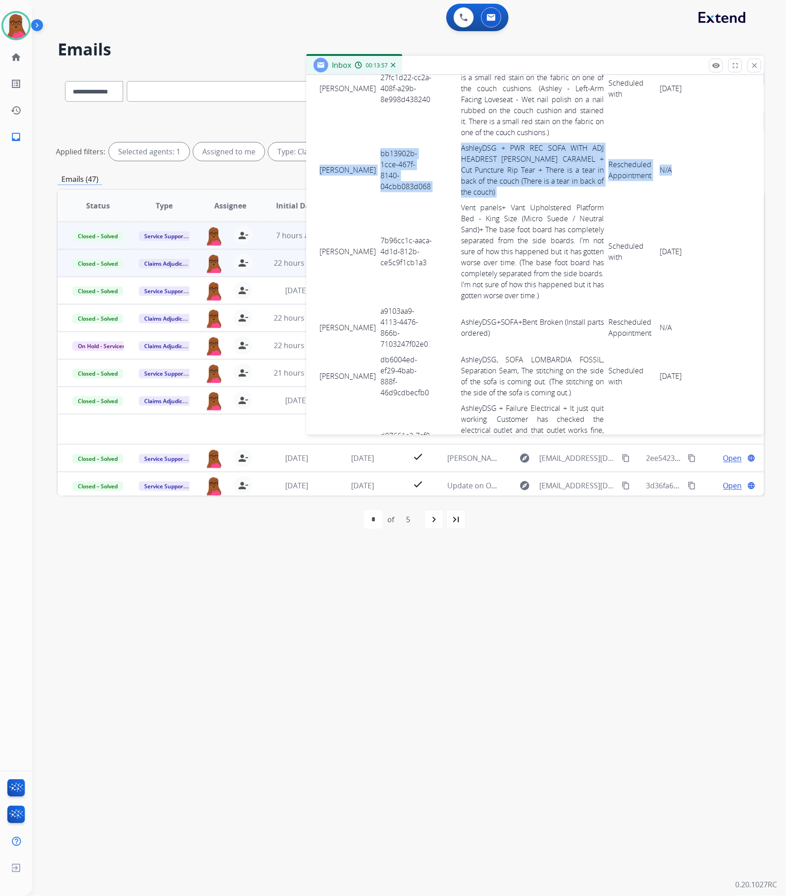
drag, startPoint x: 320, startPoint y: 174, endPoint x: 668, endPoint y: 194, distance: 348.2
click at [668, 194] on tr "[PERSON_NAME] bb13902b-1cce-467f-8140-04cbb083d068 AshleyDSG + PWR REC SOFA WIT…" at bounding box center [535, 171] width 436 height 60
drag, startPoint x: 422, startPoint y: 277, endPoint x: 369, endPoint y: 257, distance: 56.5
click at [368, 257] on tr "[PERSON_NAME] 7b96cc1c-aaca-4d1d-812b-ce5c9f1cb1a3 Vent panels+ Vant Upholstere…" at bounding box center [535, 252] width 436 height 104
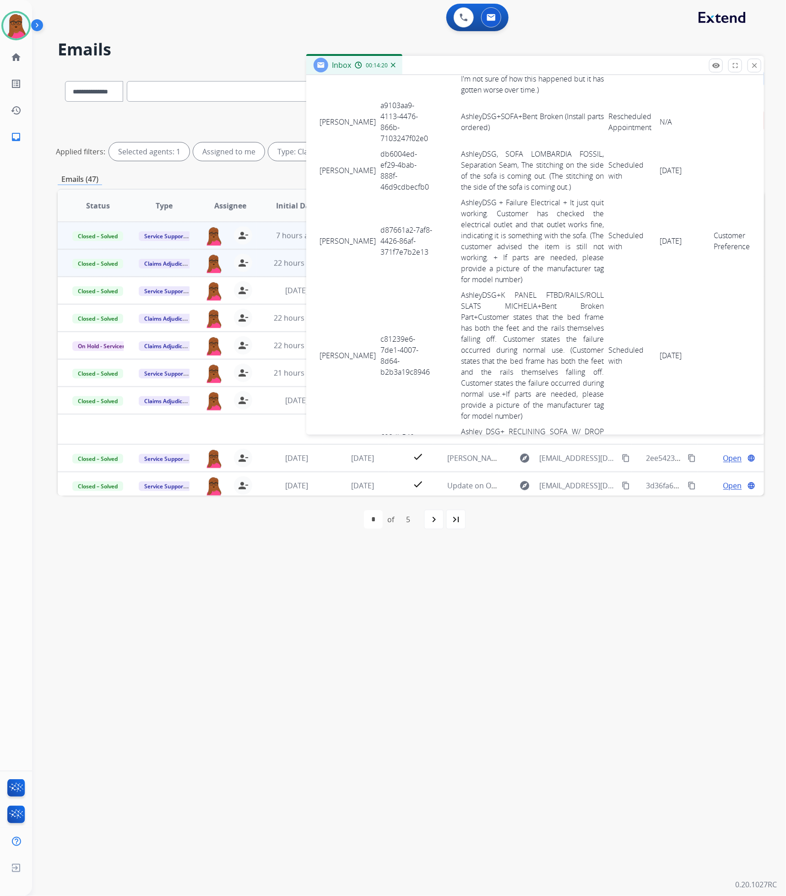
scroll to position [962, 0]
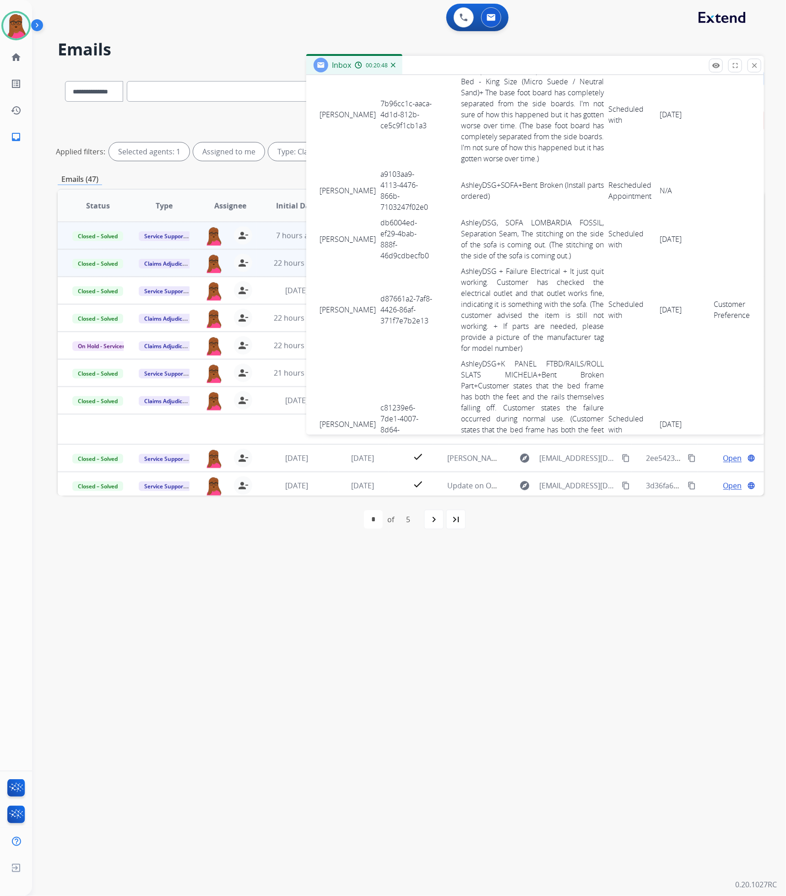
drag, startPoint x: 317, startPoint y: 120, endPoint x: 694, endPoint y: 166, distance: 379.7
click at [694, 166] on tr "[PERSON_NAME] 7b96cc1c-aaca-4d1d-812b-ce5c9f1cb1a3 Vent panels+ Vant Upholstere…" at bounding box center [535, 115] width 436 height 104
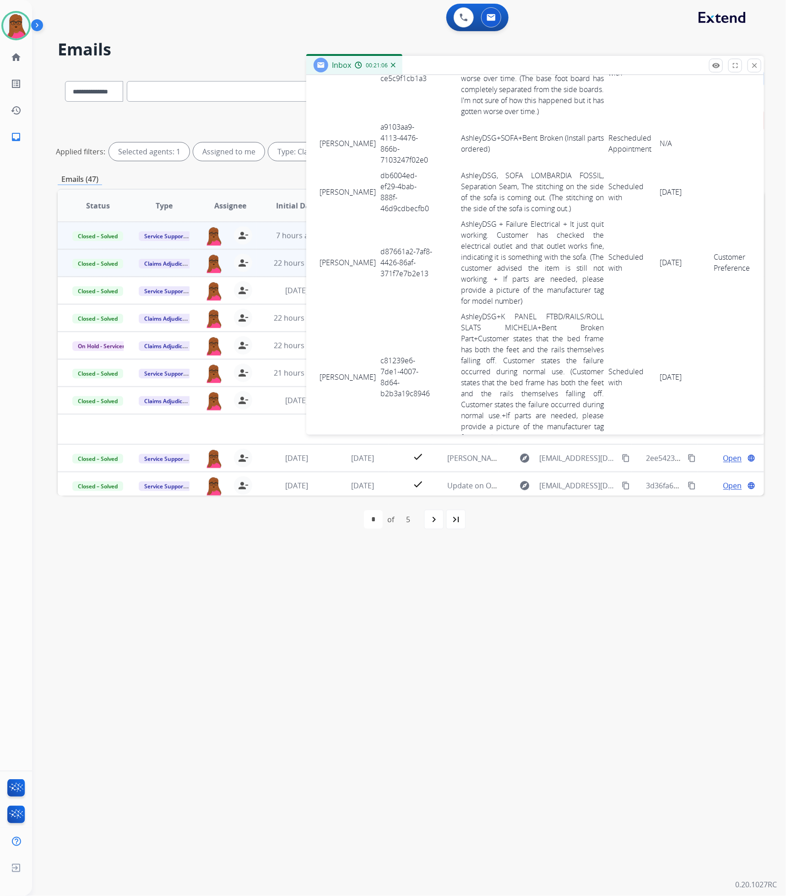
scroll to position [1030, 0]
